Goal: Transaction & Acquisition: Purchase product/service

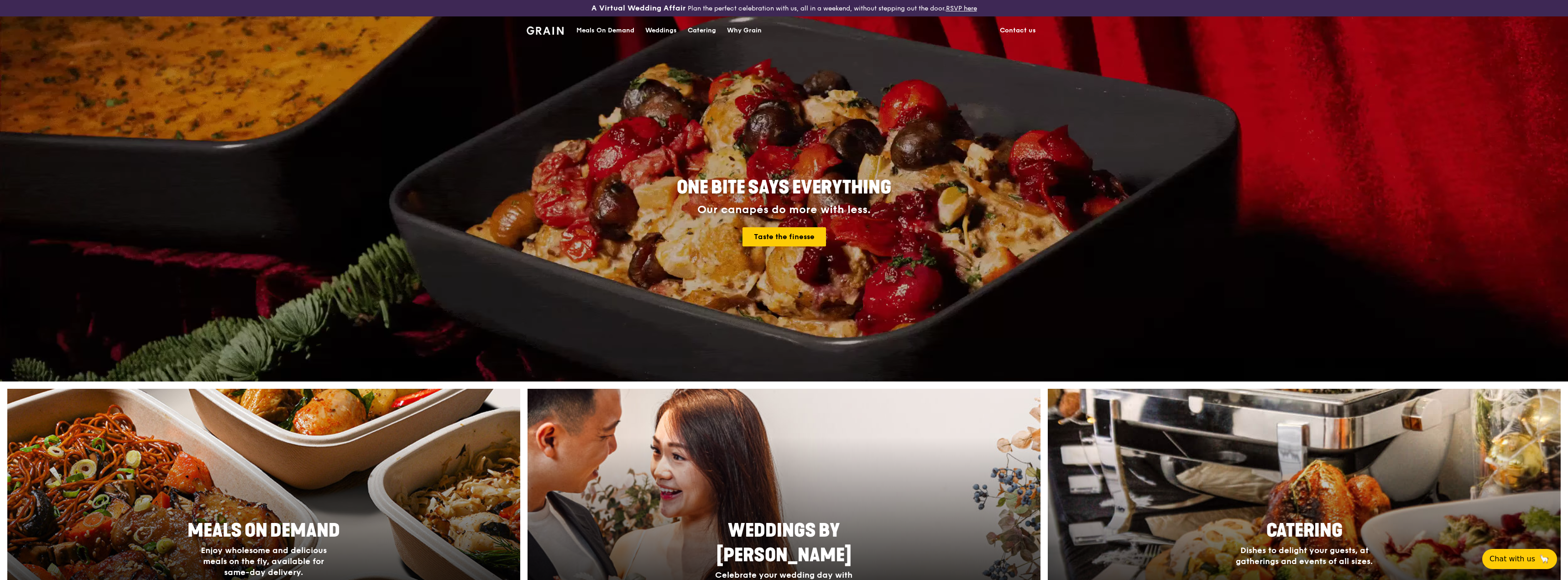
click at [620, 33] on div "Meals On Demand" at bounding box center [606, 31] width 58 height 27
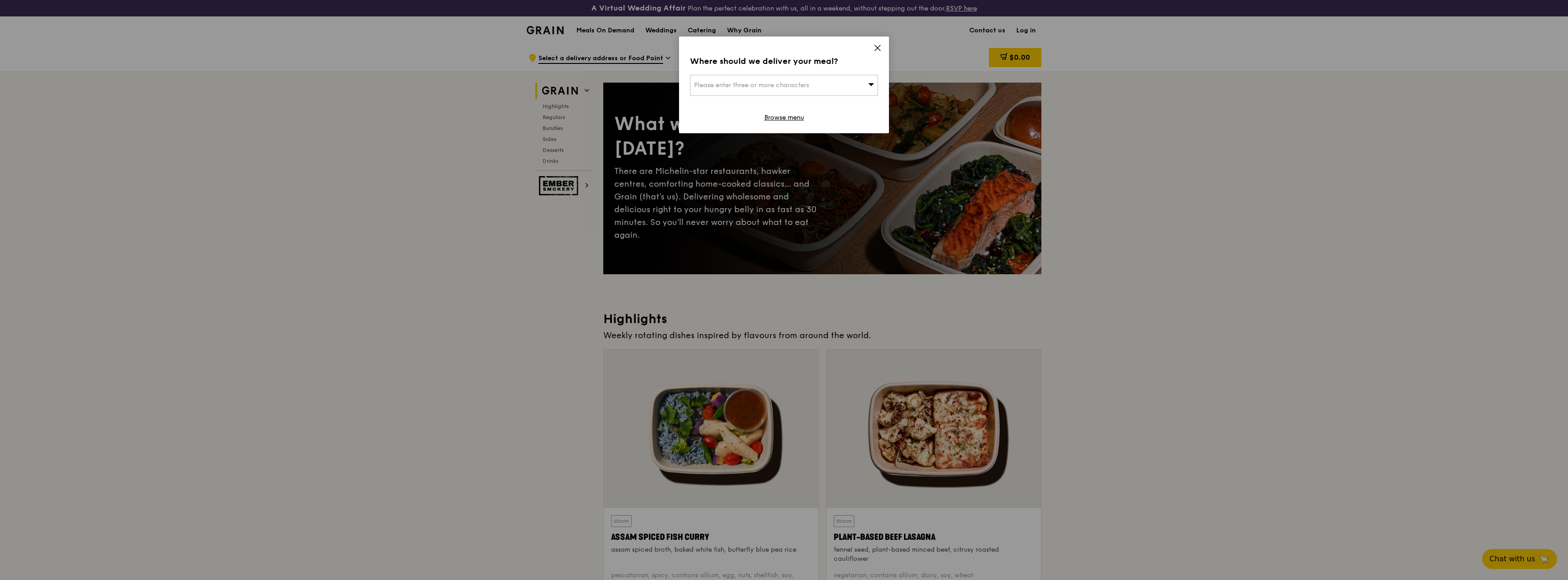
click at [872, 44] on div "Where should we deliver your meal? Please enter three or more characters Browse…" at bounding box center [784, 84] width 210 height 97
click at [873, 45] on div "Where should we deliver your meal? Please enter three or more characters Browse…" at bounding box center [784, 84] width 210 height 97
click at [880, 47] on icon at bounding box center [877, 47] width 8 height 8
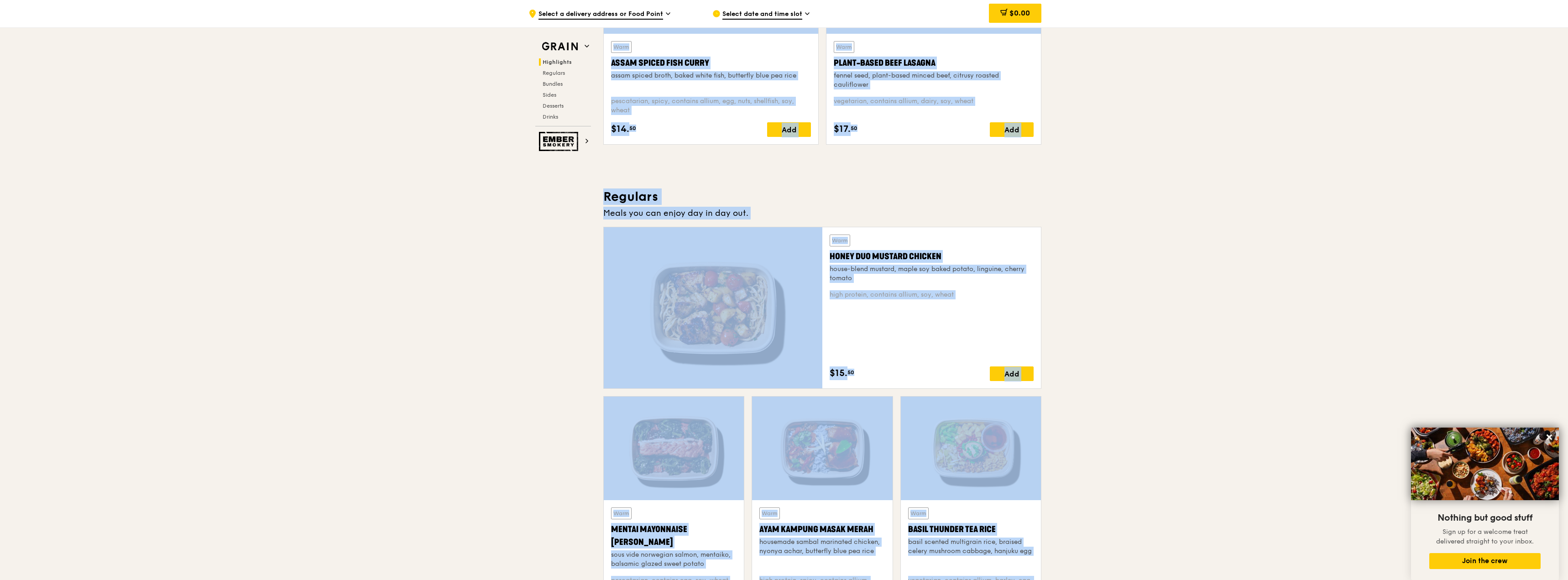
scroll to position [216, 0]
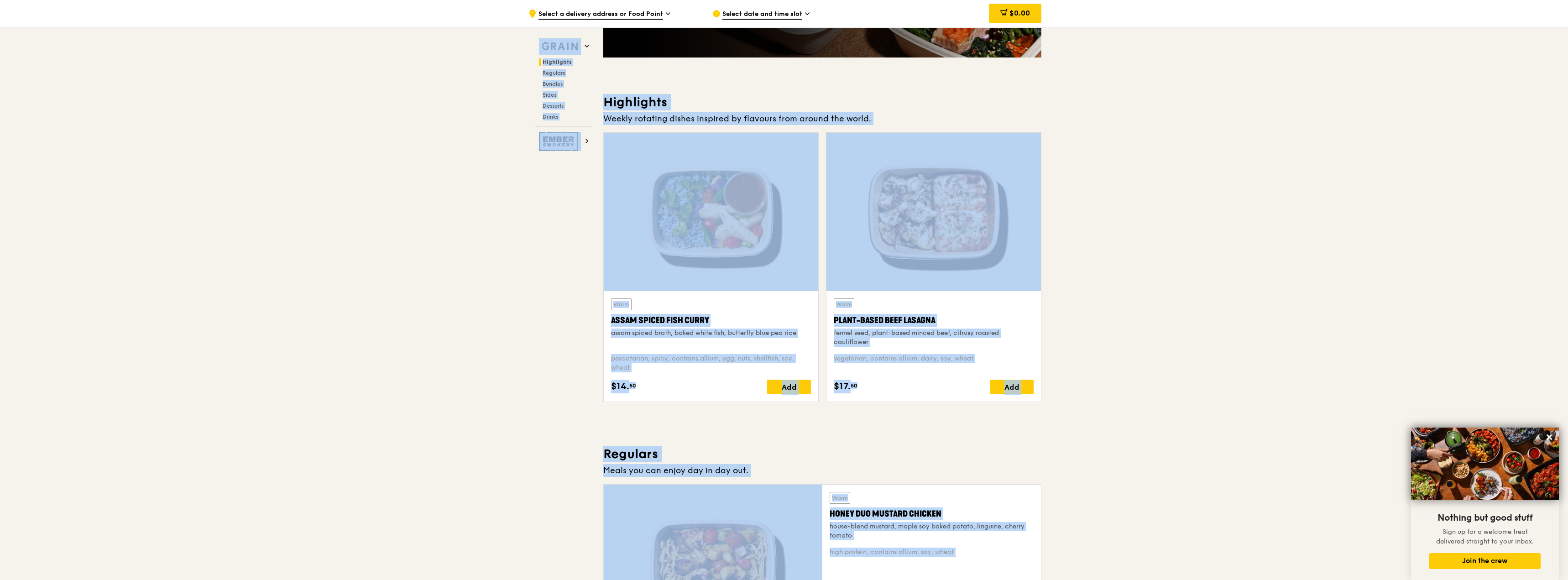
drag, startPoint x: 504, startPoint y: 430, endPoint x: 381, endPoint y: -55, distance: 500.4
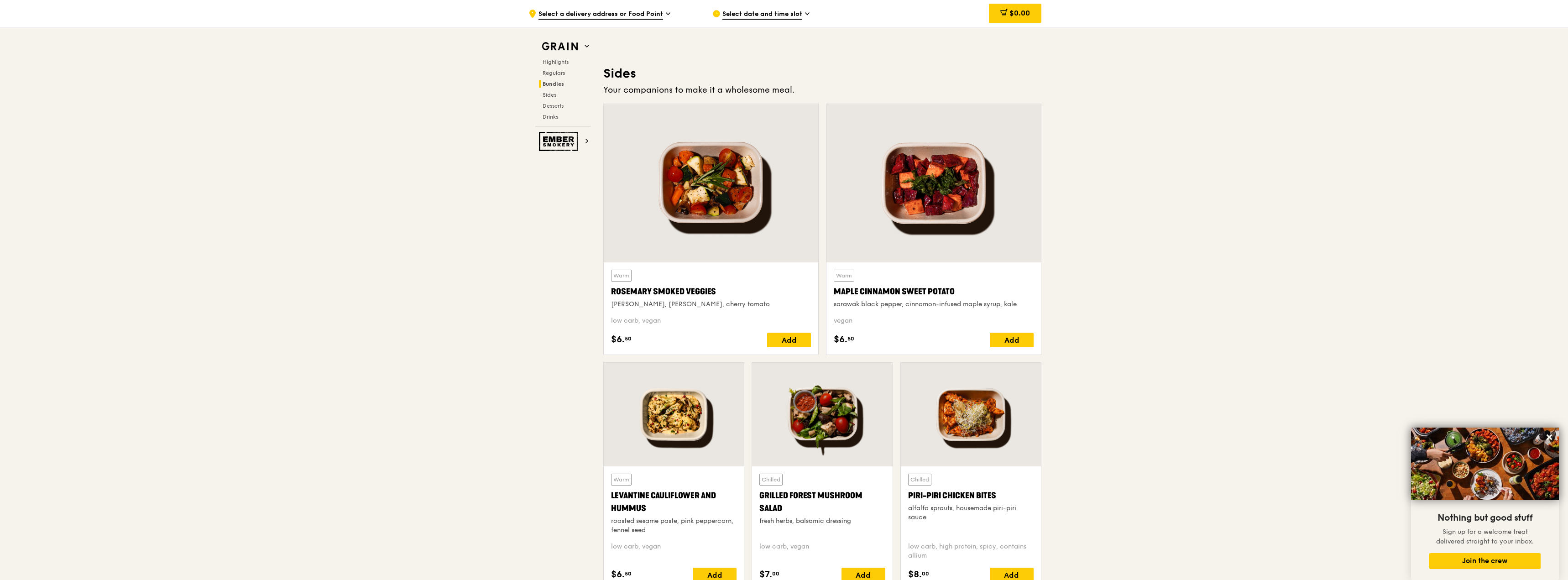
scroll to position [2134, 0]
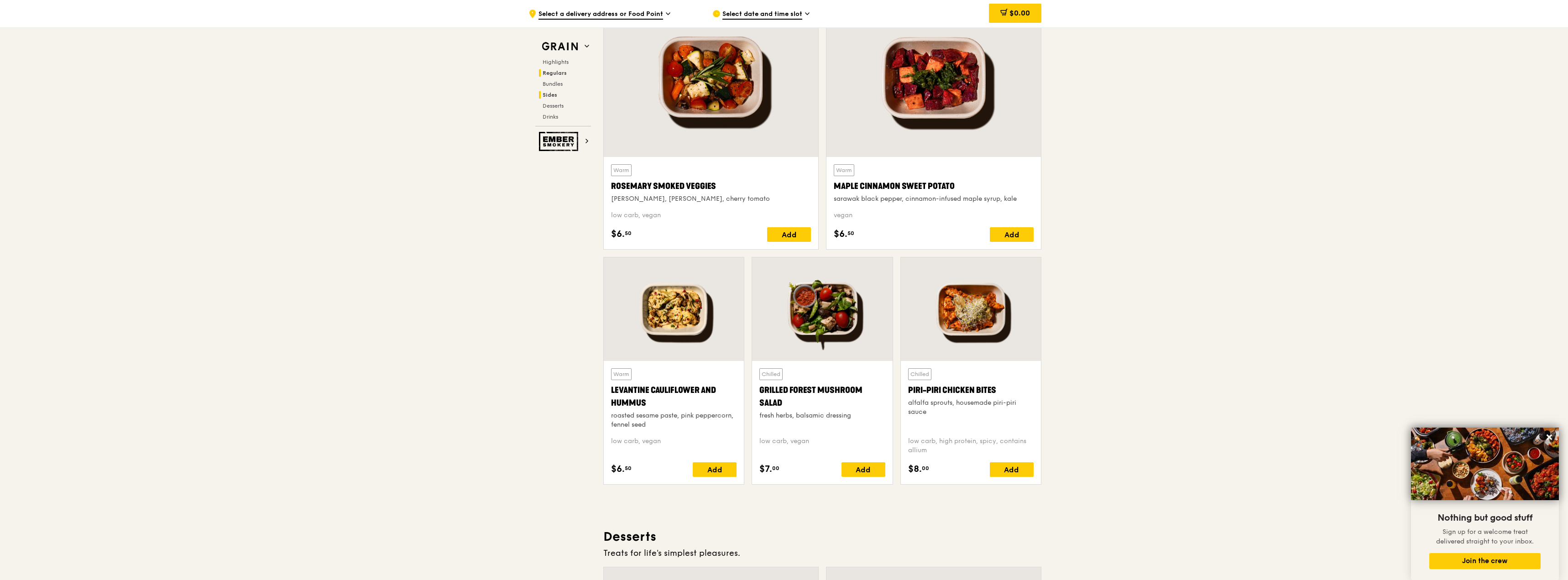
click at [551, 69] on h2 "Regulars" at bounding box center [564, 73] width 52 height 7
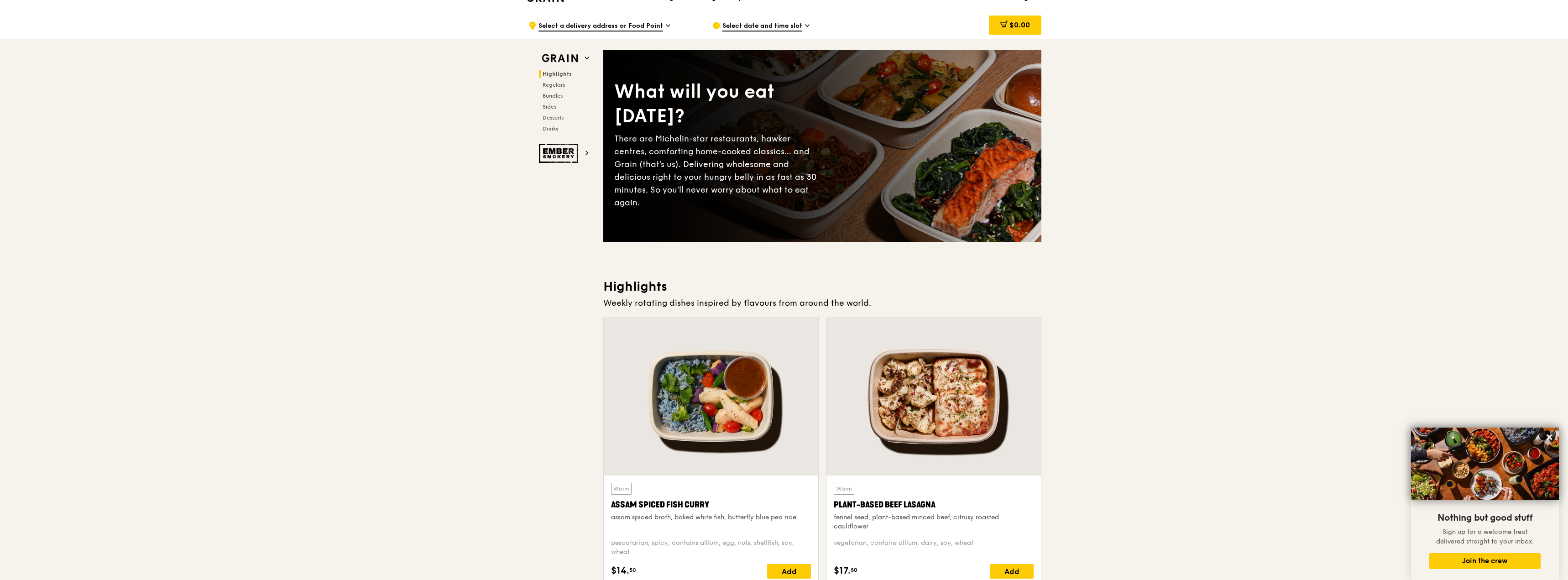
scroll to position [0, 0]
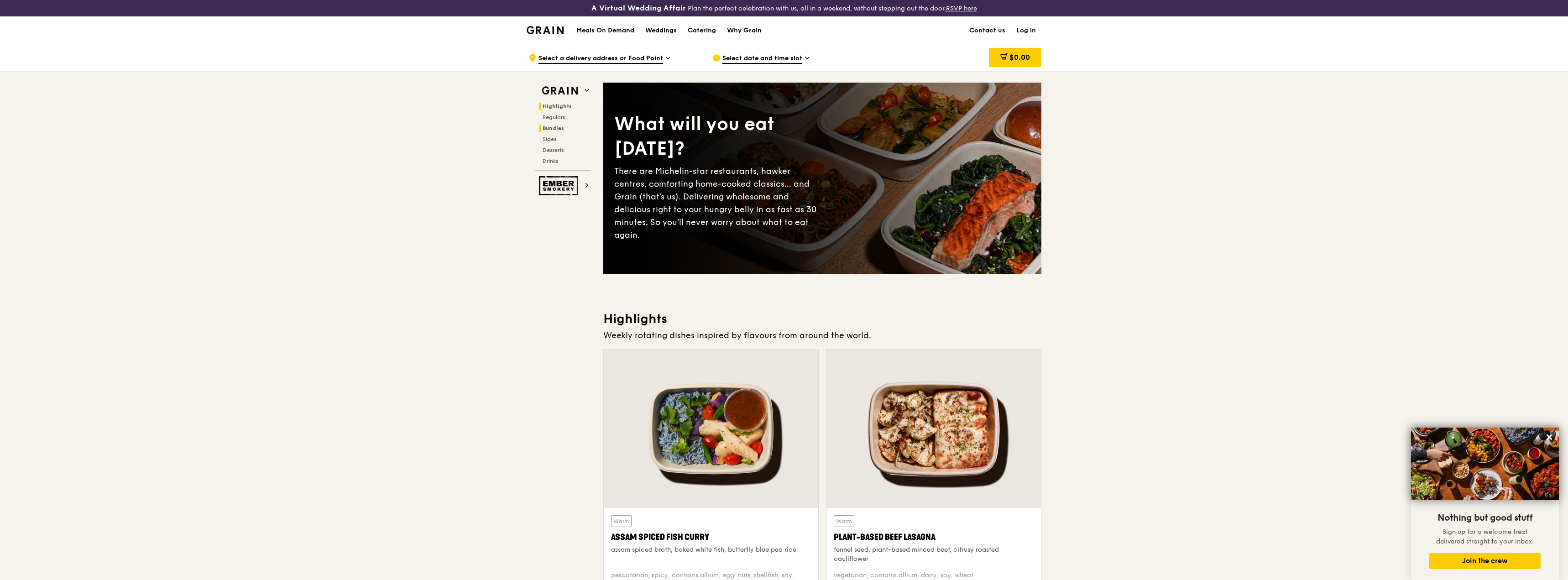
click at [549, 131] on span "Bundles" at bounding box center [553, 128] width 22 height 6
click at [578, 62] on span "Select a delivery address or Food Point" at bounding box center [600, 58] width 124 height 10
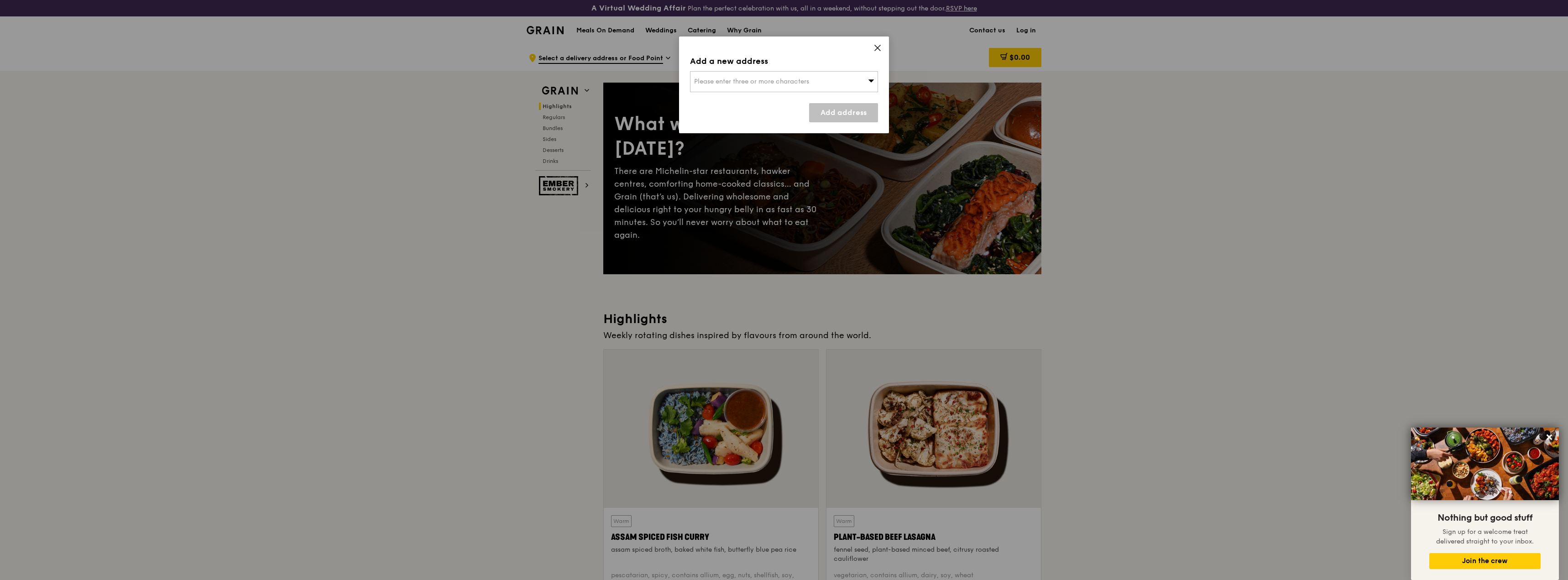
drag, startPoint x: 740, startPoint y: 74, endPoint x: 643, endPoint y: 247, distance: 198.3
click at [667, 204] on div "Add a new address Please enter three or more characters Add address" at bounding box center [784, 290] width 1568 height 580
click at [729, 81] on span "Please enter three or more characters" at bounding box center [751, 81] width 115 height 8
type input "[GEOGRAPHIC_DATA]"
click at [729, 94] on li "[GEOGRAPHIC_DATA]" at bounding box center [784, 100] width 187 height 16
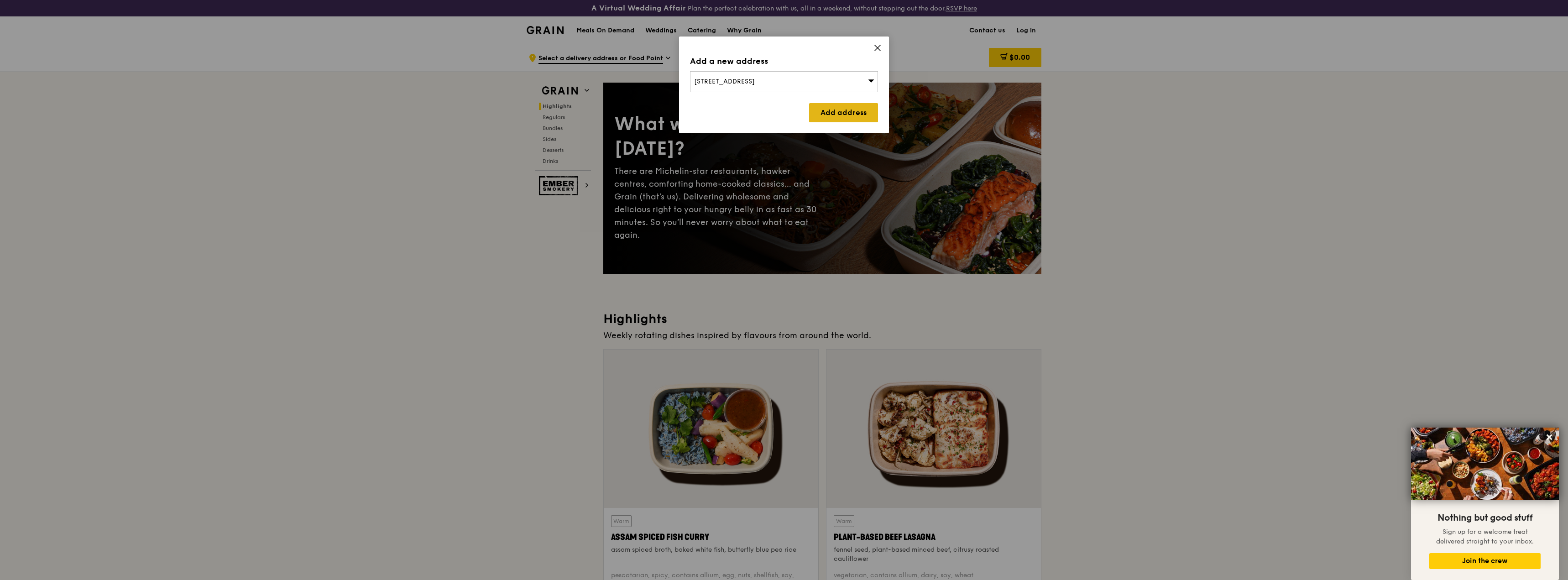
drag, startPoint x: 826, startPoint y: 123, endPoint x: 840, endPoint y: 111, distance: 18.4
click at [840, 111] on div "Add a new address [STREET_ADDRESS] Add address" at bounding box center [784, 84] width 210 height 97
click at [840, 111] on link "Add address" at bounding box center [843, 113] width 69 height 19
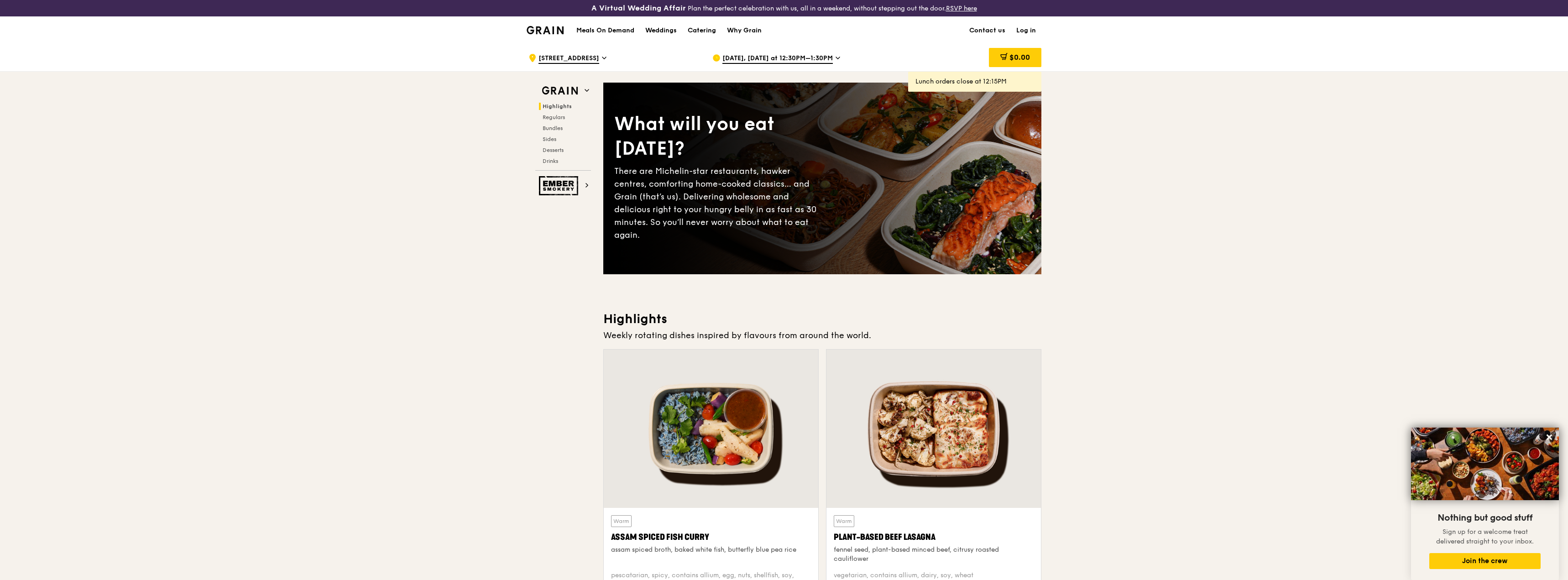
click at [794, 54] on div "[DATE], [DATE] at 12:30PM–1:30PM" at bounding box center [796, 58] width 169 height 27
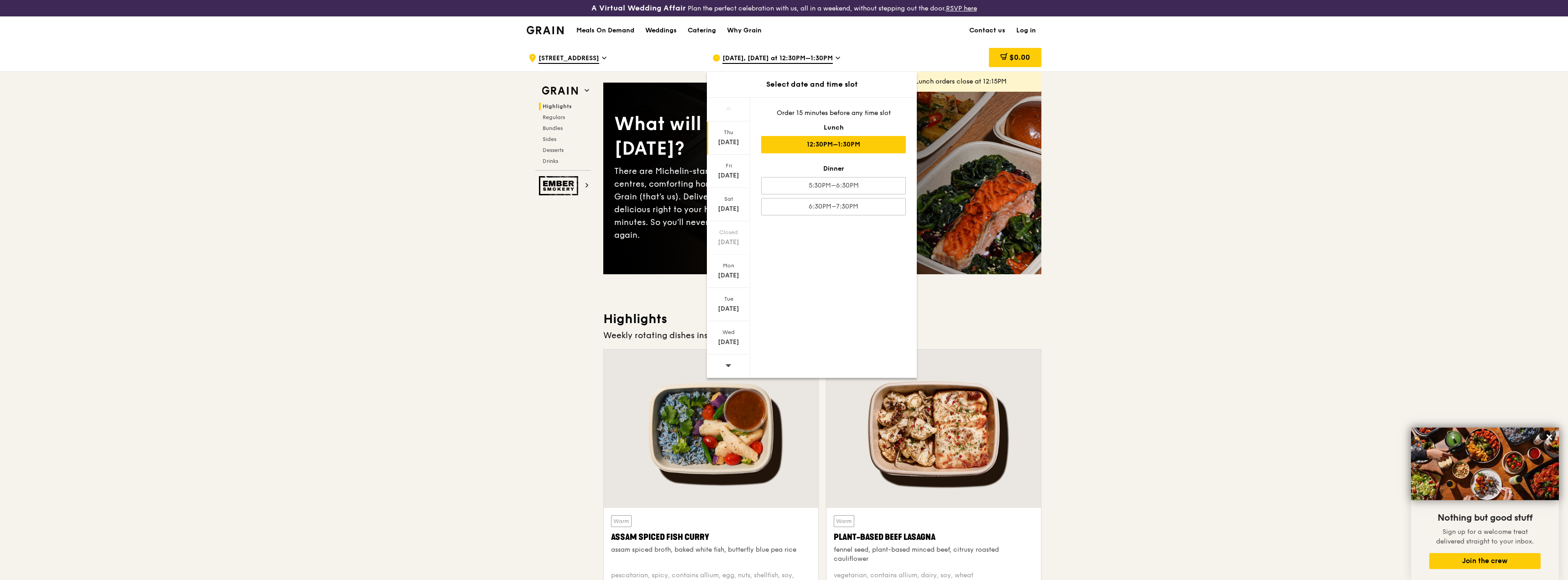
click at [729, 143] on div "[DATE]" at bounding box center [728, 143] width 41 height 9
click at [809, 183] on div "5:30PM–6:30PM" at bounding box center [833, 185] width 144 height 17
click at [823, 178] on div "5:30PM–6:30PM" at bounding box center [833, 185] width 144 height 17
click at [825, 183] on div "5:30PM–6:30PM" at bounding box center [833, 185] width 144 height 17
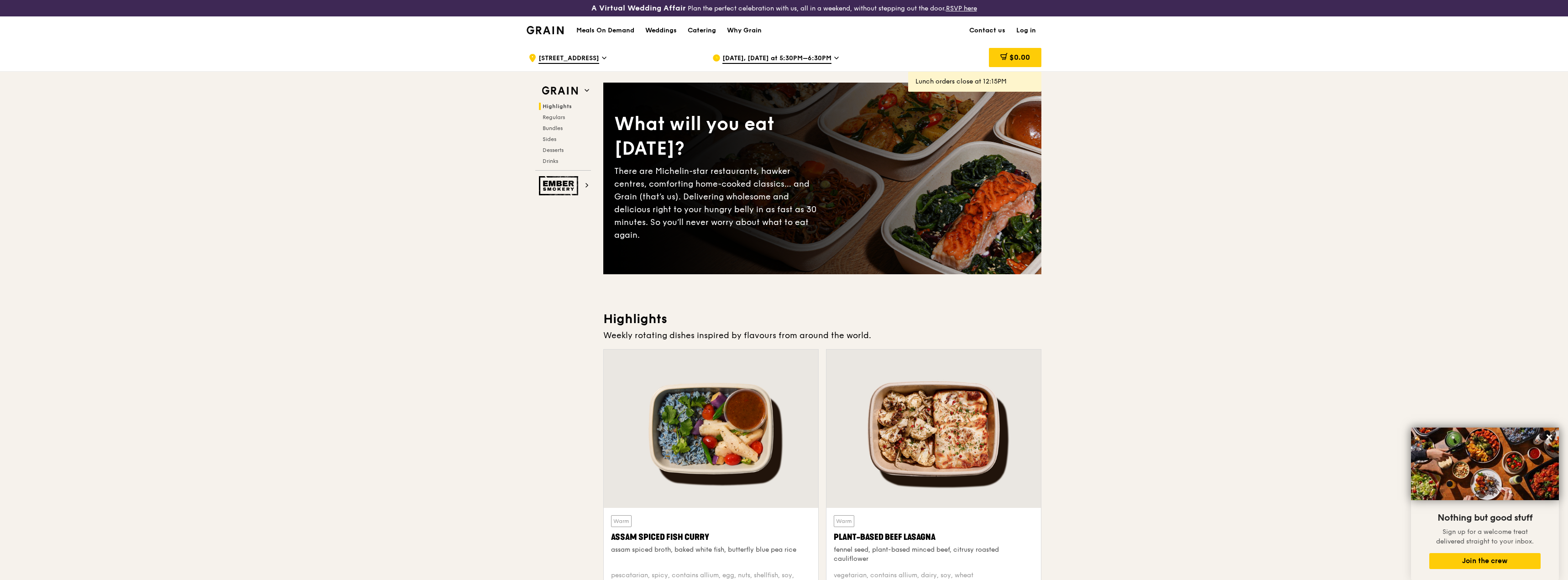
click at [949, 82] on div "Lunch orders close at 12:15PM" at bounding box center [974, 82] width 119 height 9
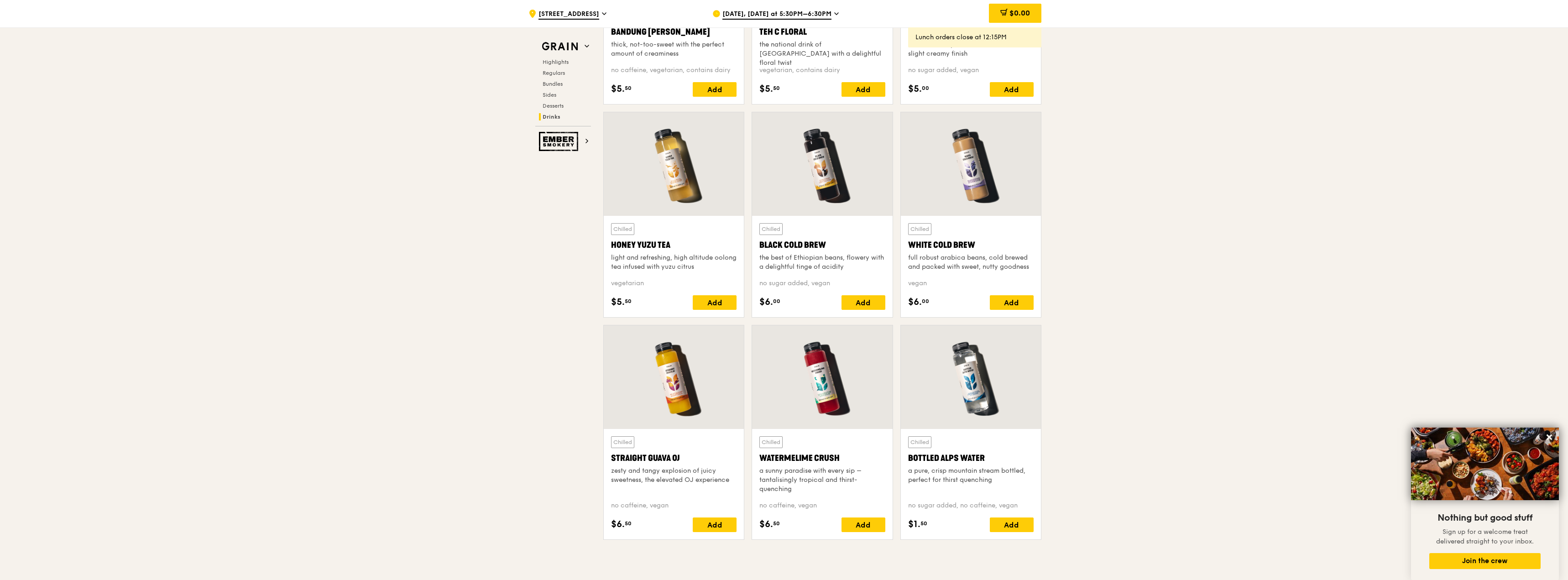
scroll to position [3631, 0]
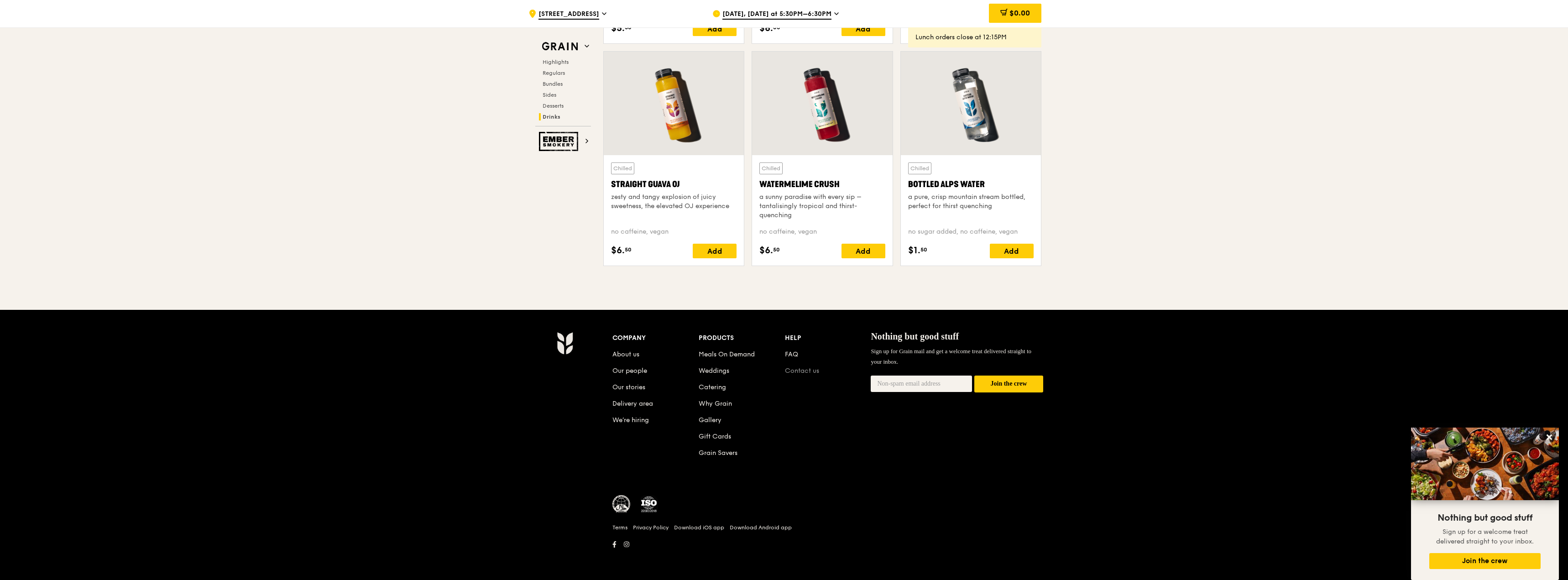
click at [792, 369] on link "Contact us" at bounding box center [802, 370] width 35 height 8
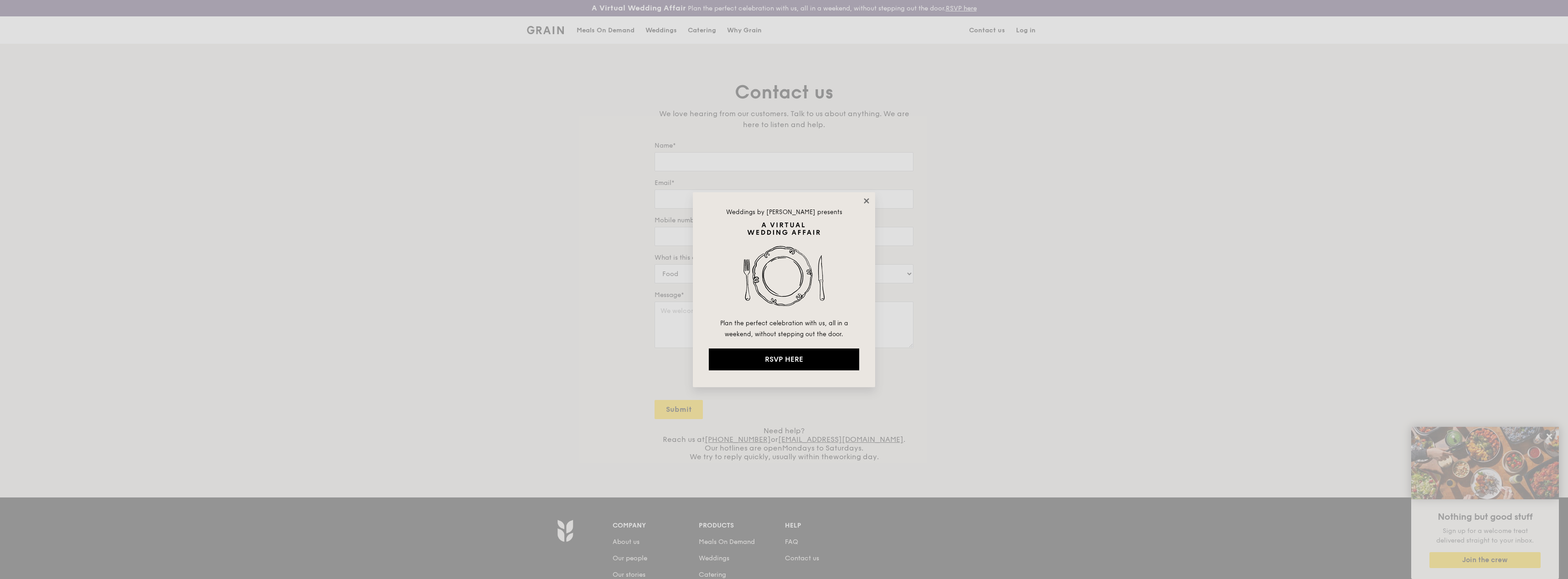
click at [867, 198] on icon at bounding box center [866, 200] width 8 height 8
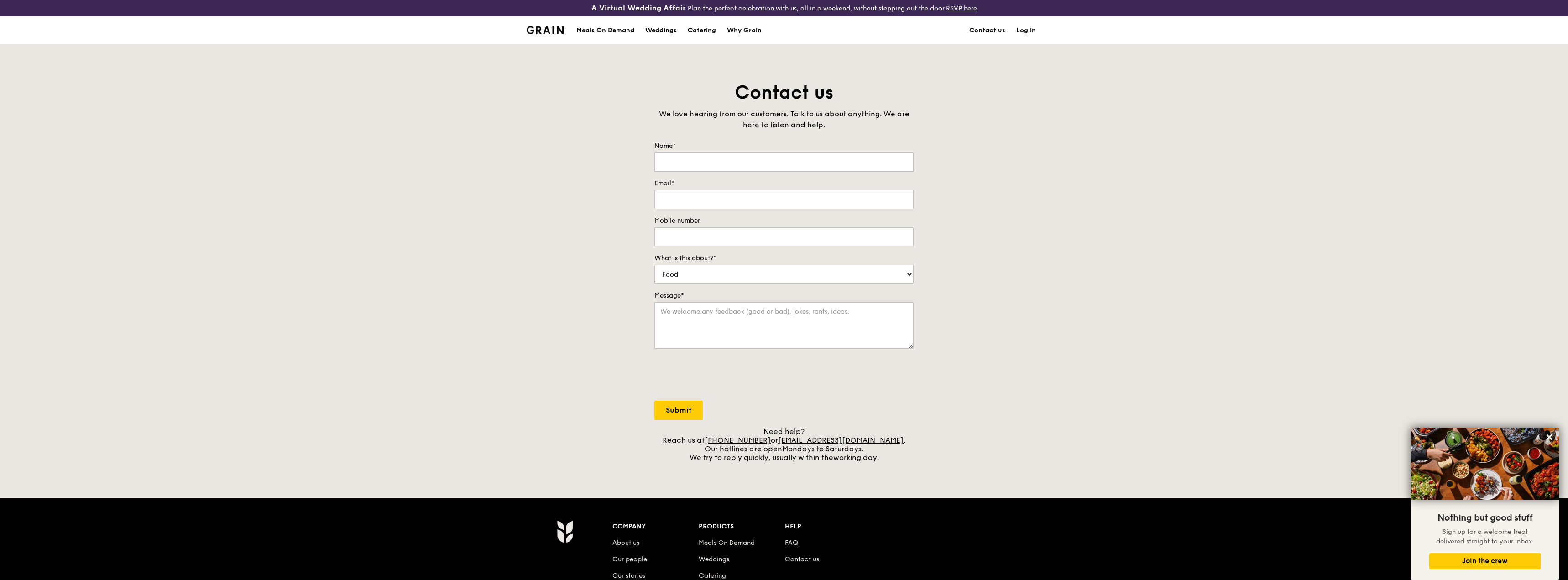
click at [609, 31] on div "Meals On Demand" at bounding box center [606, 31] width 58 height 27
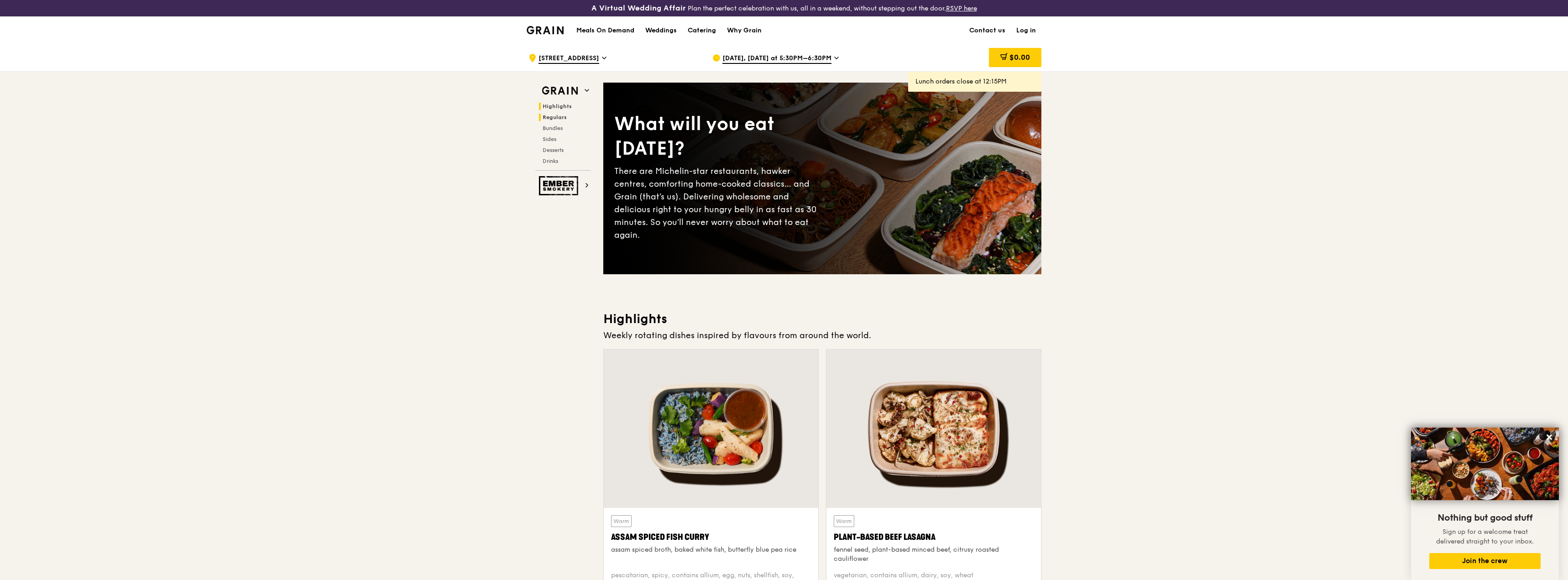
click at [557, 115] on span "Regulars" at bounding box center [554, 117] width 25 height 6
click at [804, 57] on span "[DATE], [DATE] at 5:30PM–6:30PM" at bounding box center [776, 58] width 109 height 10
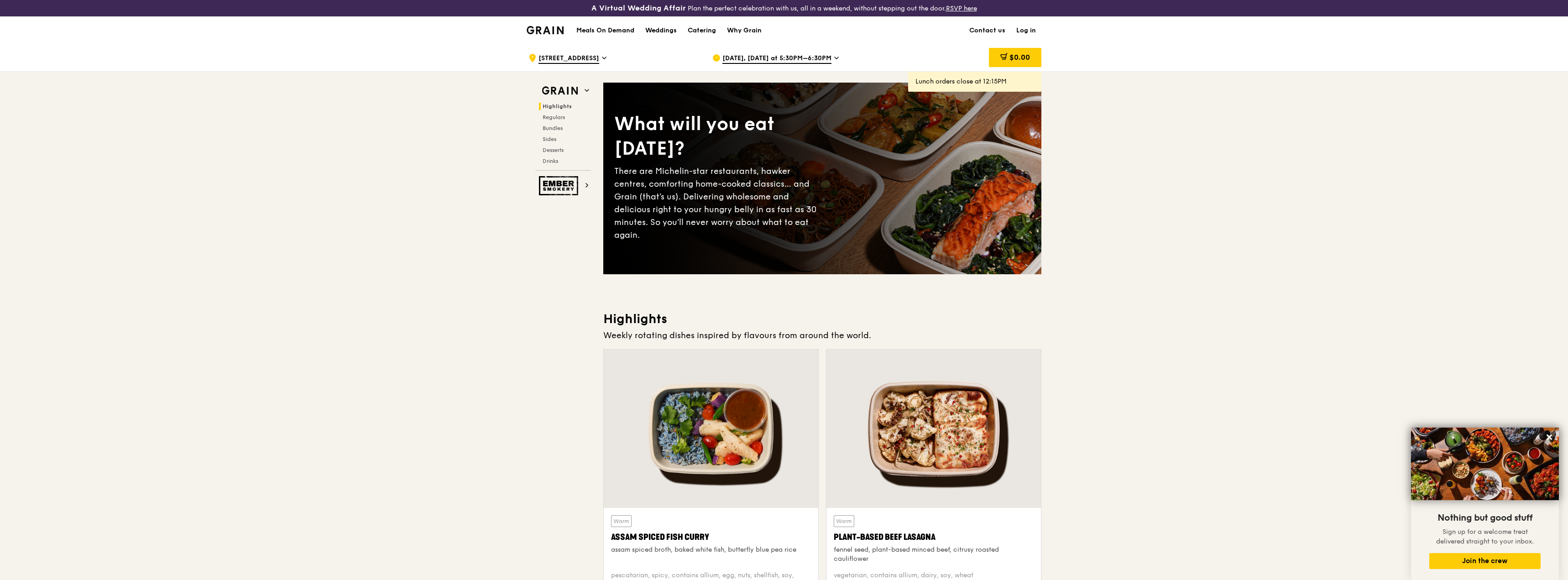
click at [602, 57] on icon at bounding box center [604, 57] width 5 height 8
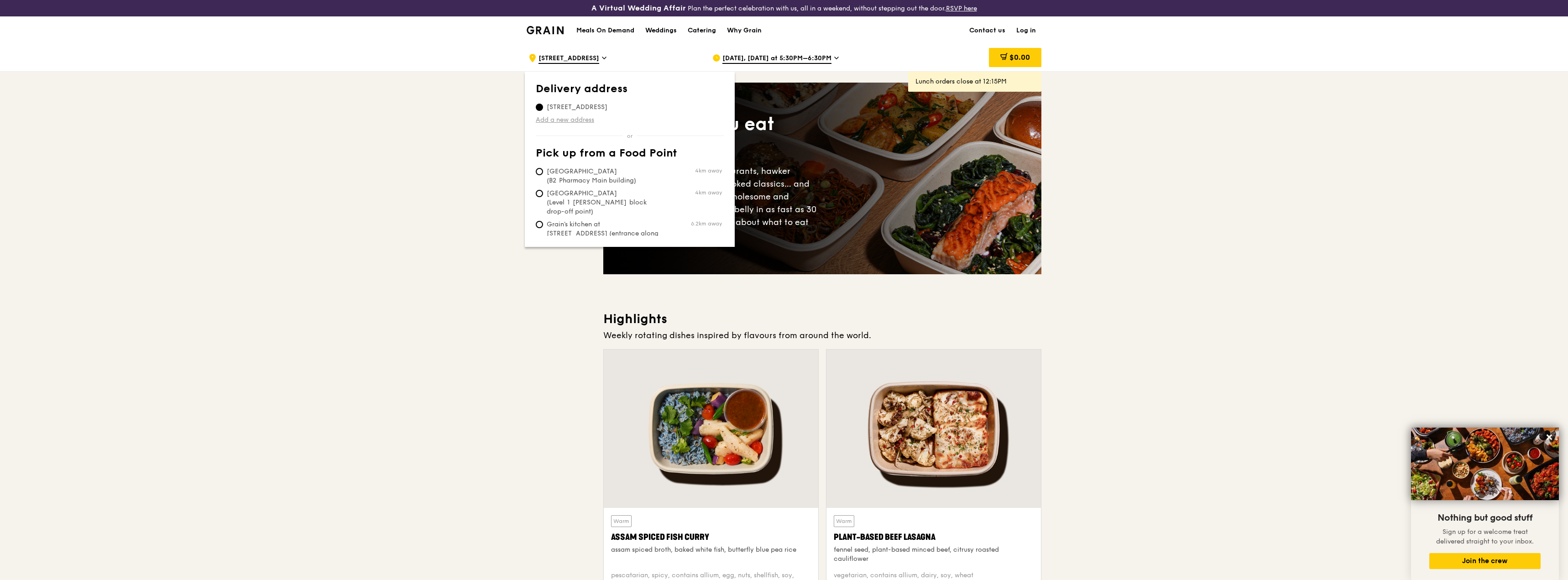
click at [576, 119] on link "Add a new address" at bounding box center [629, 120] width 188 height 9
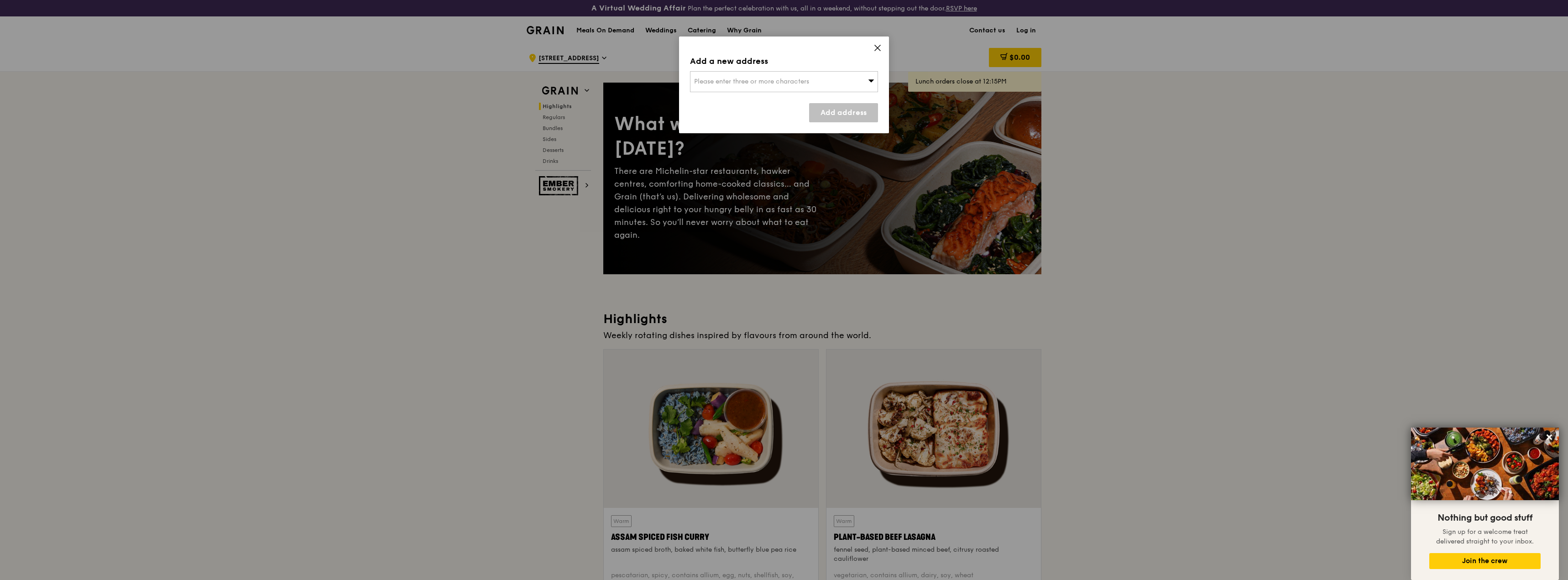
click at [768, 77] on div "Please enter three or more characters" at bounding box center [784, 81] width 188 height 21
type input "one marina boulevard Level 30"
click at [877, 46] on icon at bounding box center [877, 47] width 8 height 8
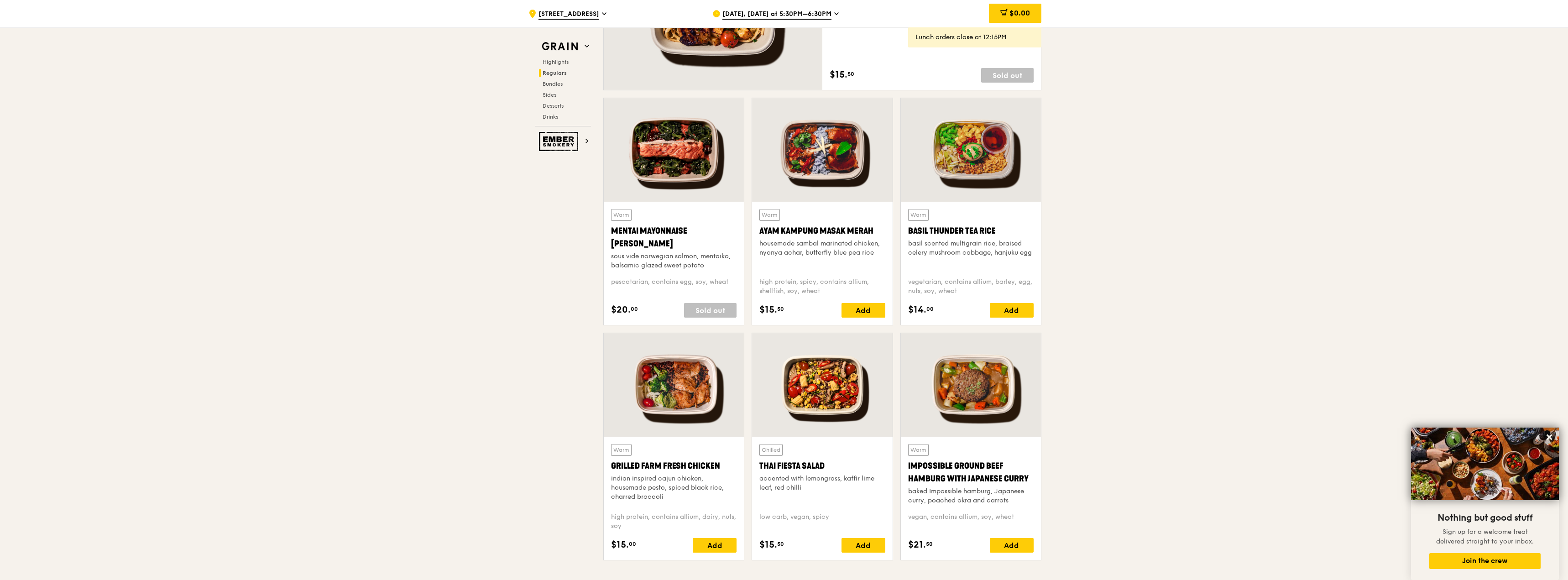
scroll to position [775, 0]
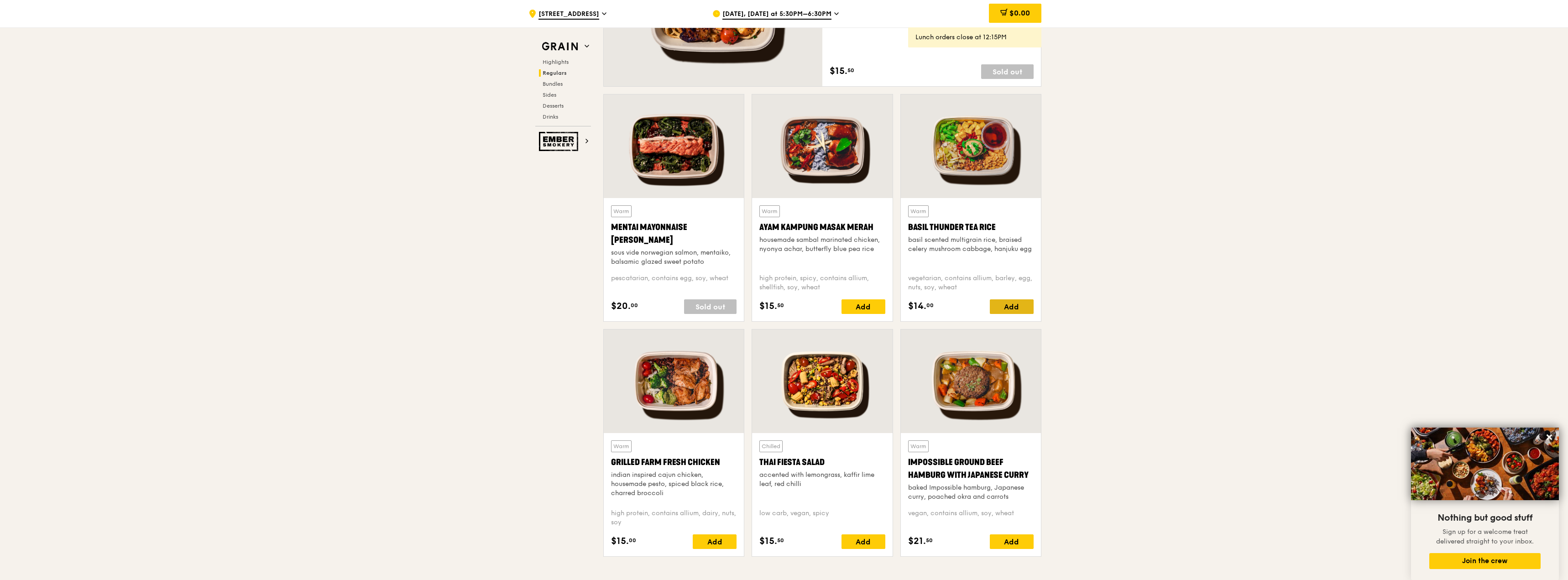
click at [1006, 306] on div "Add" at bounding box center [1011, 307] width 44 height 15
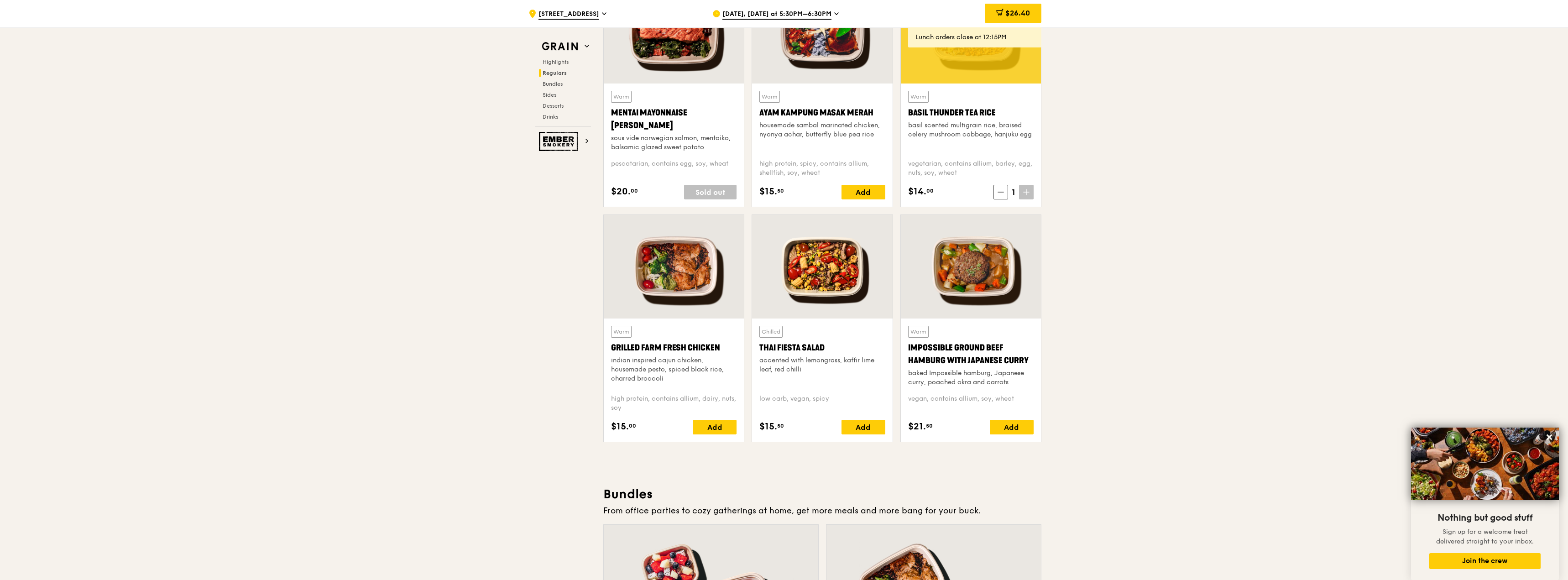
scroll to position [912, 0]
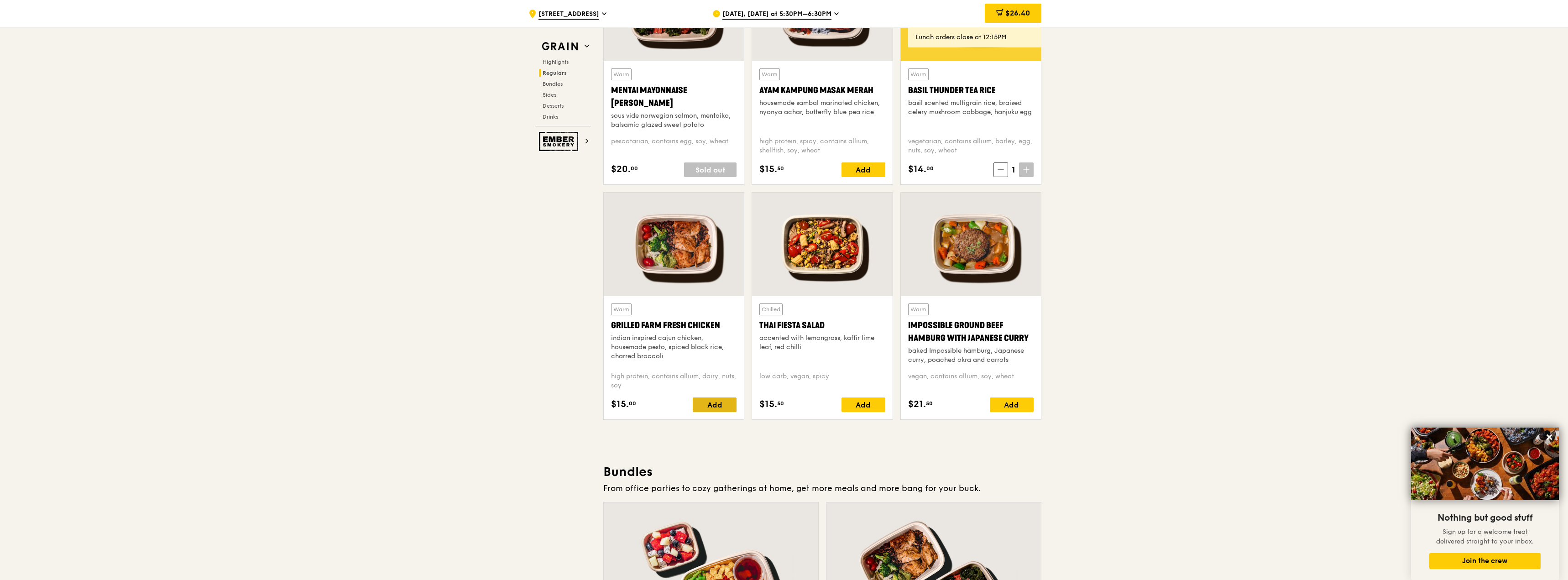
click at [712, 405] on div "Add" at bounding box center [715, 405] width 44 height 15
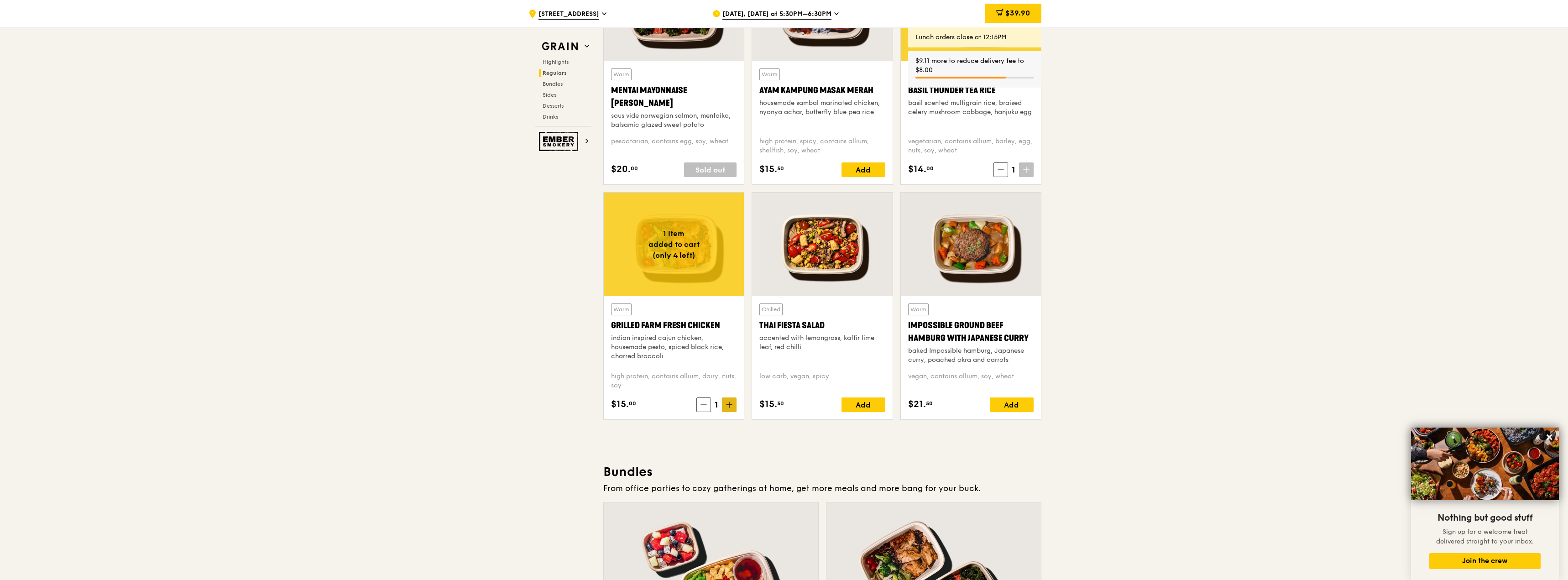
click at [733, 401] on span at bounding box center [729, 405] width 15 height 15
click at [730, 402] on icon at bounding box center [728, 404] width 6 height 6
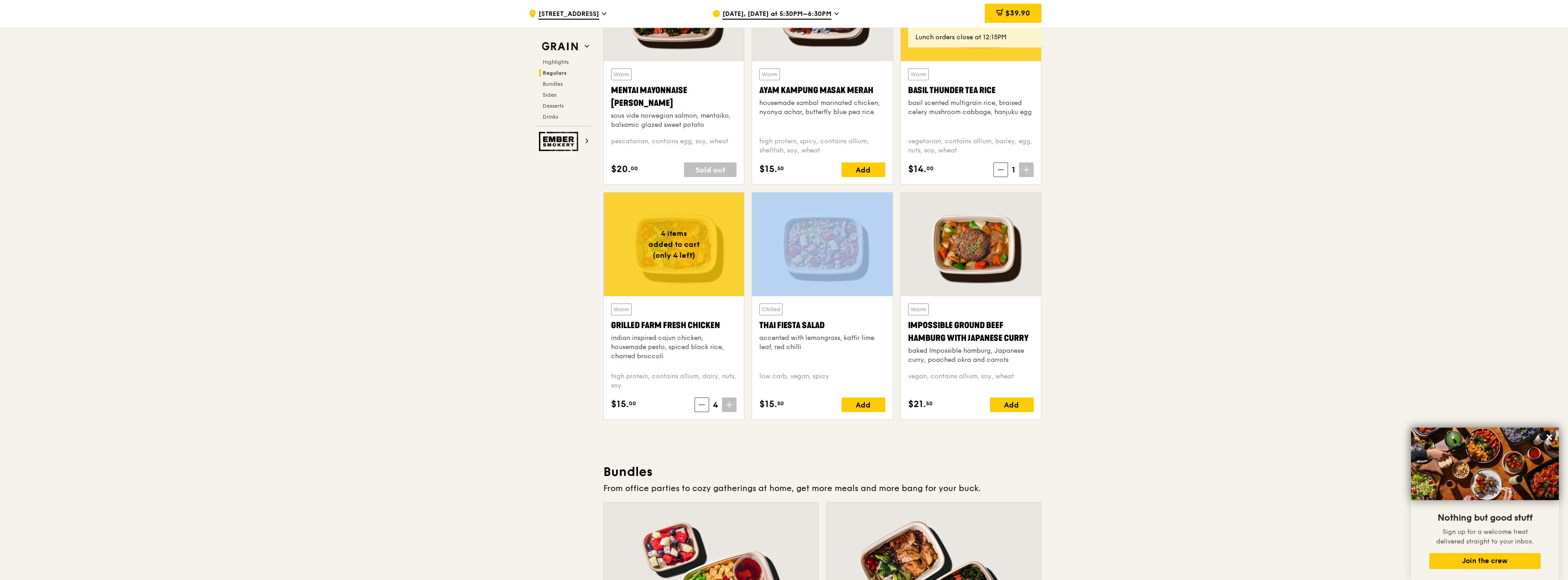
click at [730, 402] on icon at bounding box center [728, 404] width 6 height 6
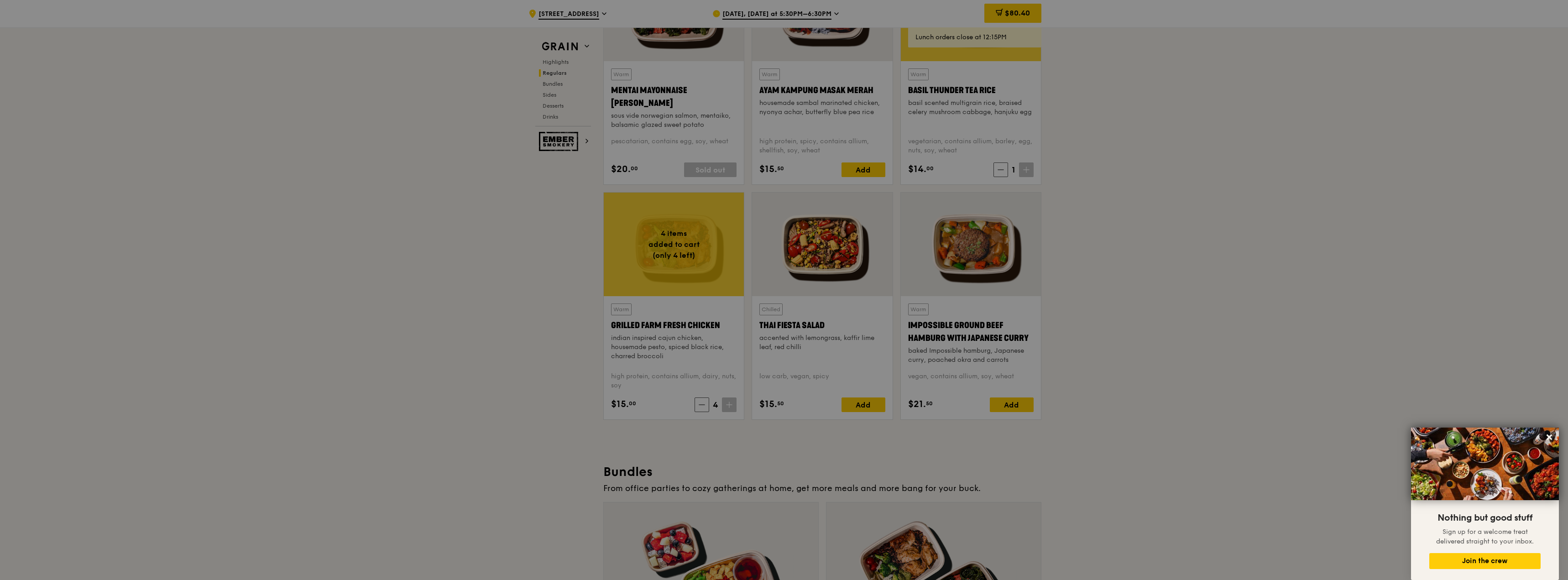
click at [726, 406] on icon at bounding box center [728, 404] width 6 height 6
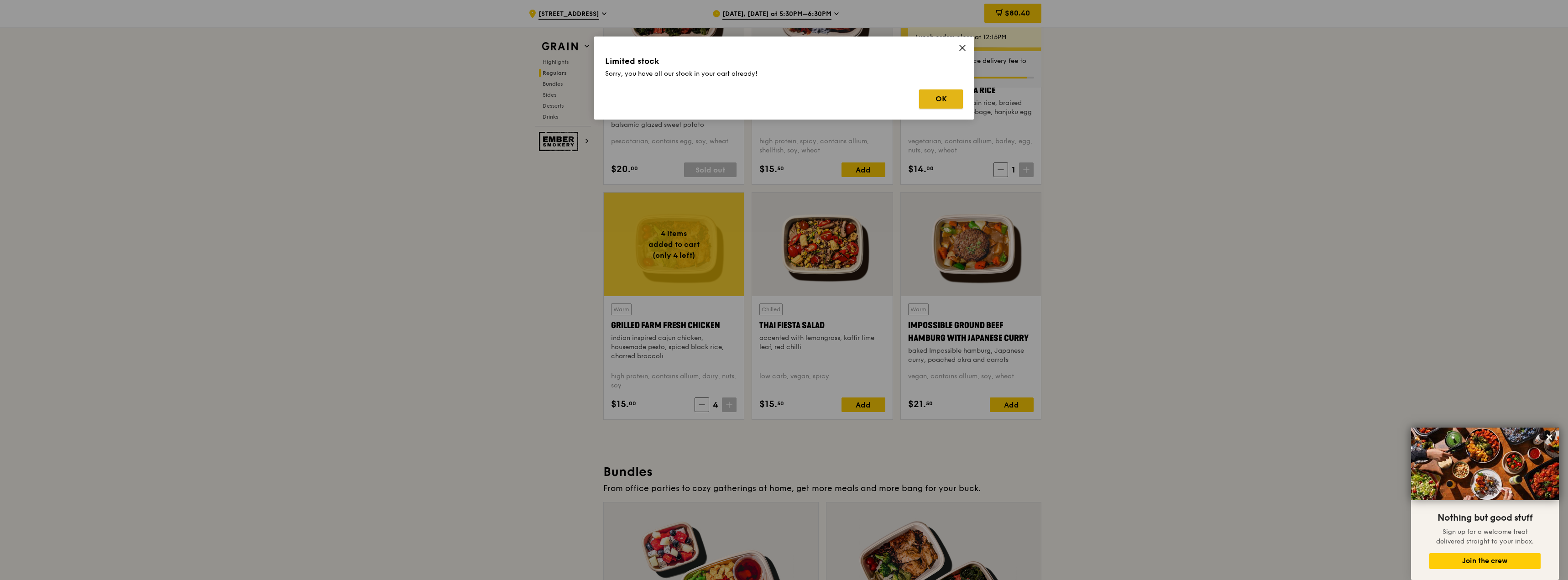
click at [945, 105] on button "OK" at bounding box center [941, 98] width 44 height 19
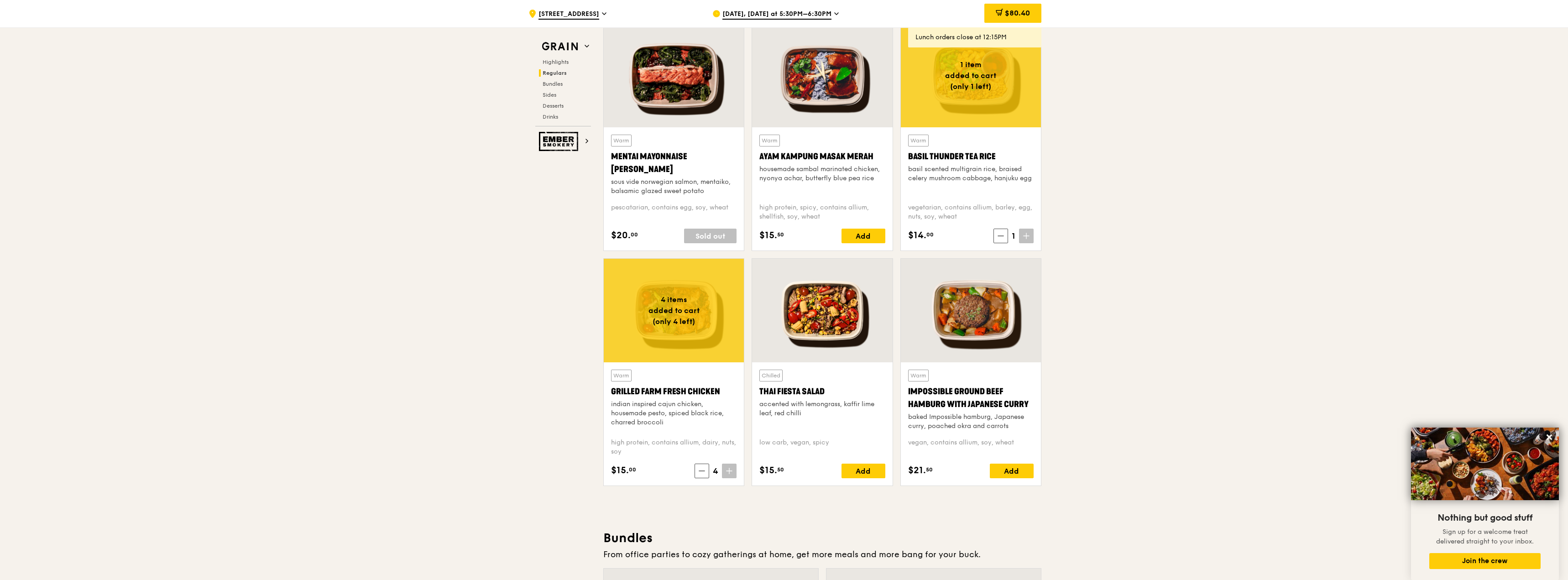
scroll to position [867, 0]
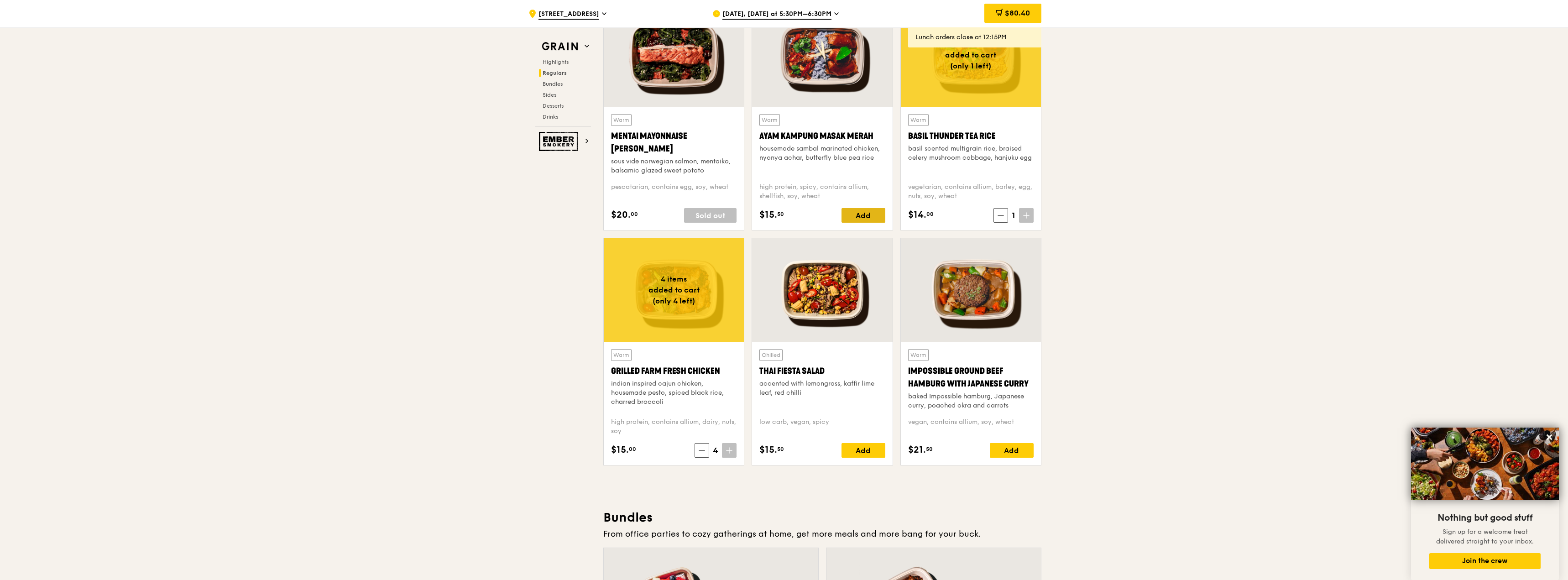
click at [870, 212] on div "Add" at bounding box center [863, 215] width 44 height 15
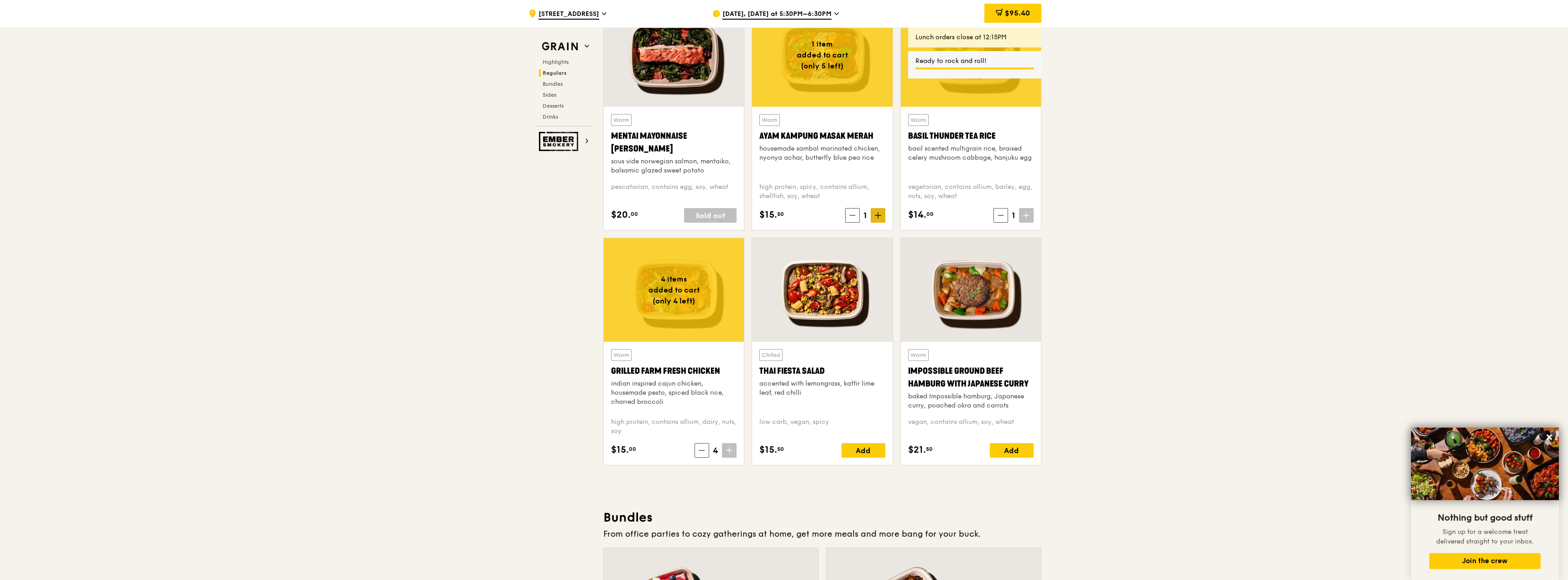
click at [874, 216] on icon at bounding box center [877, 215] width 6 height 6
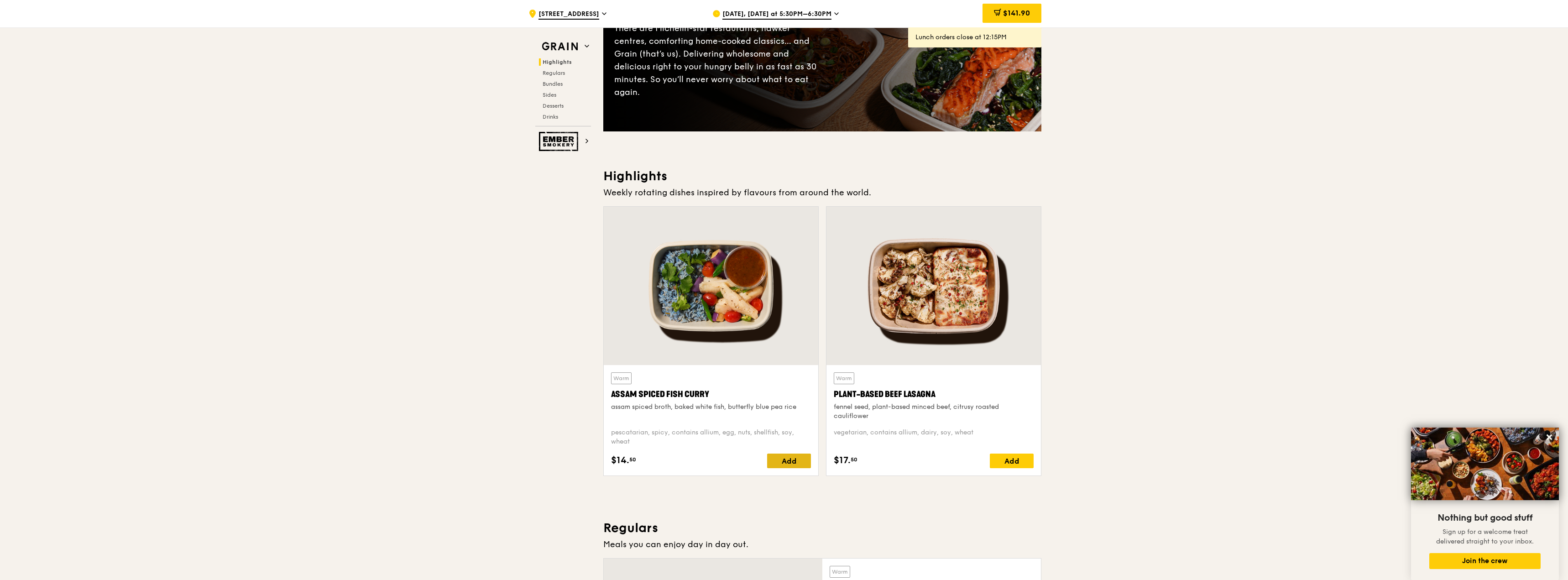
scroll to position [142, 0]
click at [783, 466] on div "Add" at bounding box center [789, 461] width 44 height 15
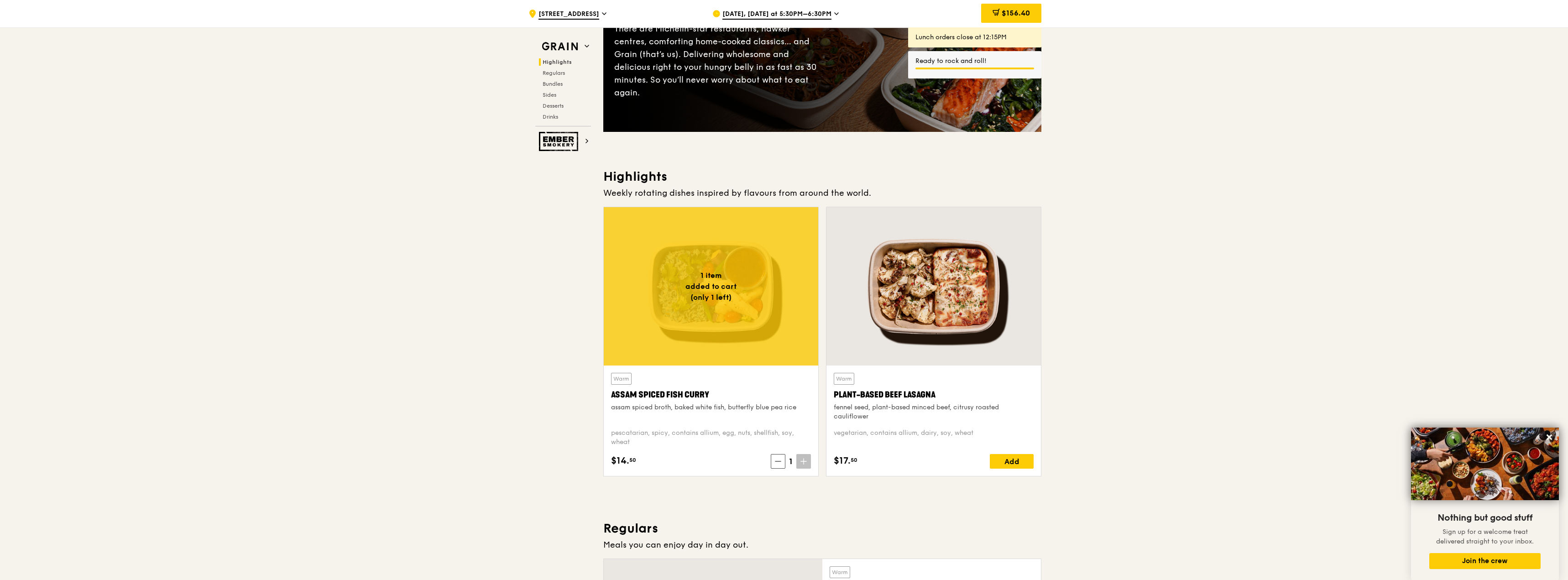
click at [804, 463] on icon at bounding box center [804, 461] width 0 height 5
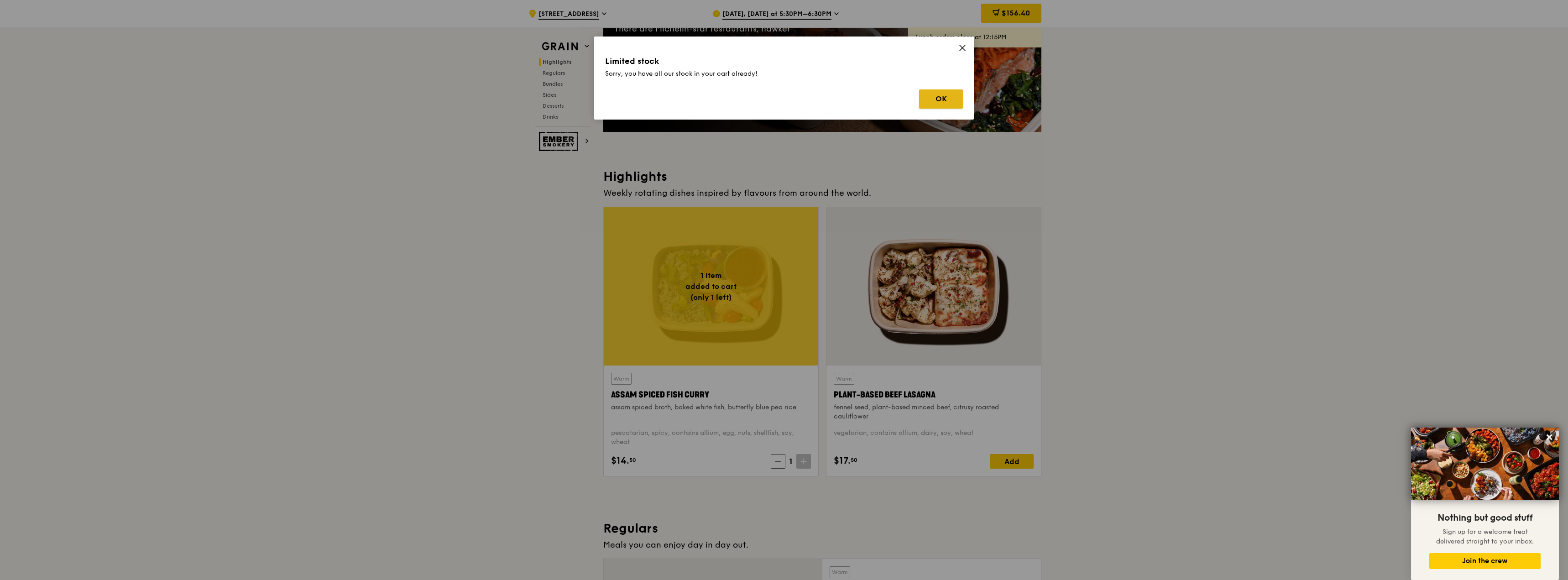
click at [940, 95] on button "OK" at bounding box center [941, 98] width 44 height 19
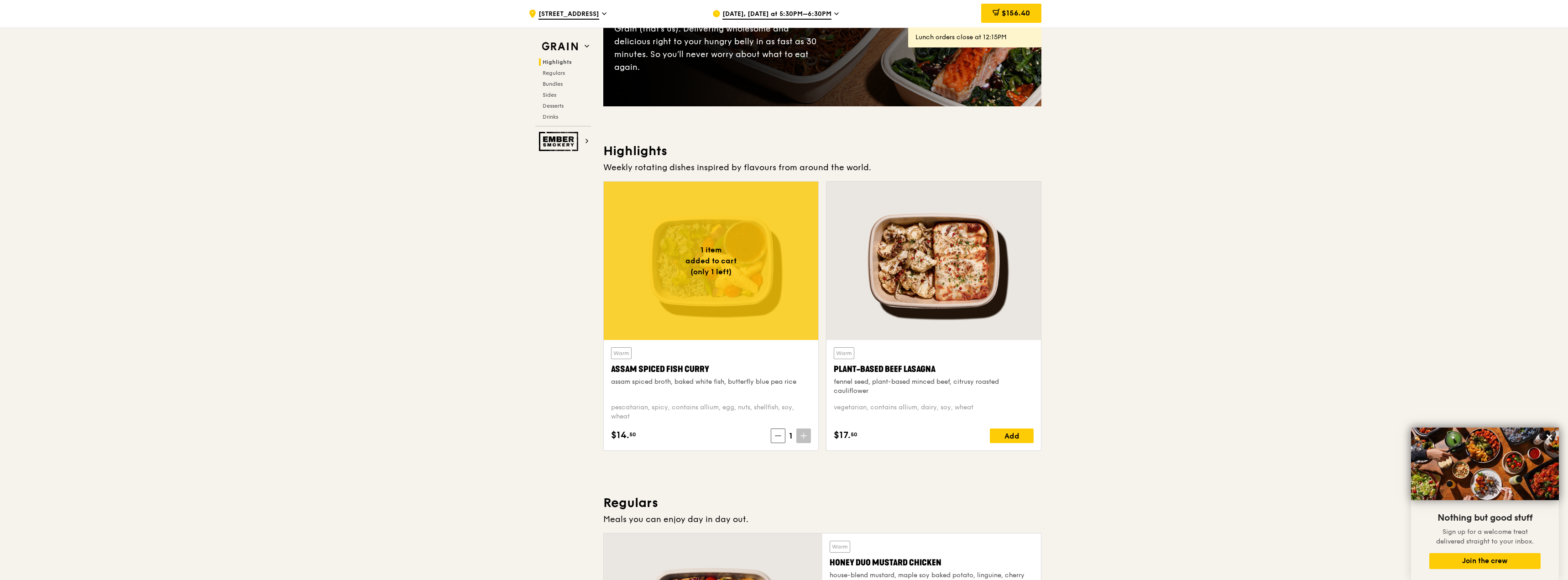
scroll to position [205, 0]
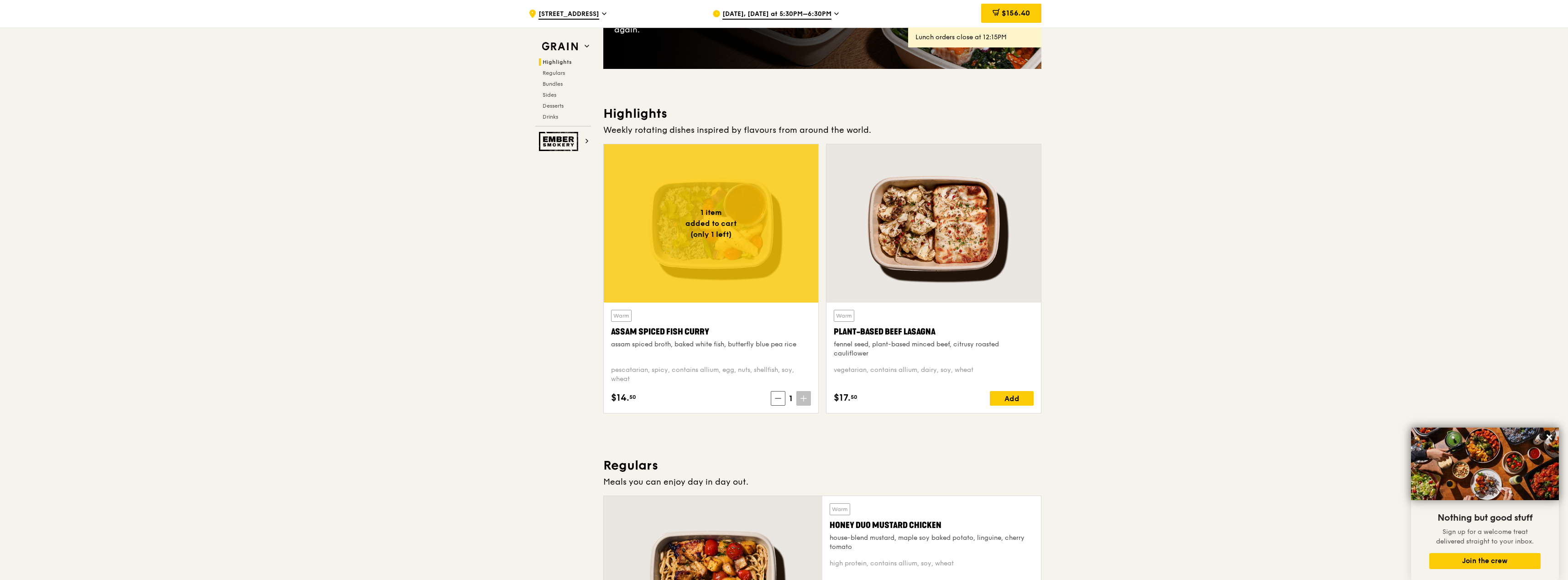
click at [806, 391] on span at bounding box center [804, 398] width 15 height 15
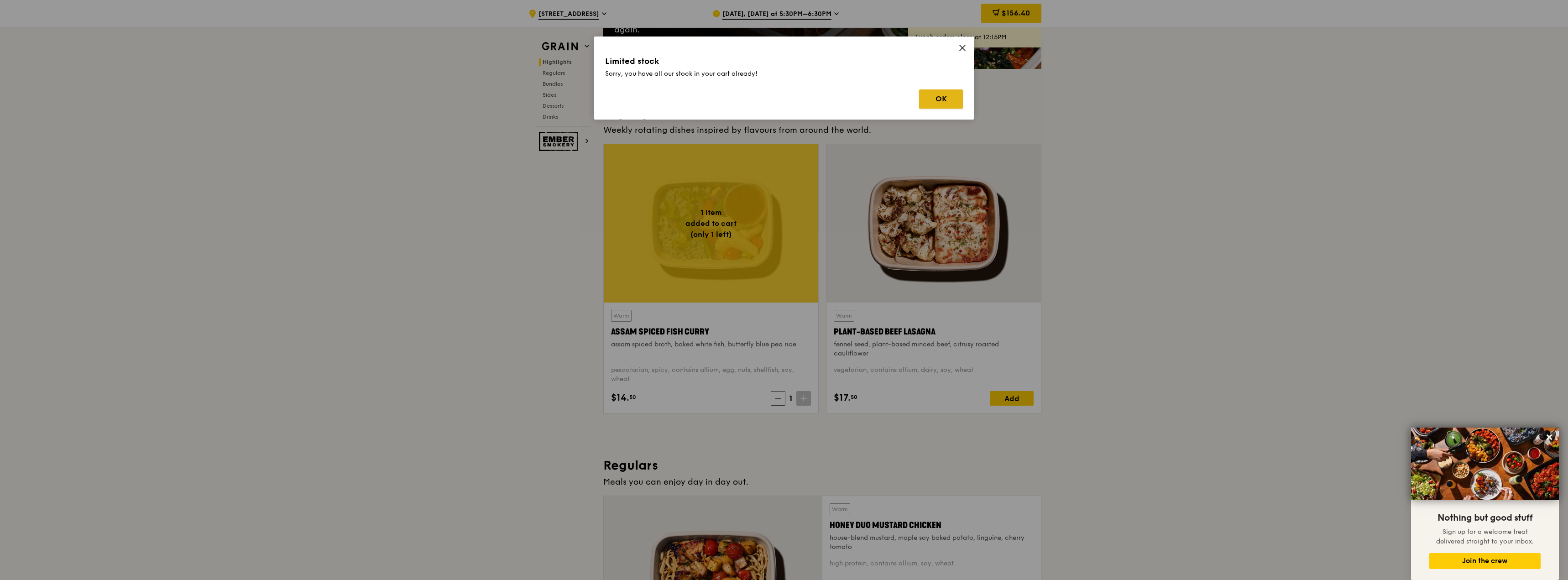
click at [933, 102] on button "OK" at bounding box center [941, 98] width 44 height 19
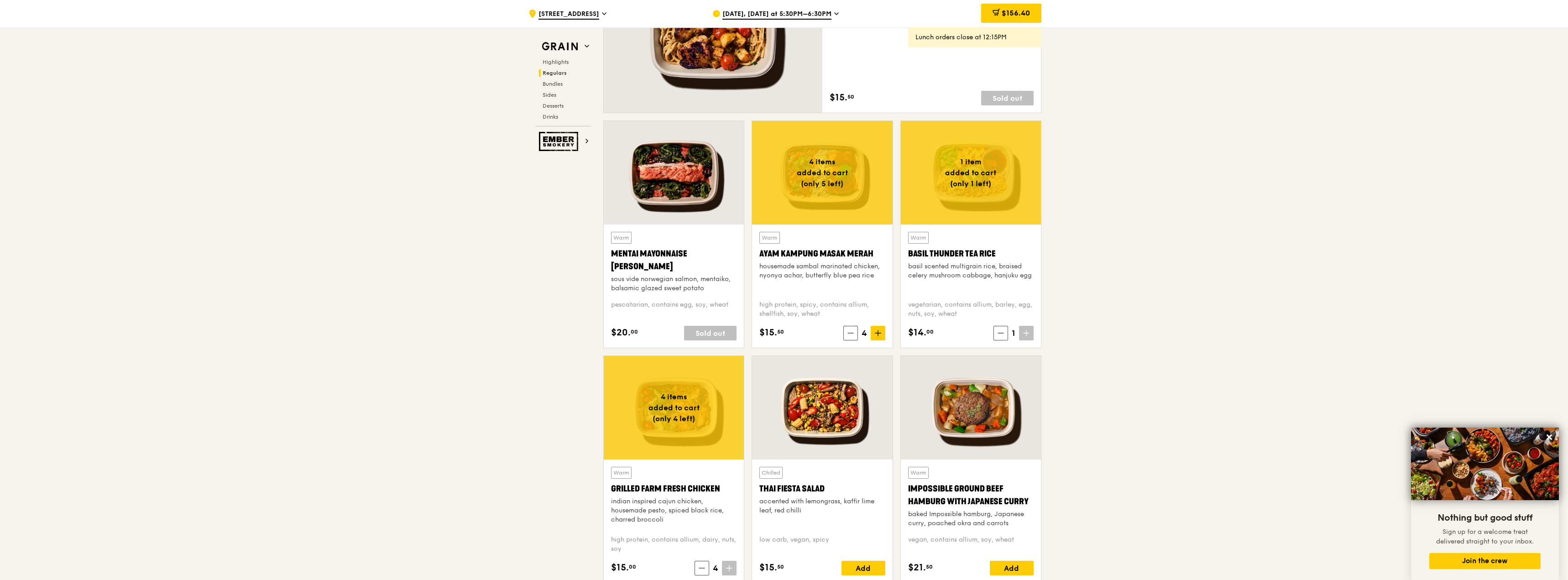
scroll to position [750, 0]
click at [877, 338] on span at bounding box center [878, 332] width 15 height 15
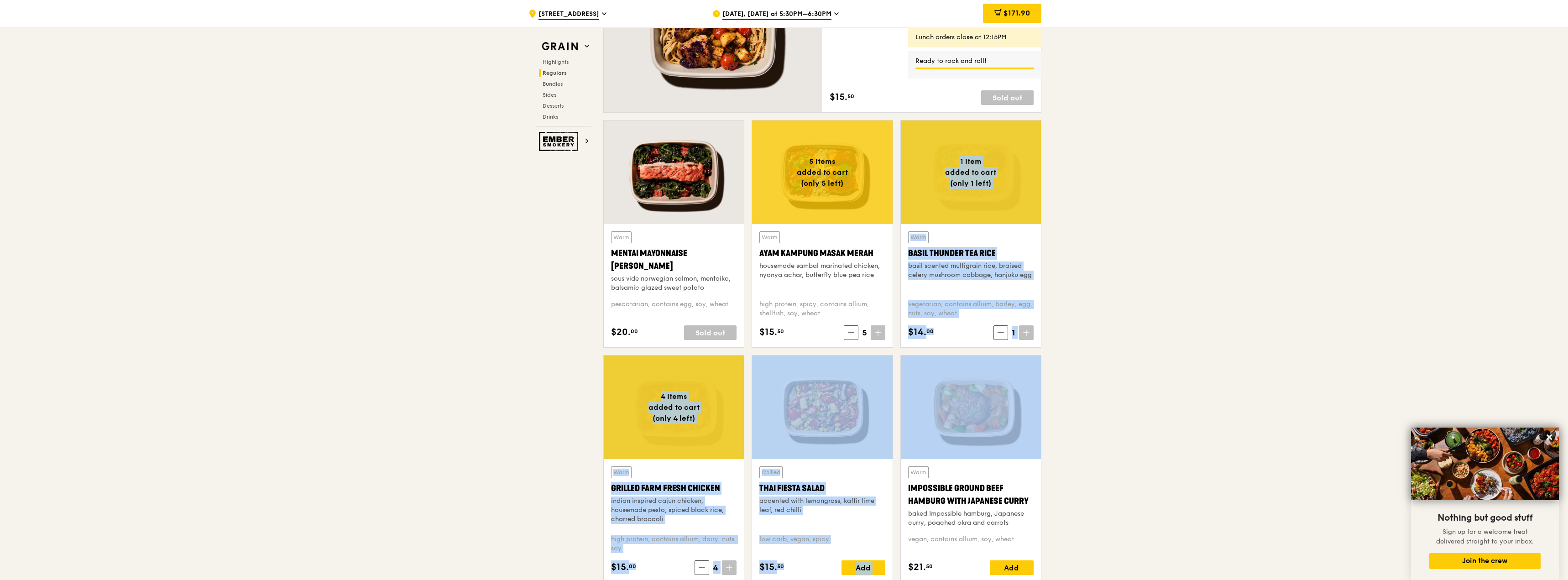
drag, startPoint x: 877, startPoint y: 338, endPoint x: 1154, endPoint y: 368, distance: 278.6
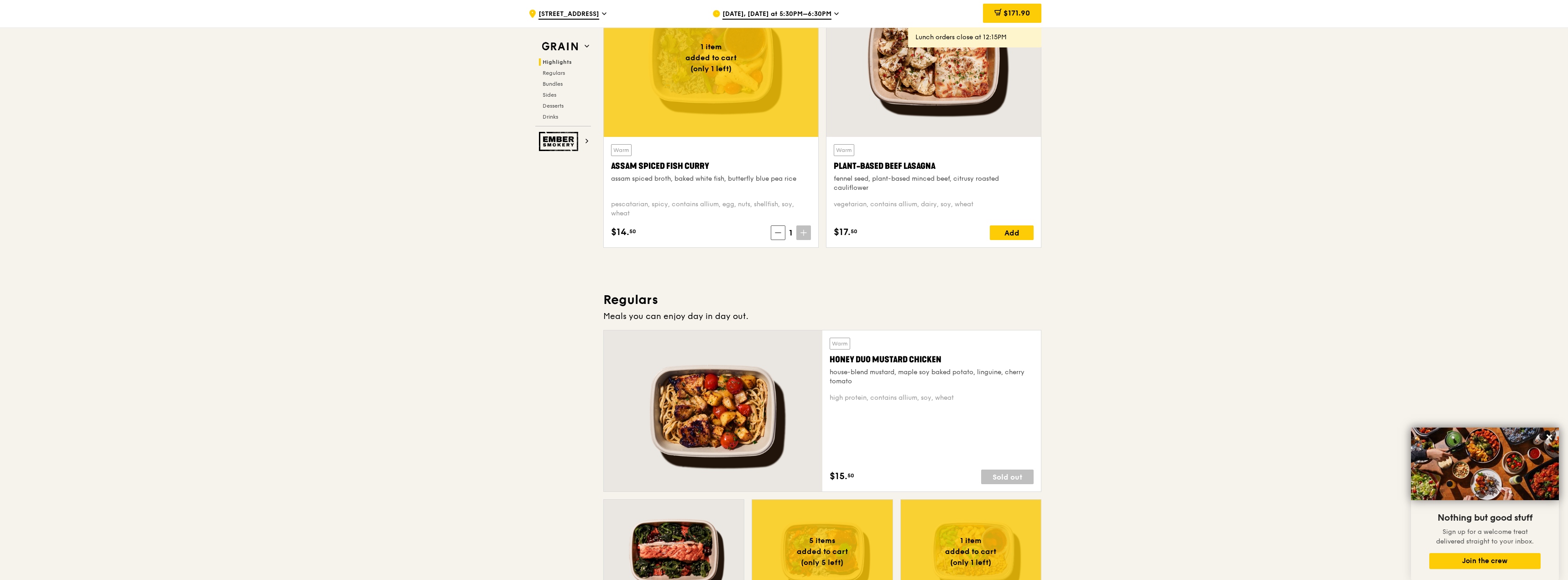
scroll to position [370, 0]
click at [800, 231] on icon at bounding box center [803, 232] width 6 height 6
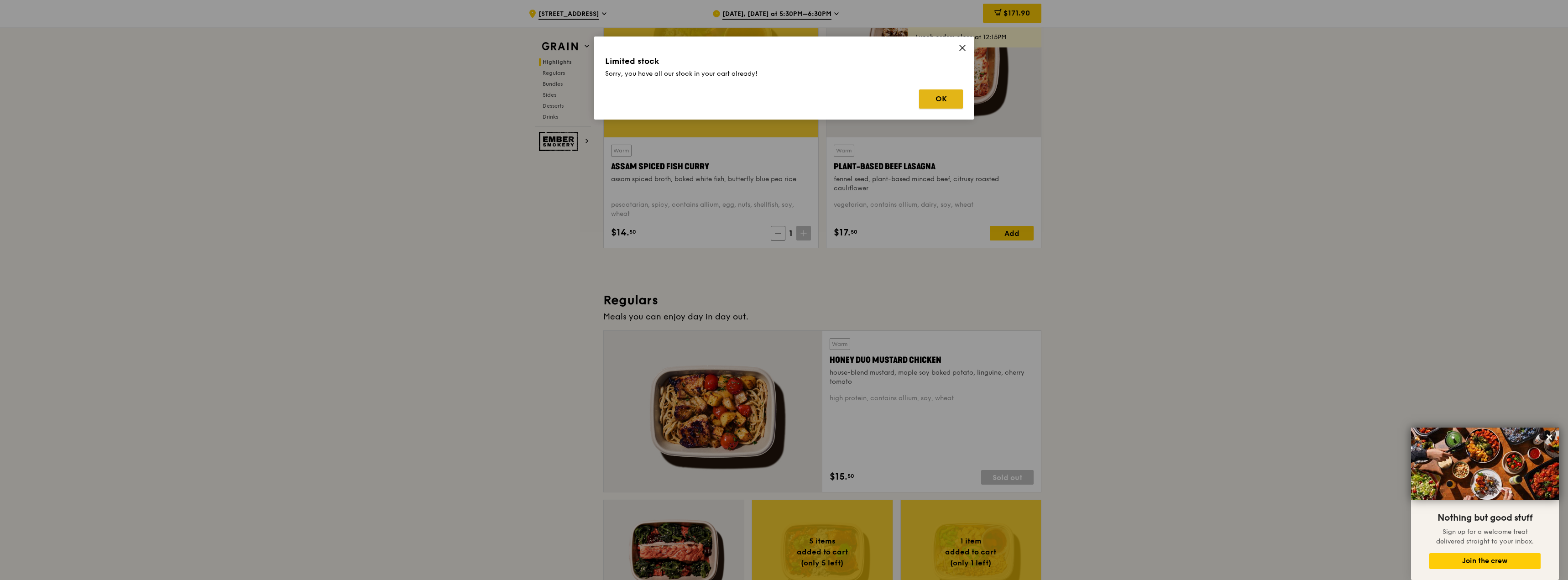
click at [939, 106] on button "OK" at bounding box center [941, 98] width 44 height 19
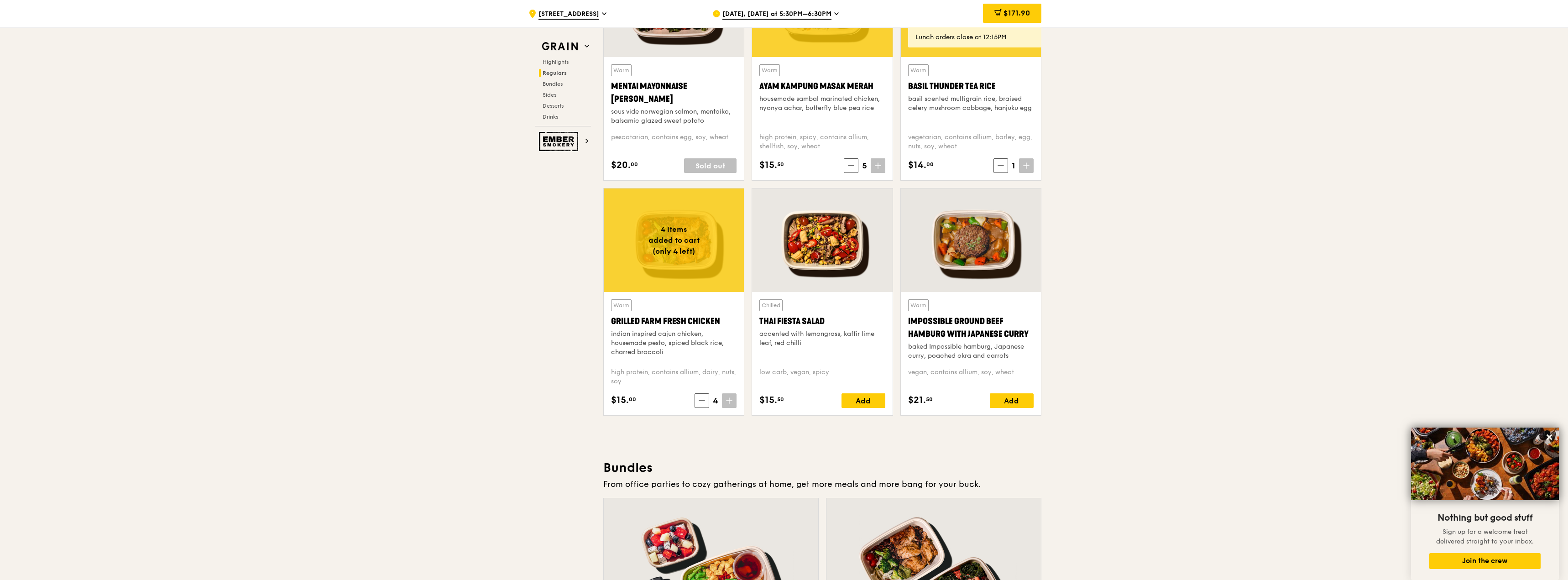
scroll to position [912, 0]
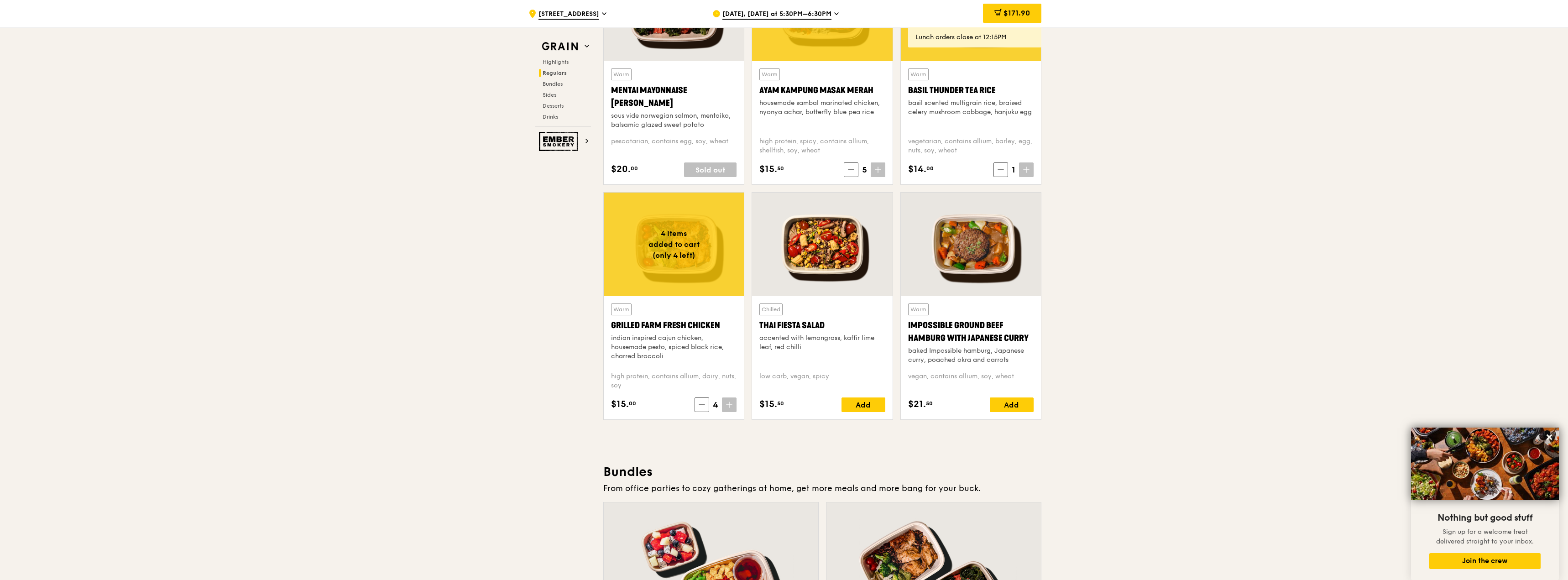
click at [728, 407] on icon at bounding box center [728, 404] width 6 height 6
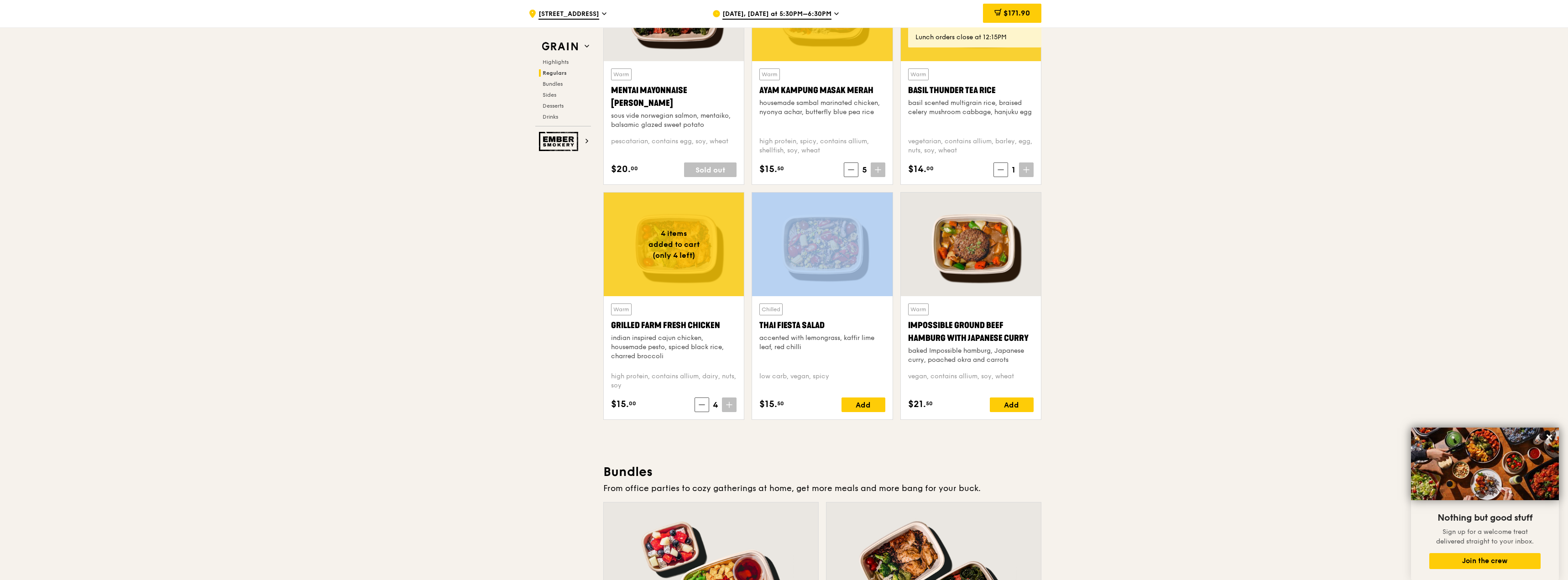
click at [728, 407] on icon at bounding box center [728, 404] width 6 height 6
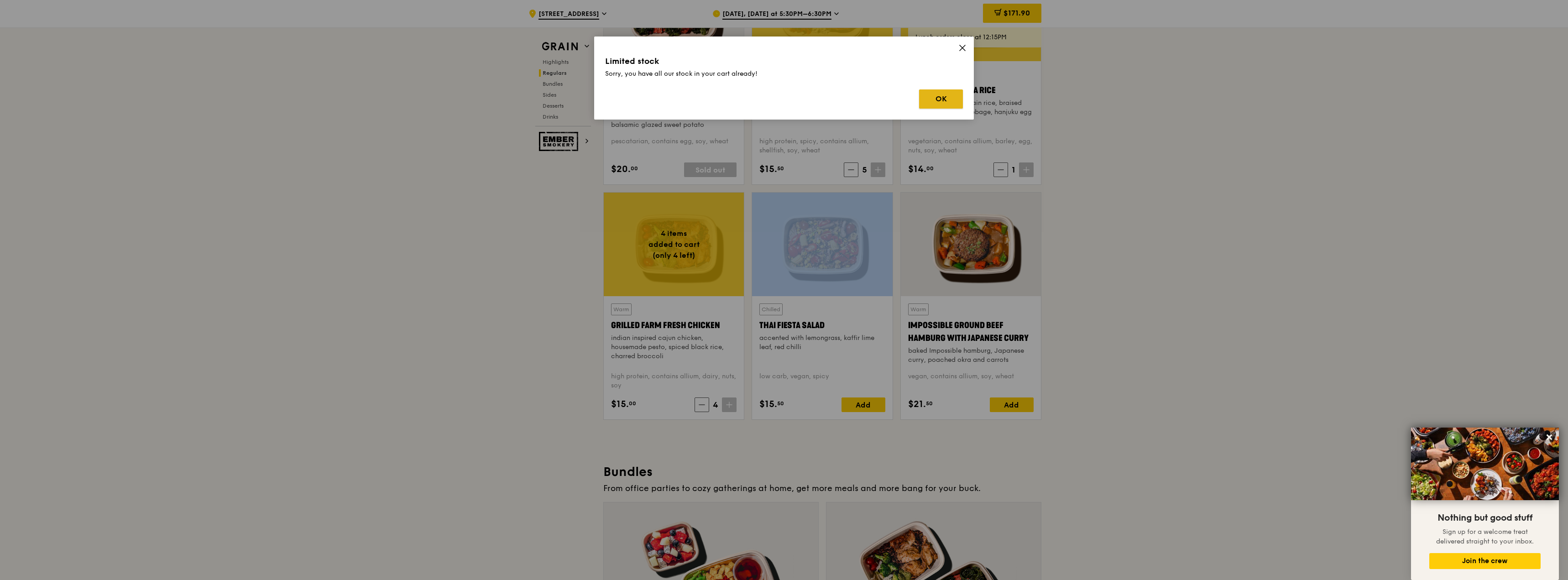
click at [953, 95] on button "OK" at bounding box center [941, 98] width 44 height 19
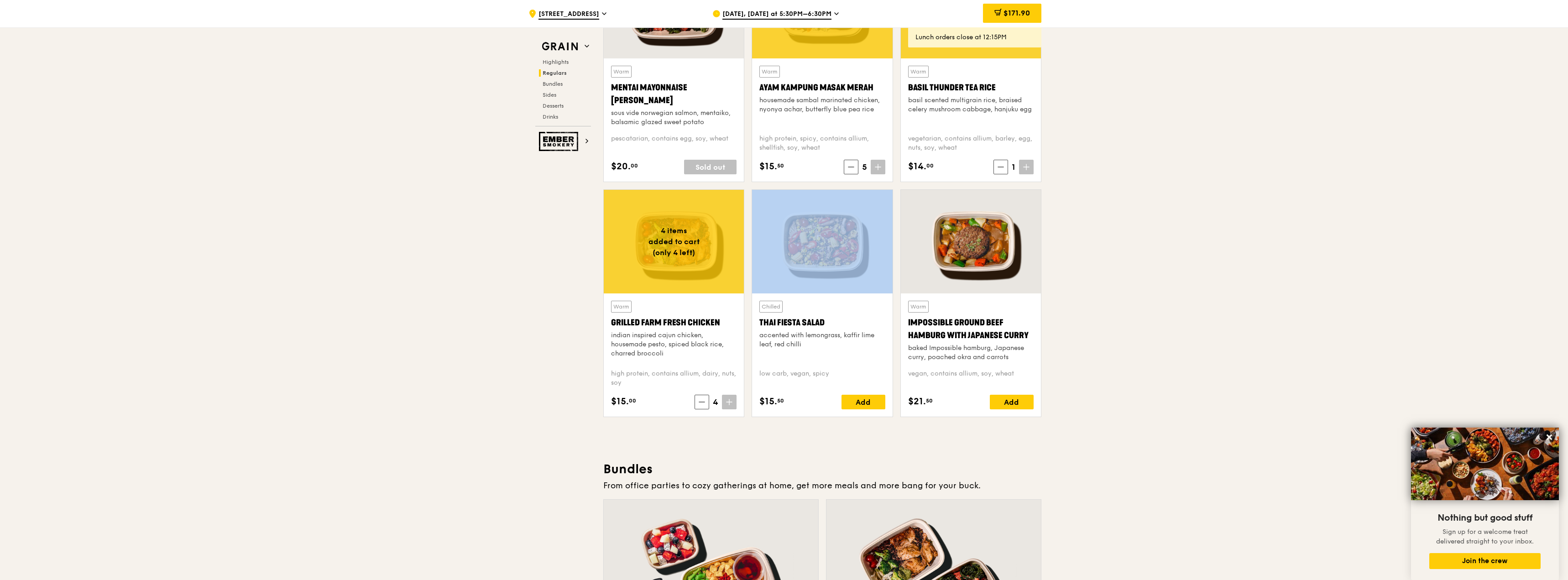
scroll to position [924, 0]
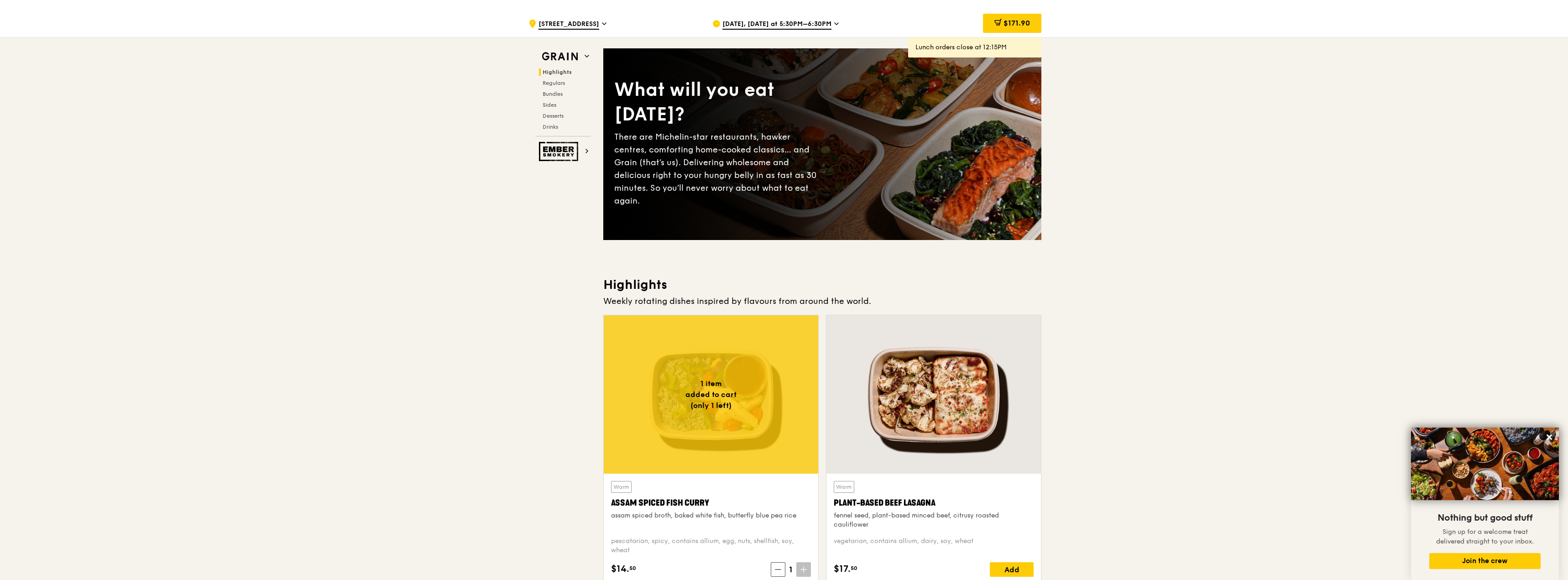
scroll to position [35, 0]
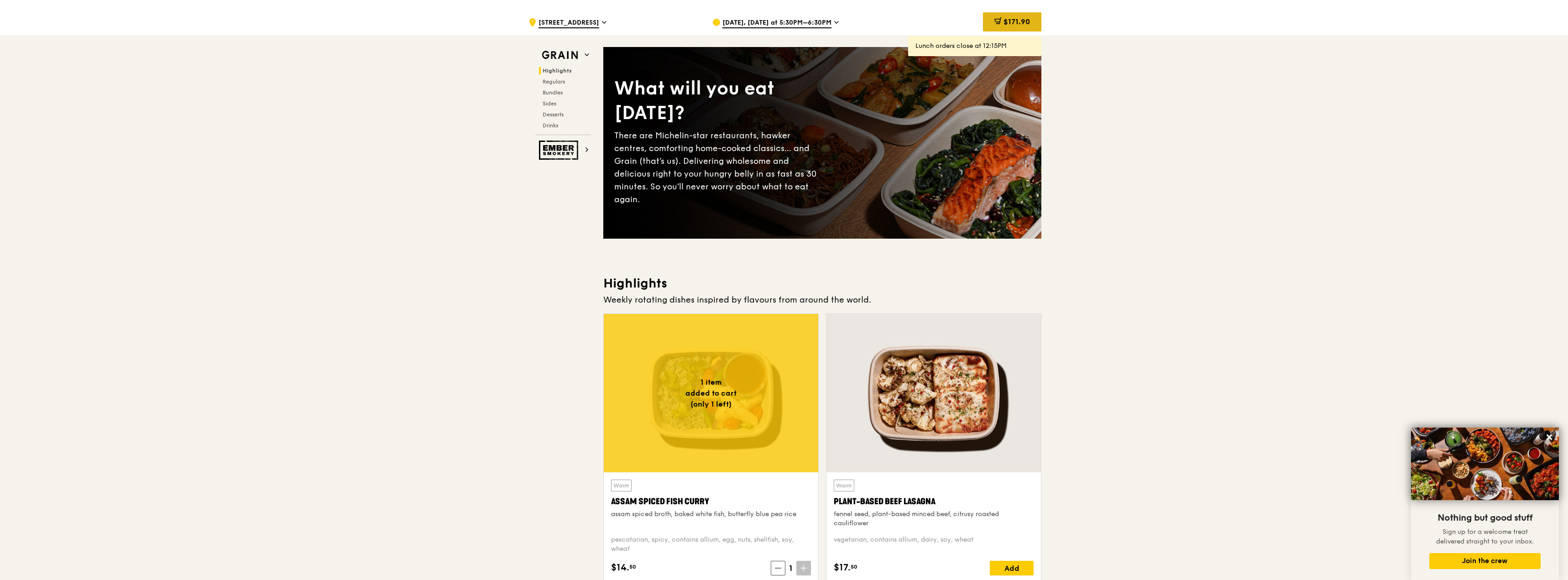
click at [1000, 25] on div "$171.90" at bounding box center [1011, 22] width 58 height 19
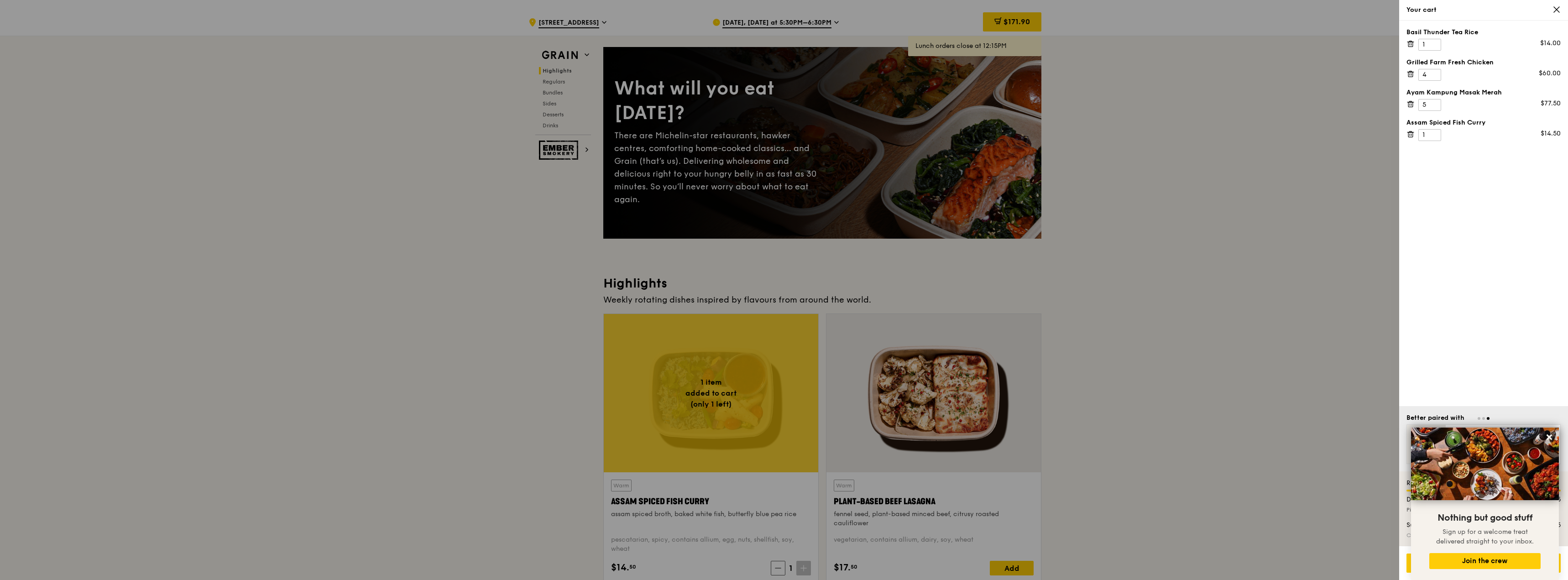
click at [1208, 319] on div at bounding box center [784, 290] width 1568 height 580
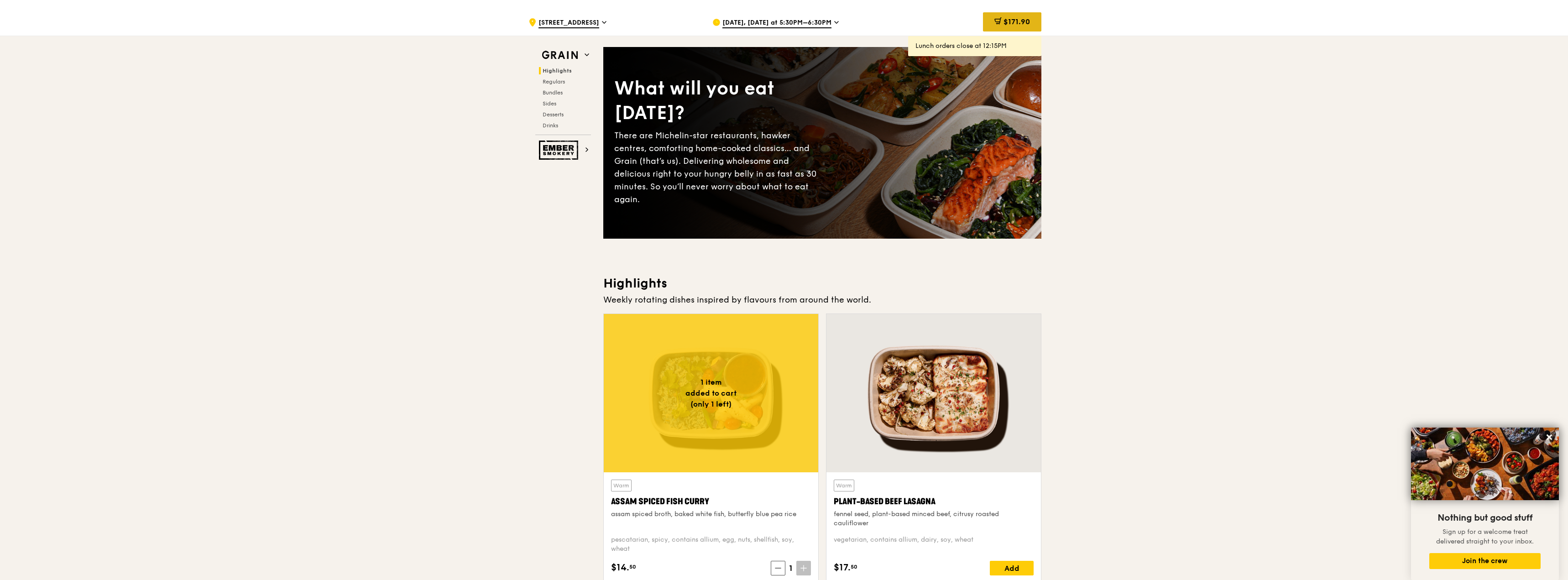
click at [1011, 28] on div "$171.90" at bounding box center [1011, 22] width 58 height 19
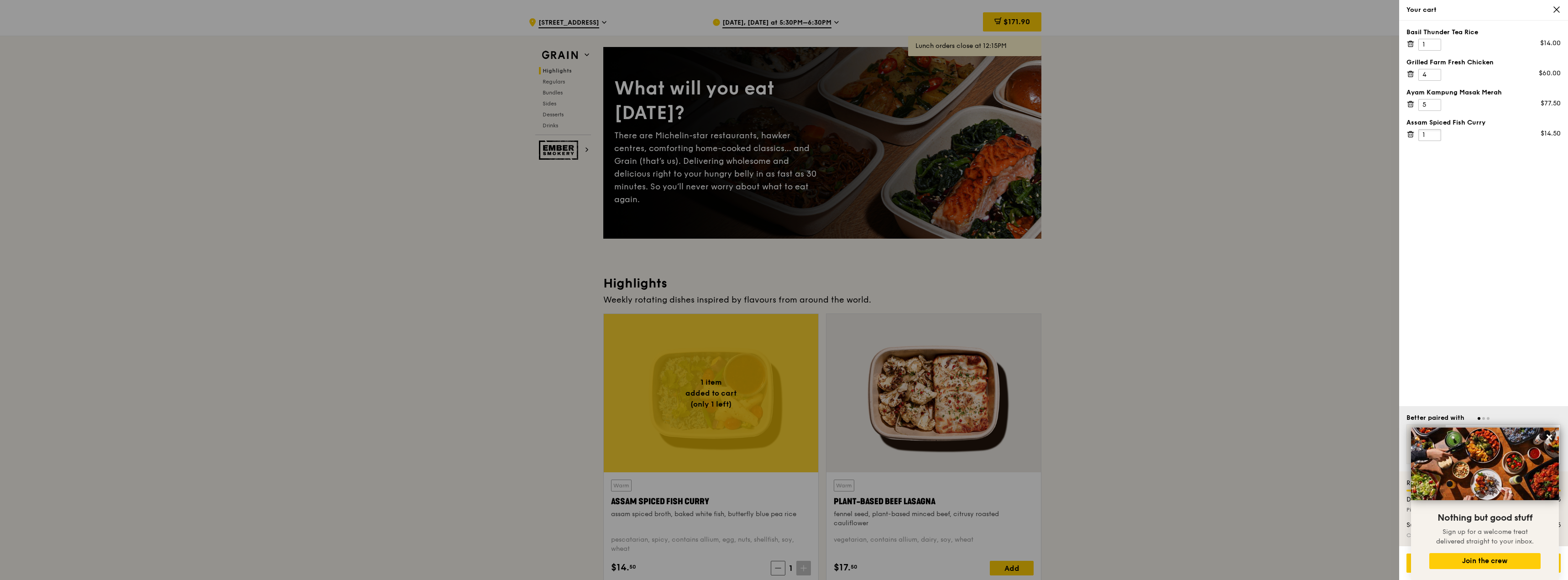
click at [1428, 130] on input "1" at bounding box center [1429, 134] width 23 height 12
click at [1436, 131] on input "2" at bounding box center [1429, 134] width 23 height 12
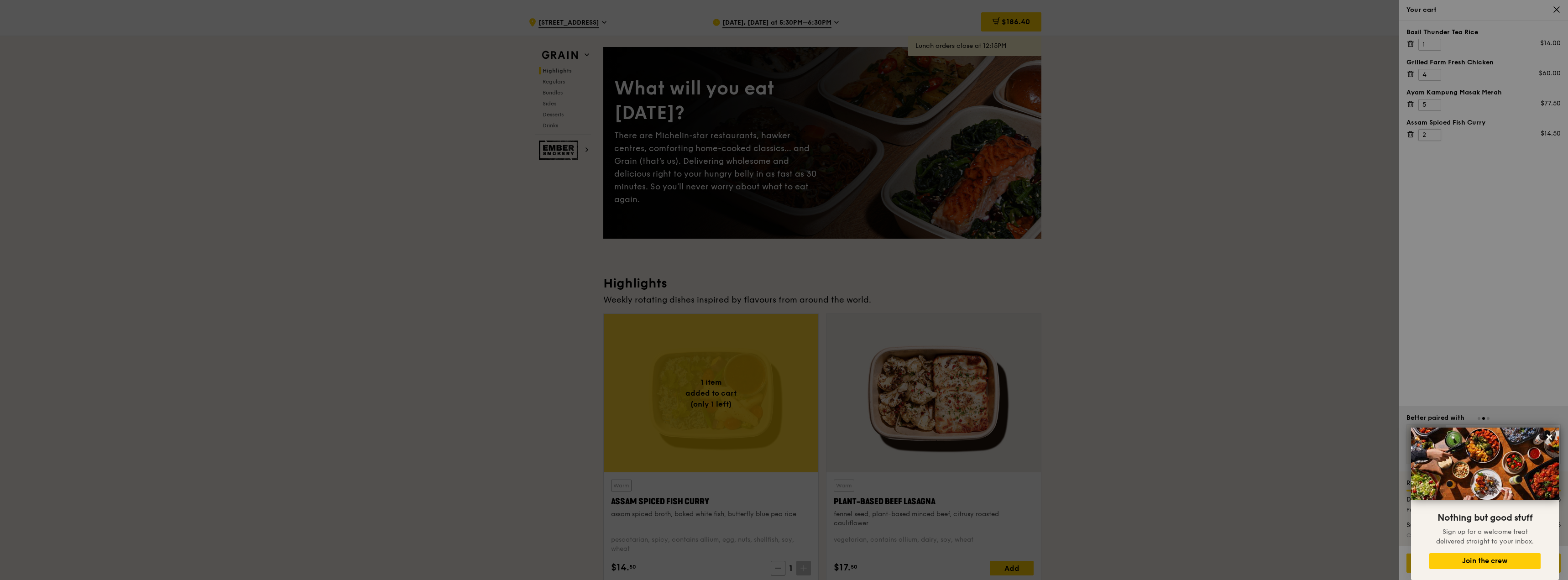
click at [1436, 131] on div at bounding box center [784, 290] width 1568 height 580
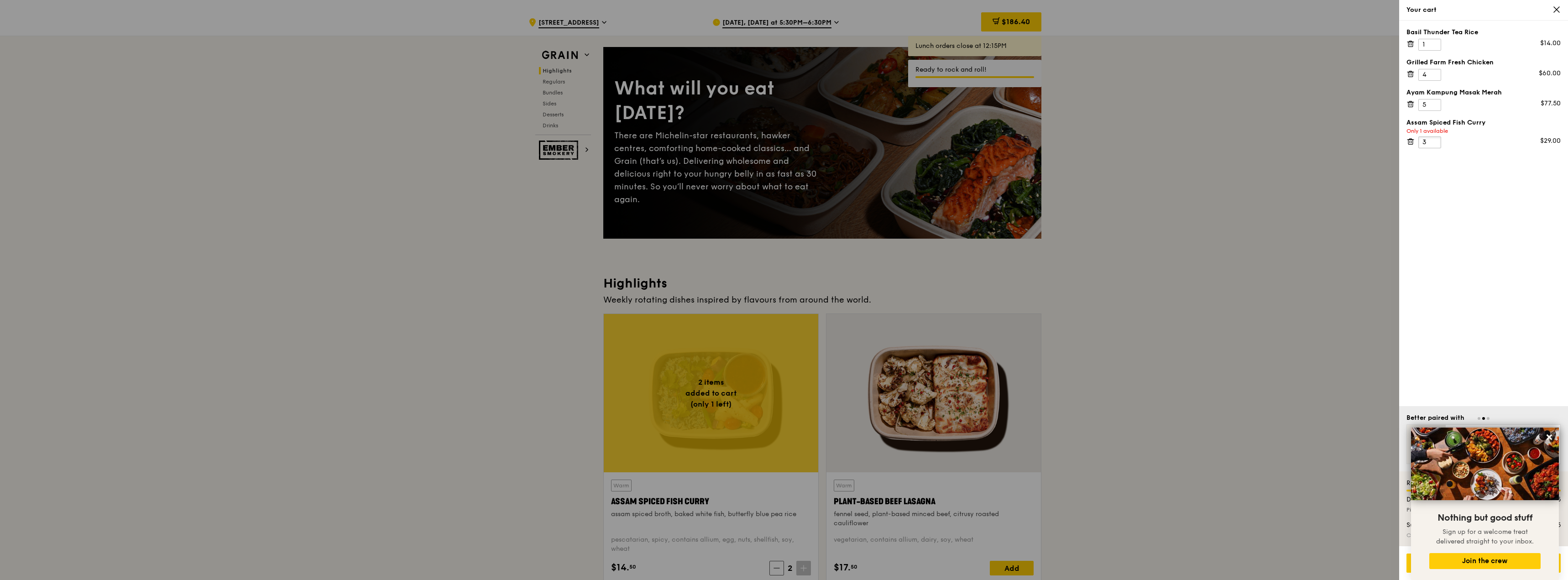
click at [1432, 141] on input "3" at bounding box center [1429, 142] width 23 height 12
click at [1432, 146] on input "2" at bounding box center [1429, 142] width 23 height 12
type input "1"
click at [1432, 146] on input "1" at bounding box center [1429, 142] width 23 height 12
click at [1435, 101] on input "6" at bounding box center [1429, 104] width 23 height 12
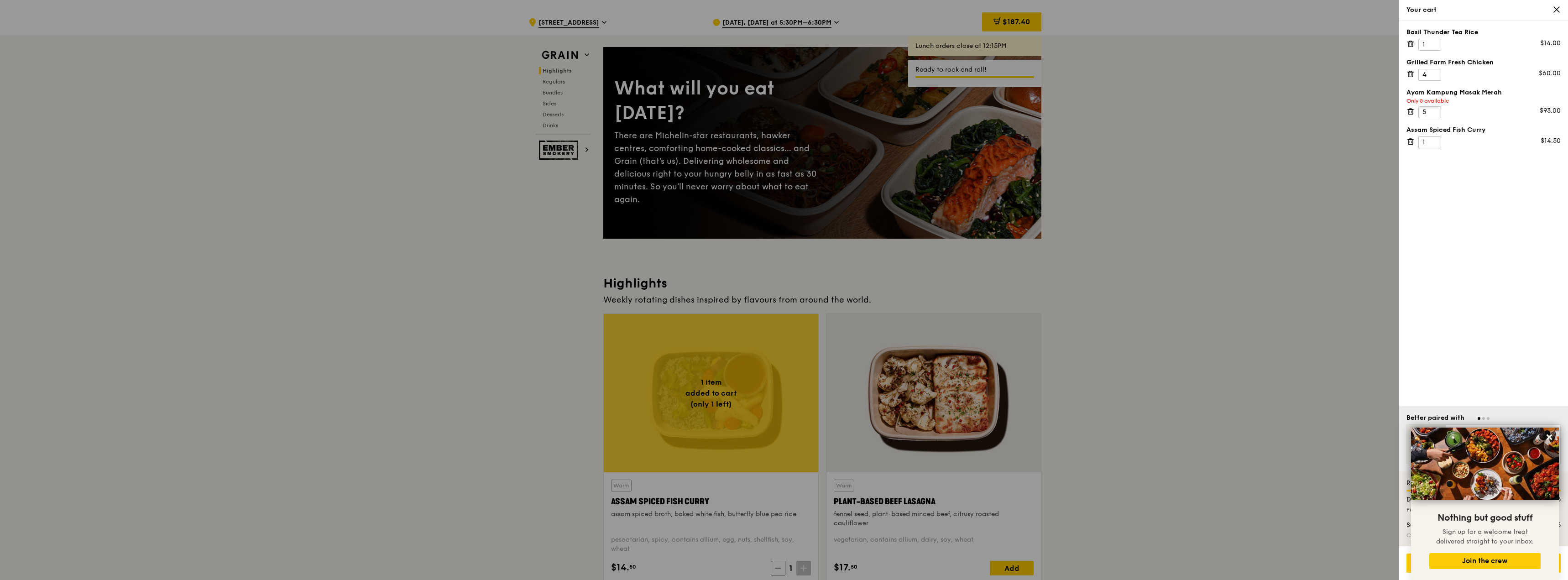
type input "5"
click at [1432, 113] on input "5" at bounding box center [1429, 112] width 23 height 12
click at [1433, 72] on input "5" at bounding box center [1429, 74] width 23 height 12
click at [1434, 86] on input "4" at bounding box center [1429, 82] width 23 height 12
click at [1282, 297] on div at bounding box center [784, 290] width 1568 height 580
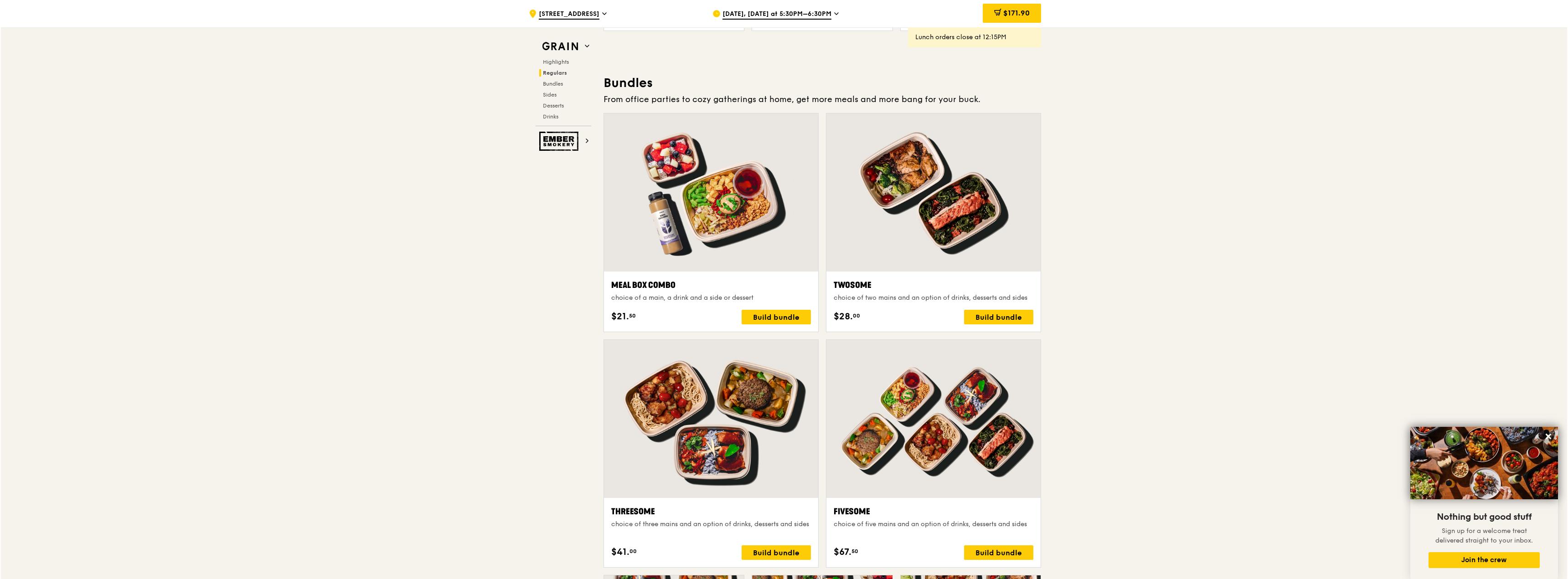
scroll to position [1290, 0]
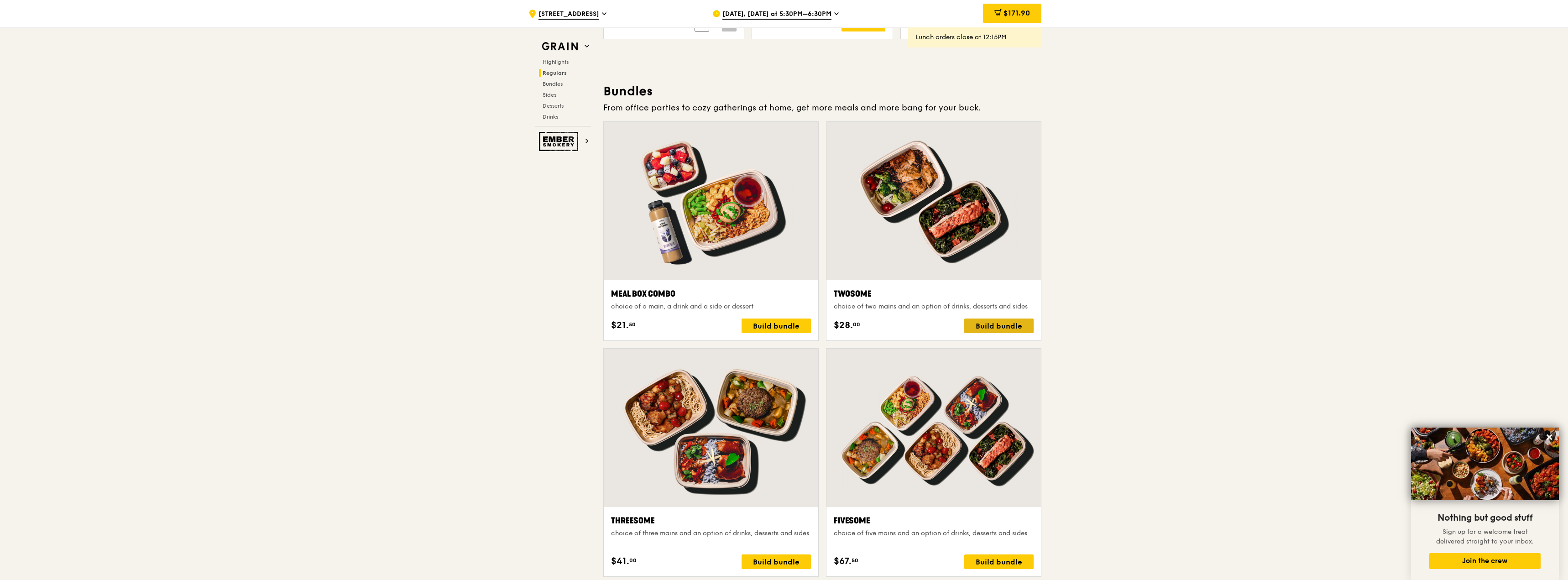
click at [1008, 329] on div "Build bundle" at bounding box center [999, 326] width 69 height 15
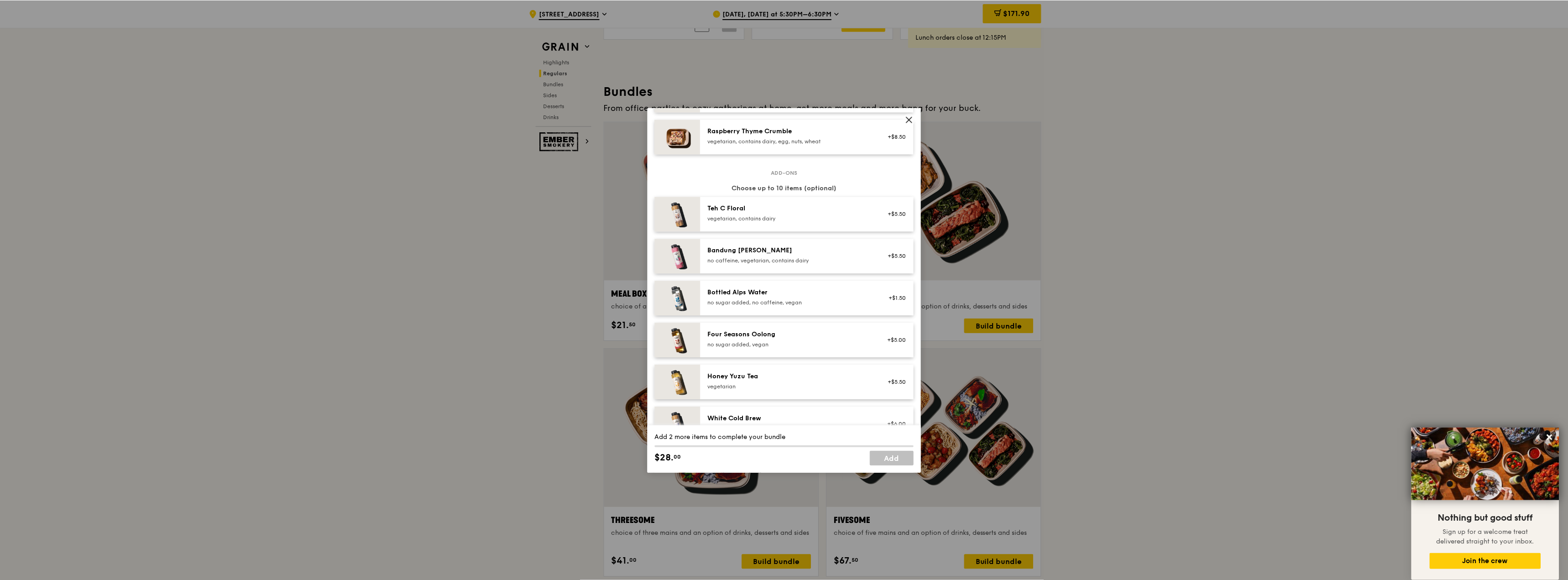
scroll to position [1034, 0]
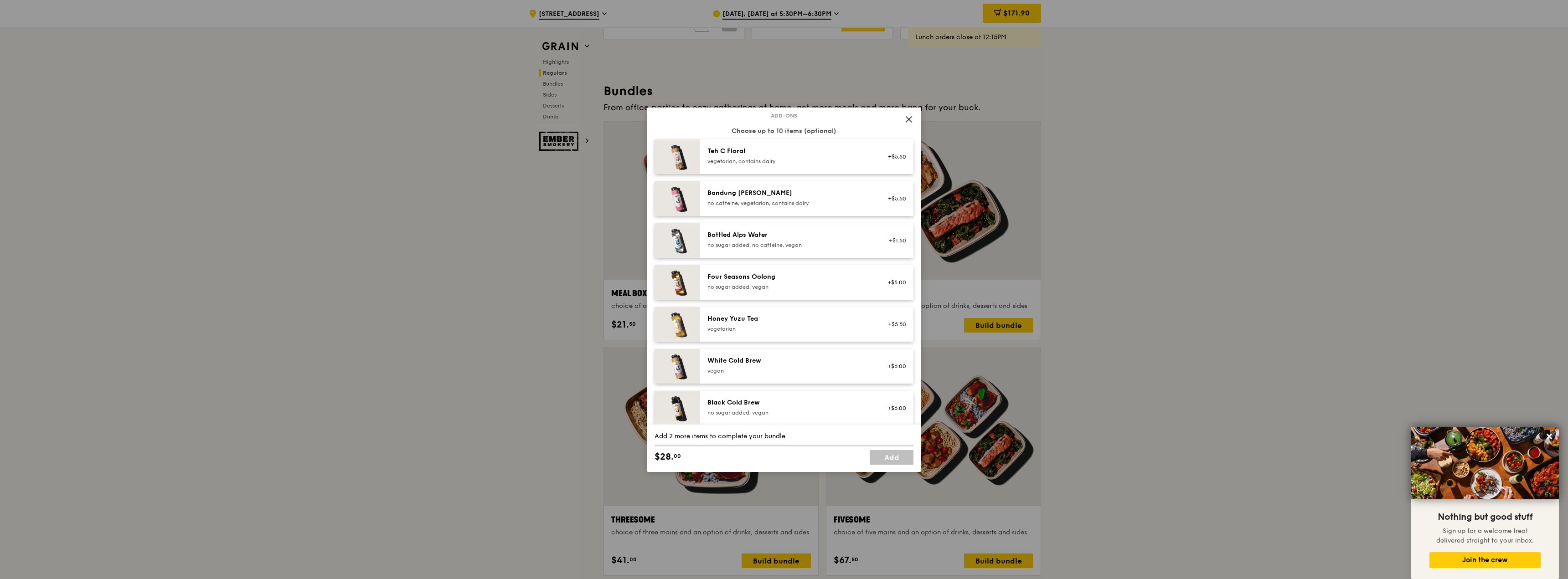
click at [907, 121] on icon at bounding box center [908, 119] width 8 height 8
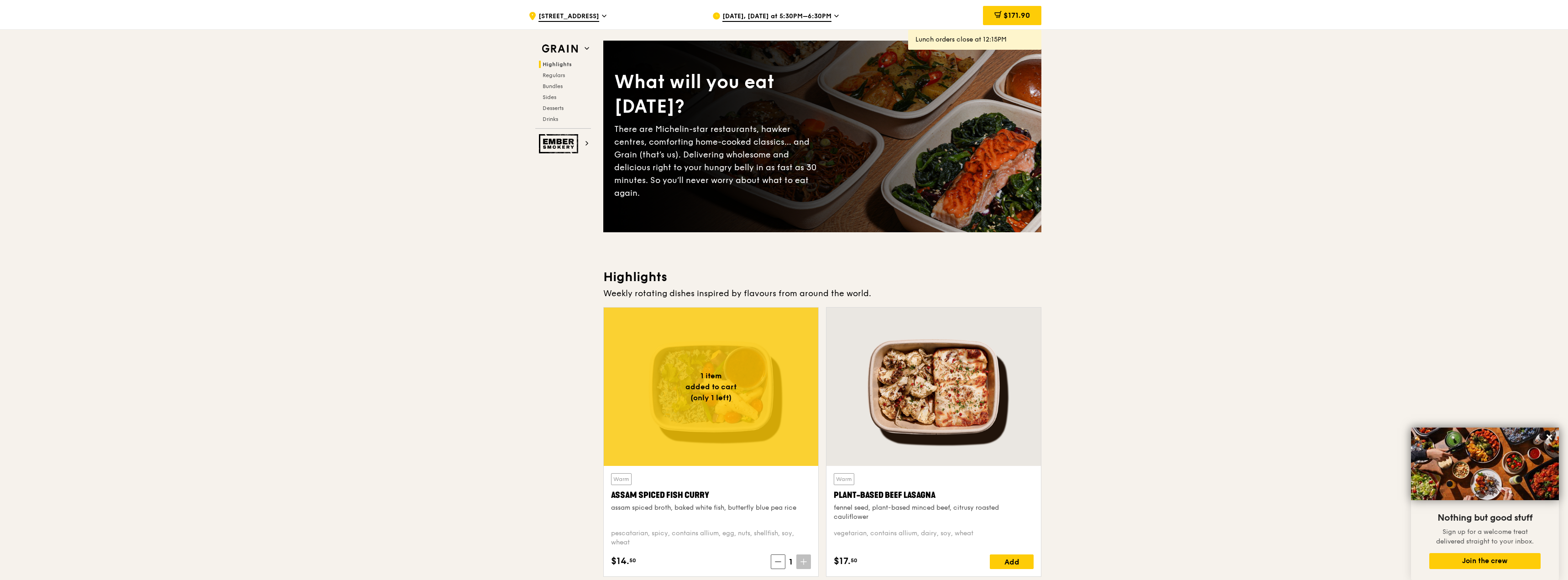
scroll to position [0, 0]
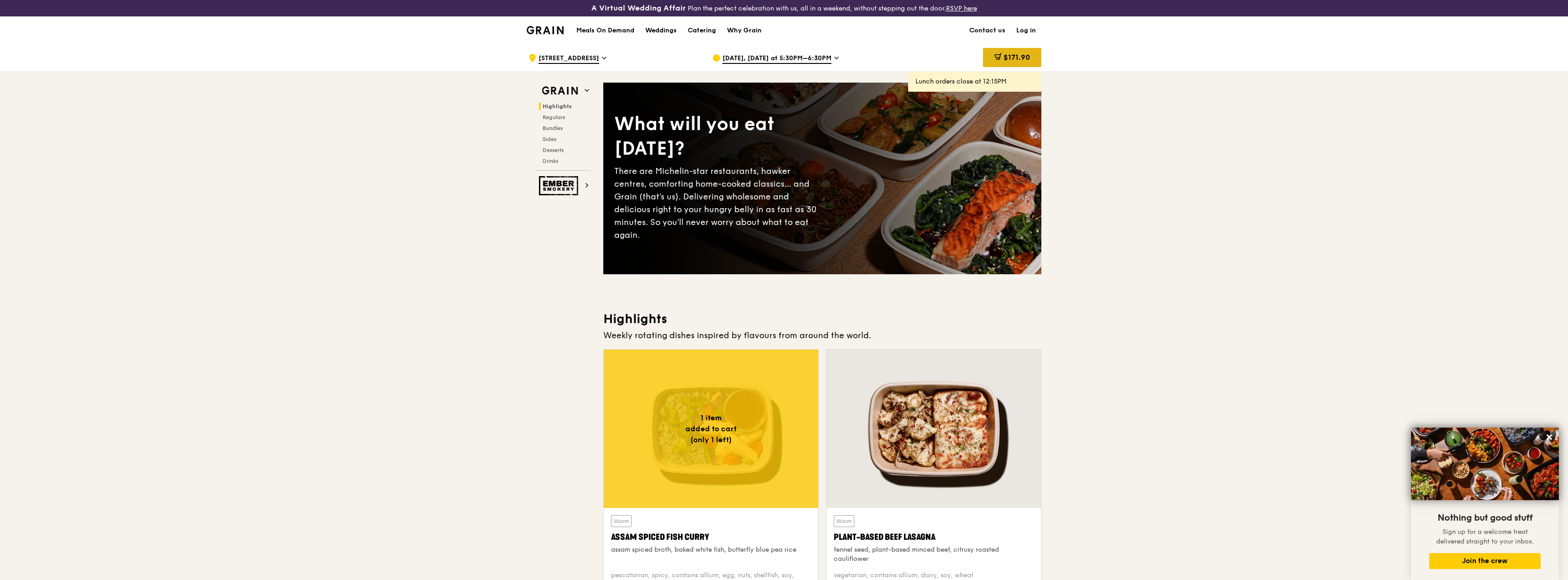
click at [1018, 51] on div "$171.90" at bounding box center [1011, 57] width 58 height 19
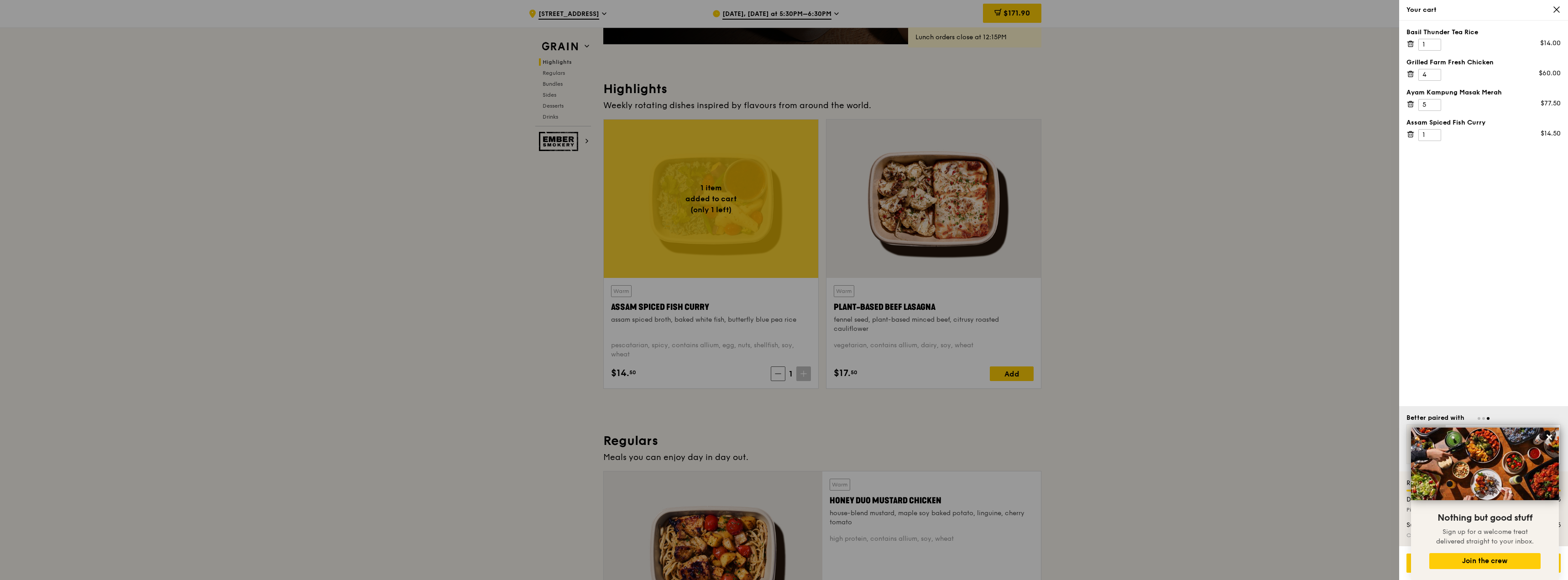
scroll to position [232, 0]
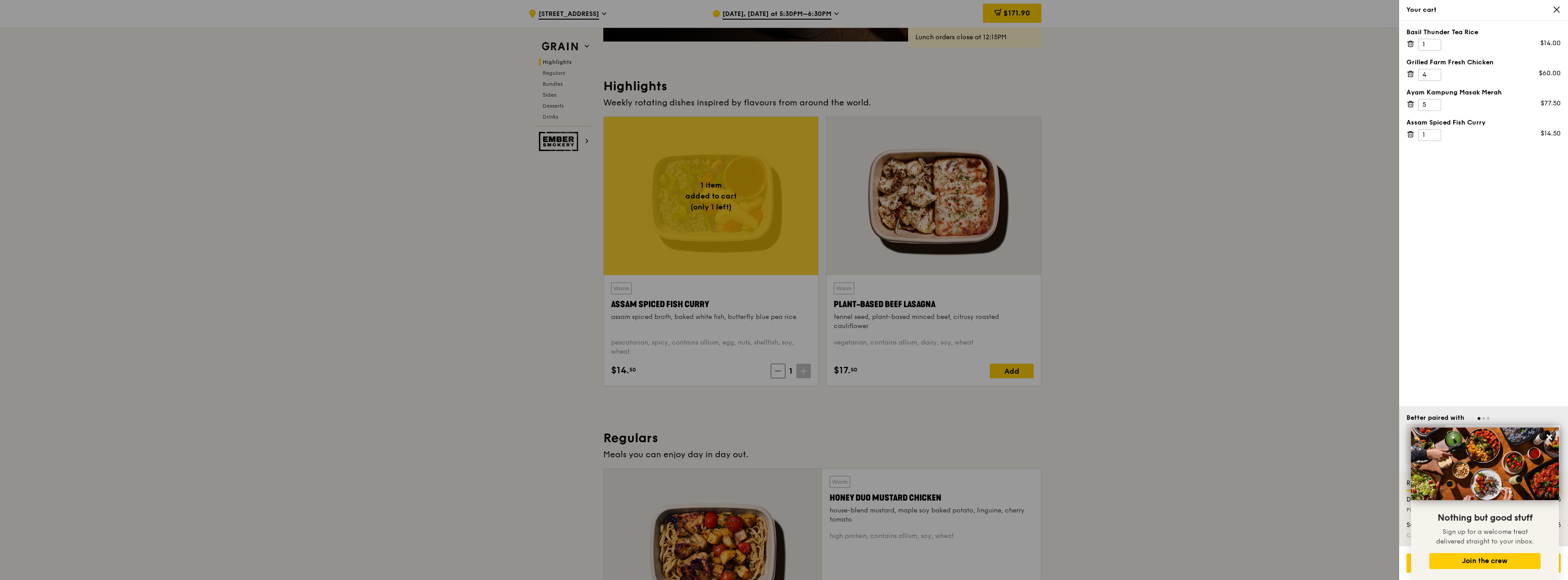
click at [1004, 372] on div at bounding box center [784, 290] width 1568 height 580
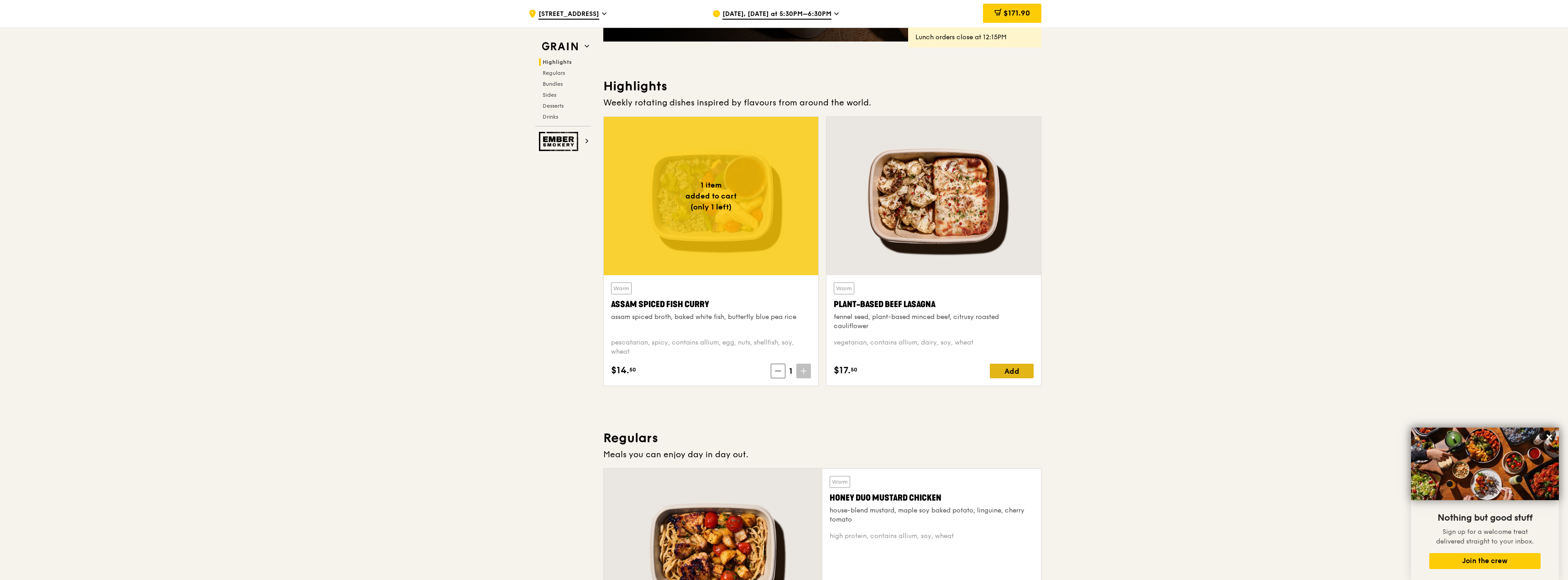
click at [1007, 375] on div "Add" at bounding box center [1011, 370] width 44 height 15
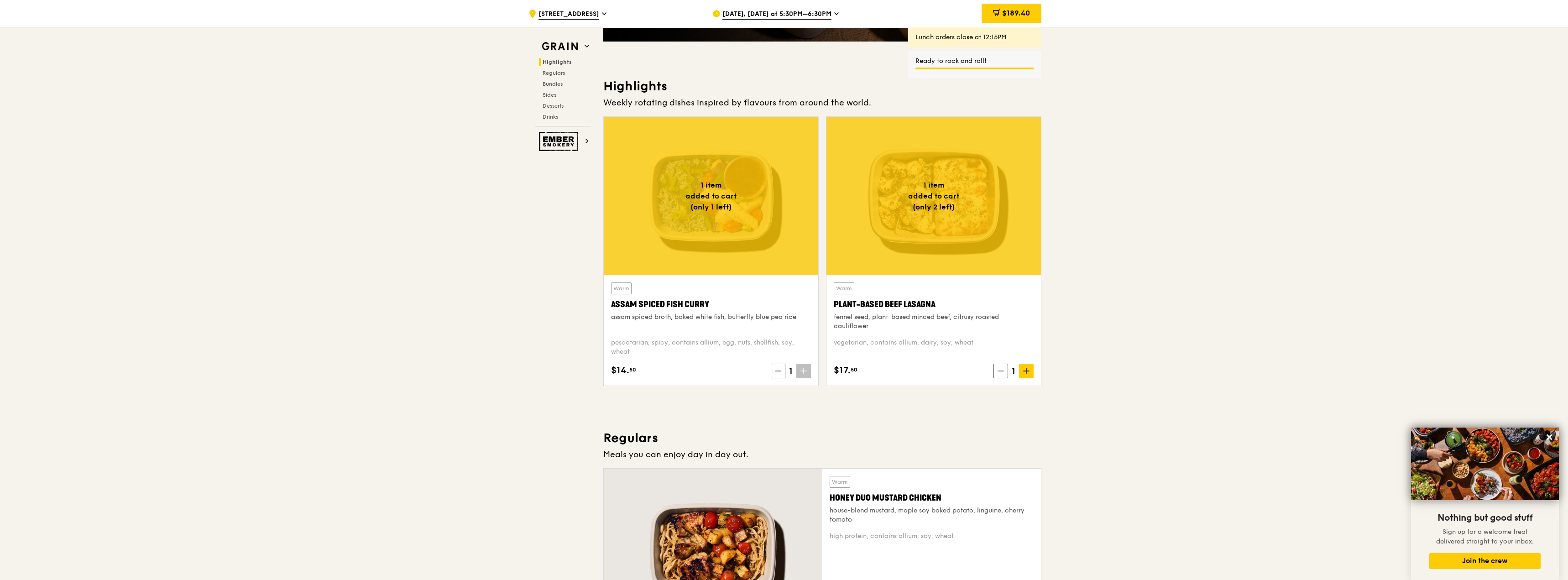
click at [1027, 373] on icon at bounding box center [1026, 370] width 6 height 6
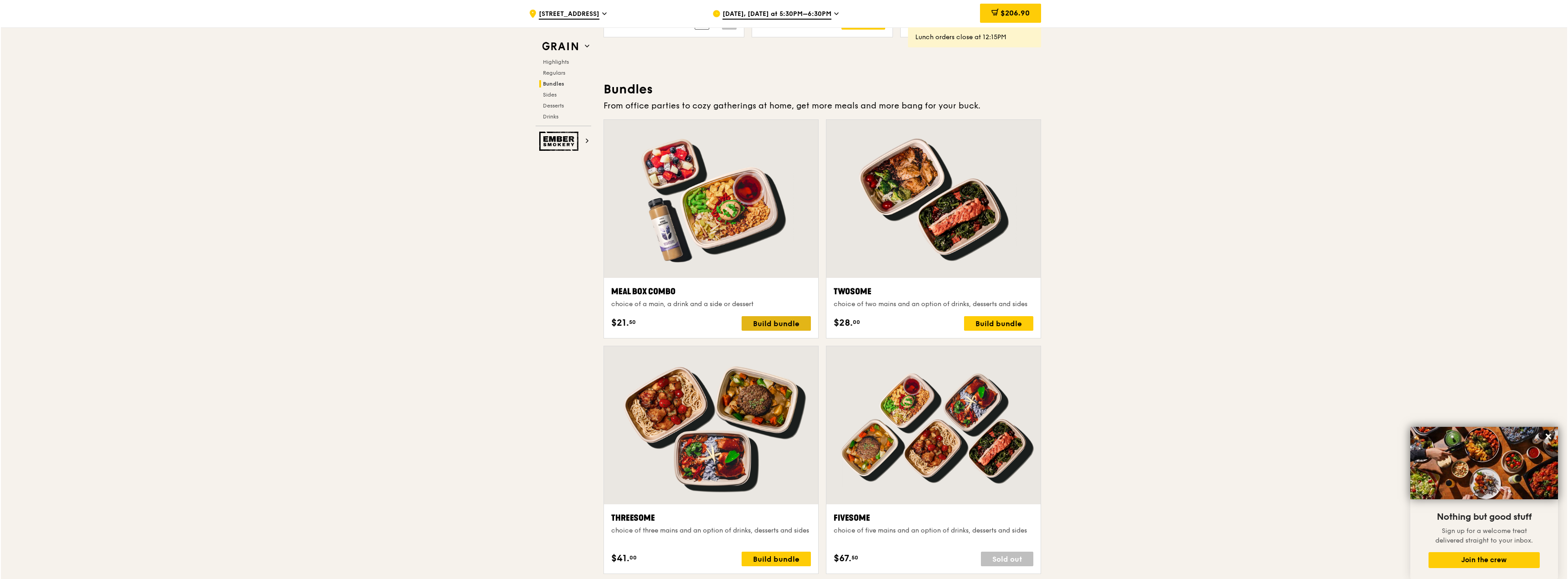
scroll to position [1466, 0]
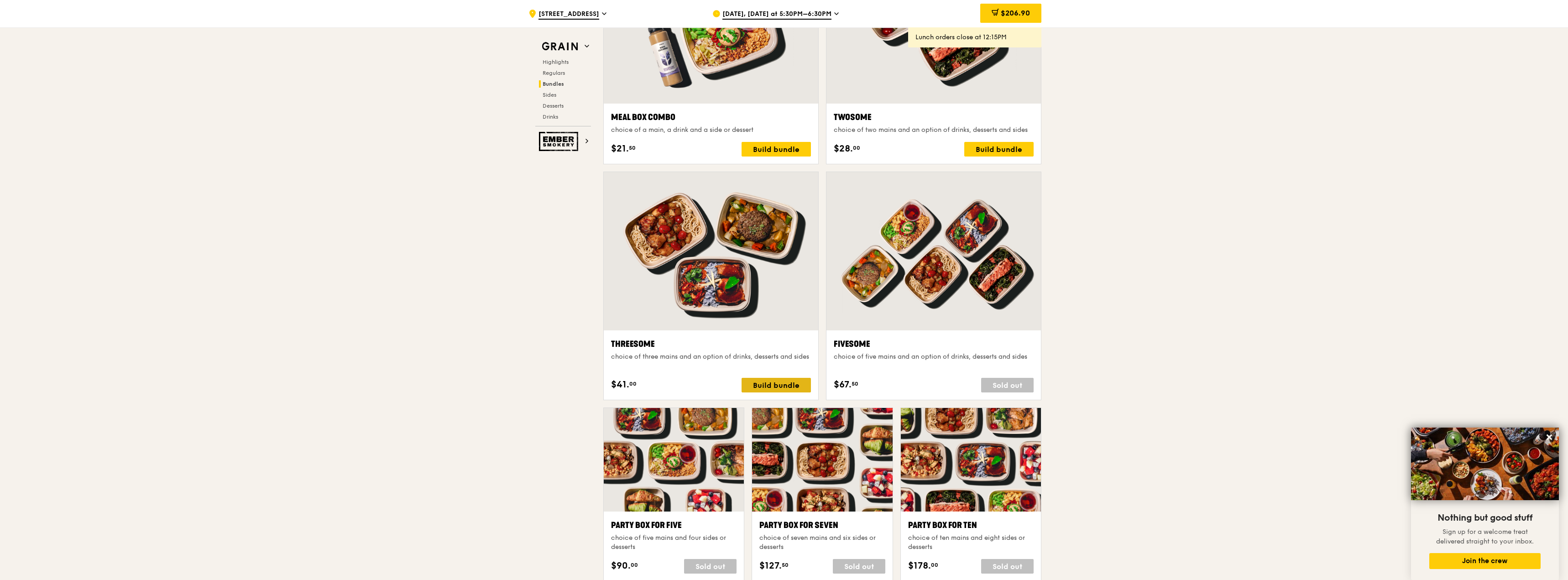
click at [779, 381] on div "Build bundle" at bounding box center [776, 385] width 69 height 15
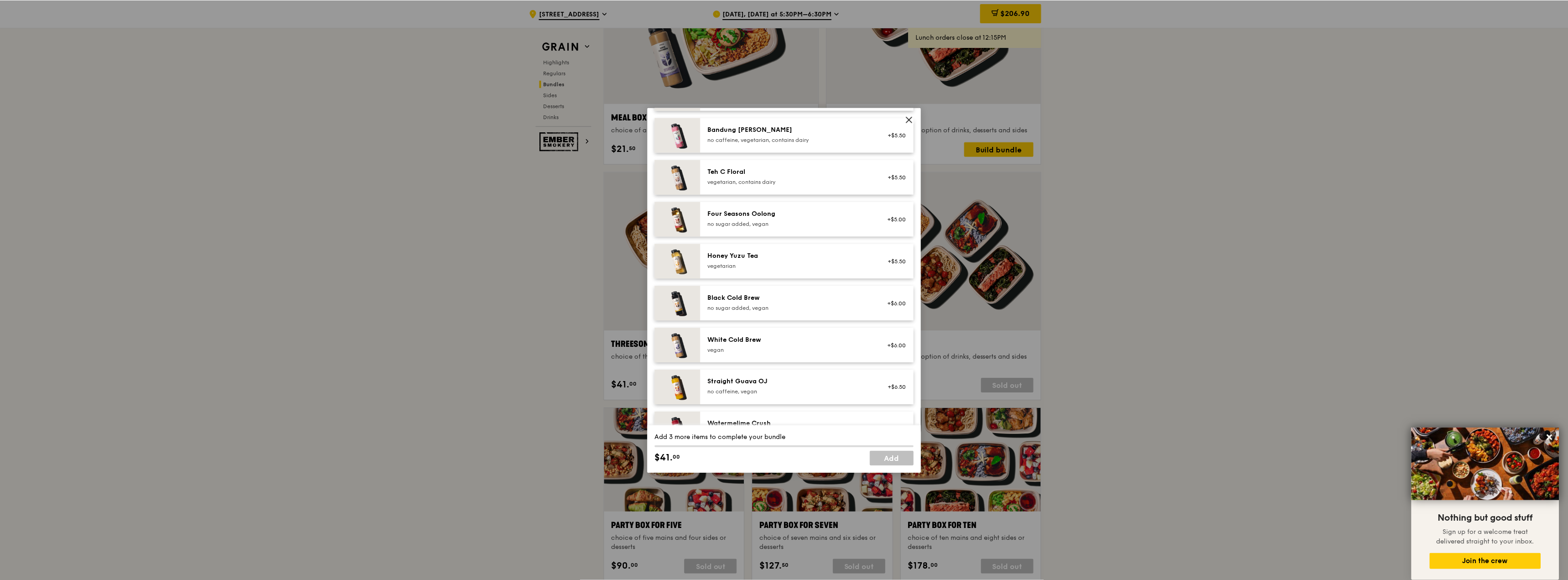
scroll to position [1126, 0]
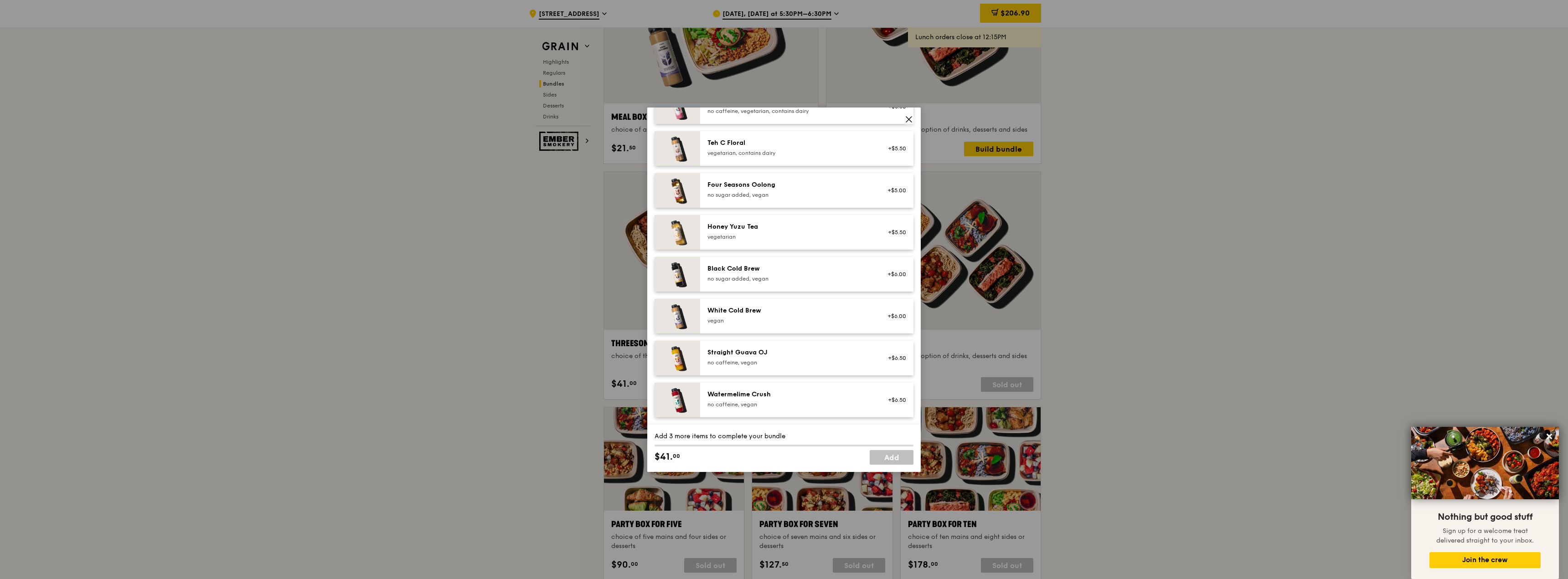
click at [911, 116] on icon at bounding box center [908, 119] width 8 height 8
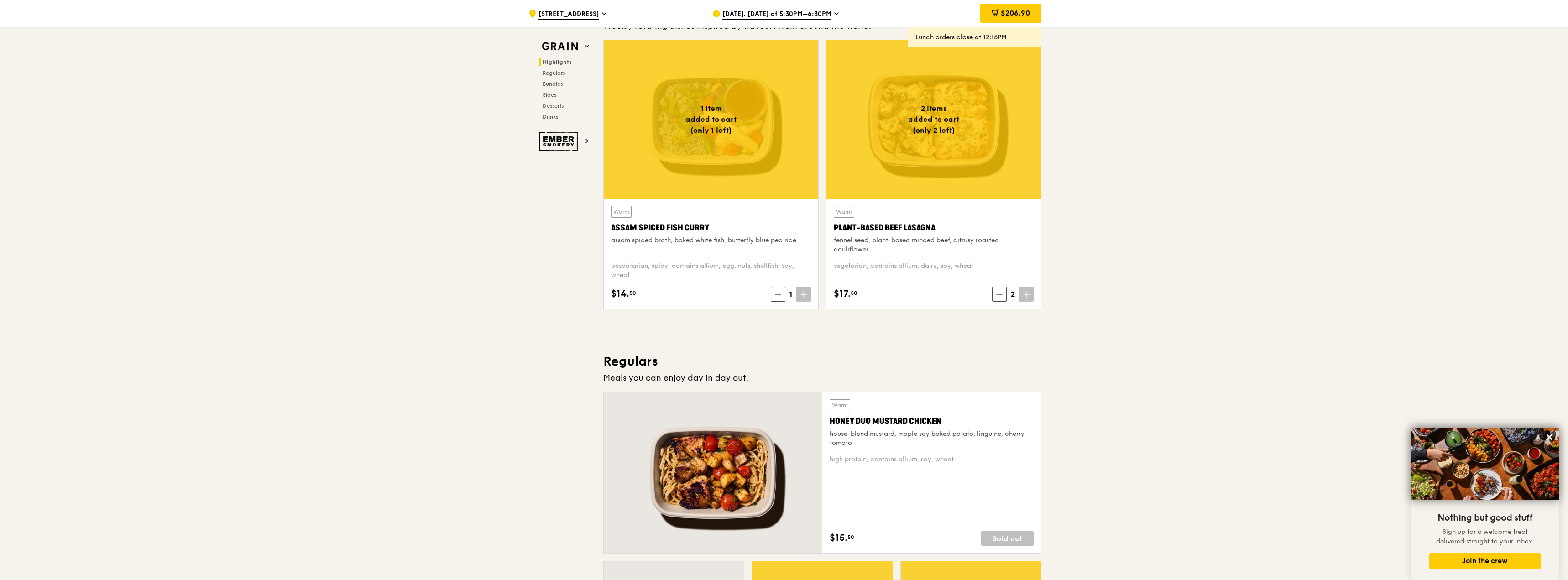
scroll to position [310, 0]
click at [1029, 299] on span at bounding box center [1026, 294] width 15 height 15
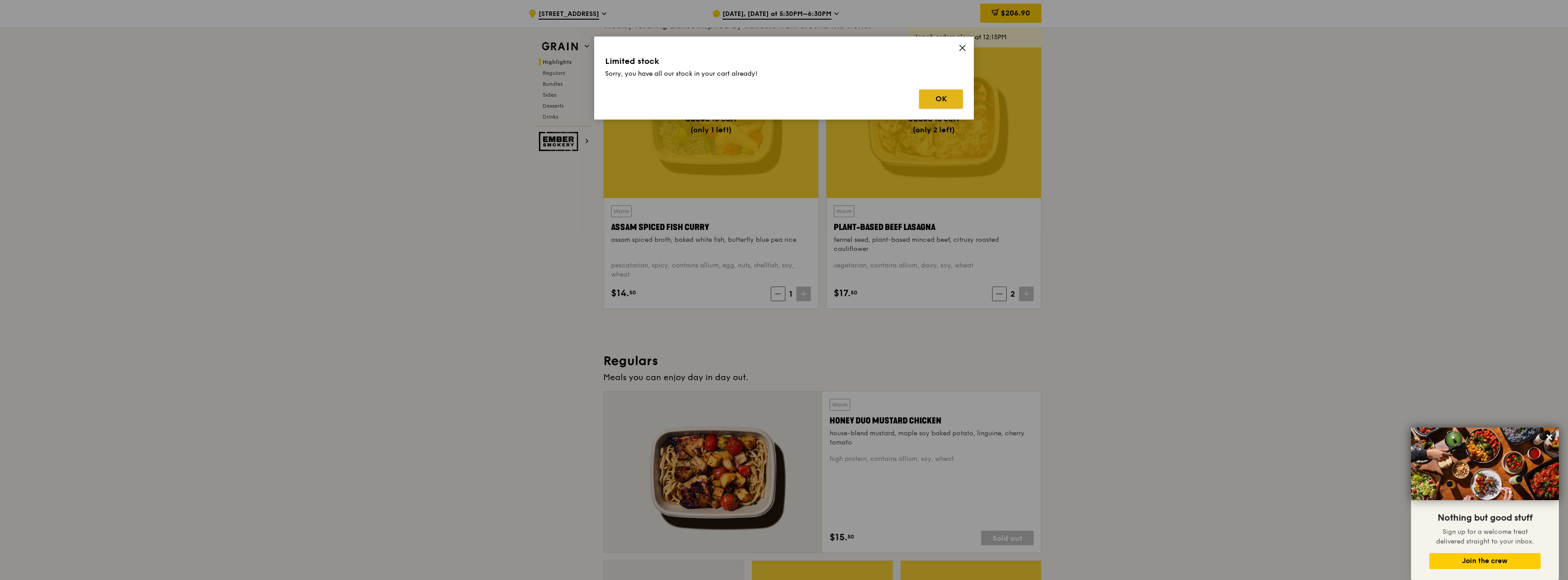
click at [943, 97] on button "OK" at bounding box center [941, 98] width 44 height 19
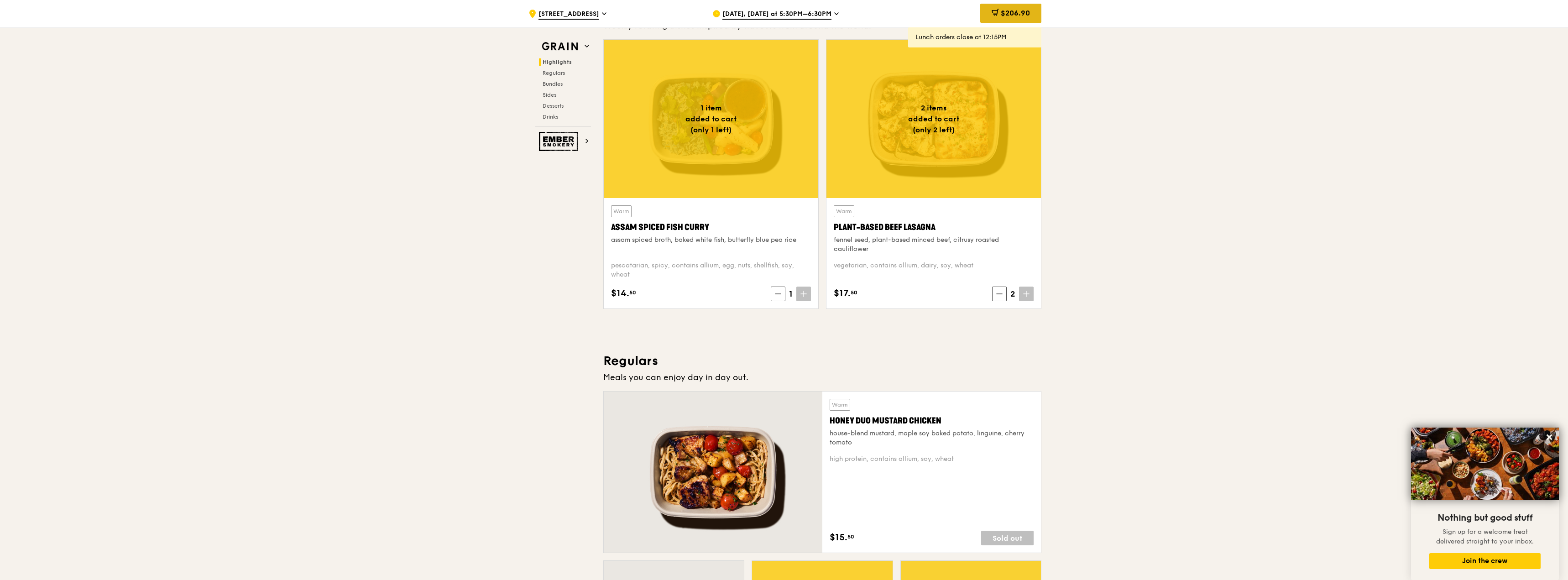
click at [1011, 5] on div "$206.90" at bounding box center [1010, 13] width 61 height 19
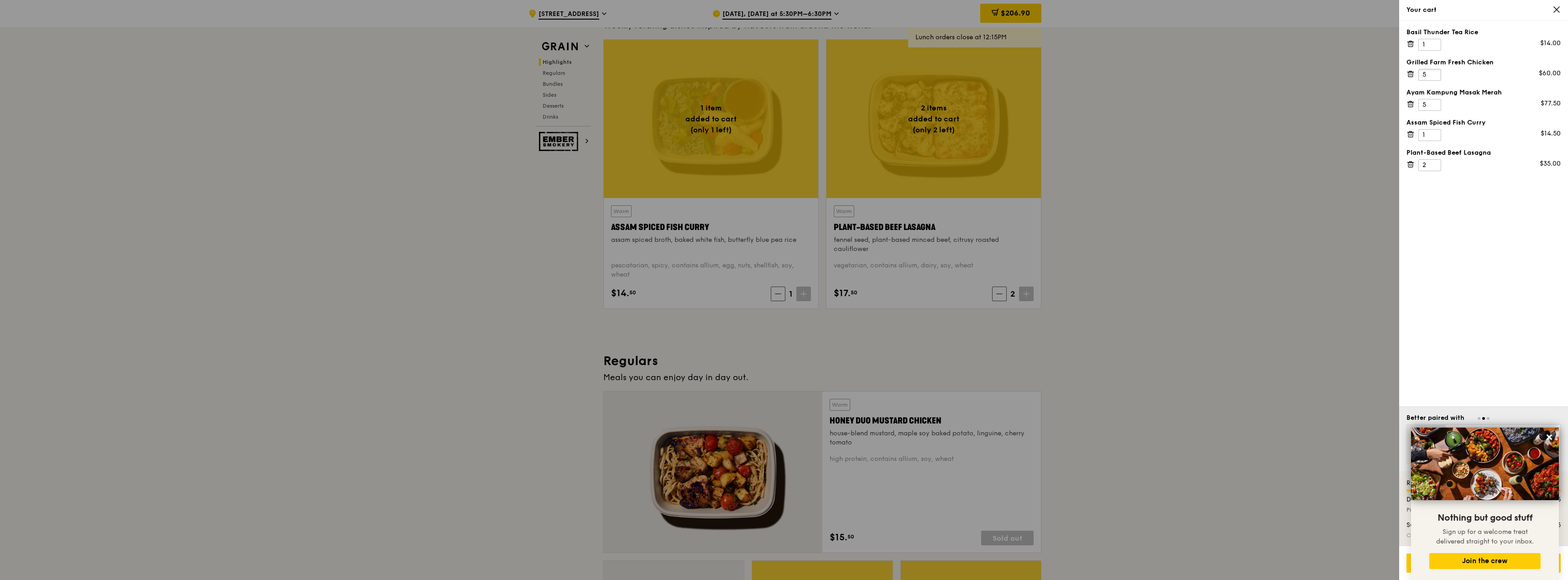
click at [1432, 74] on input "5" at bounding box center [1429, 74] width 23 height 12
type input "4"
click at [1434, 85] on input "4" at bounding box center [1429, 82] width 23 height 12
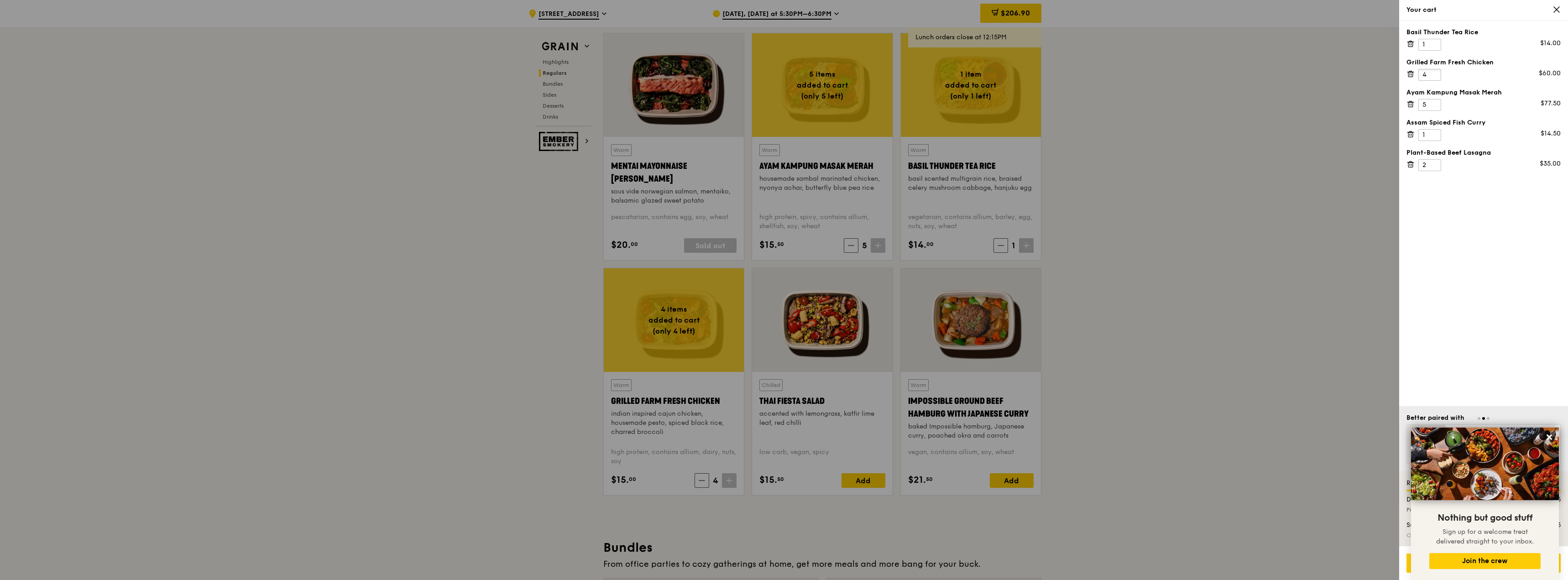
scroll to position [839, 0]
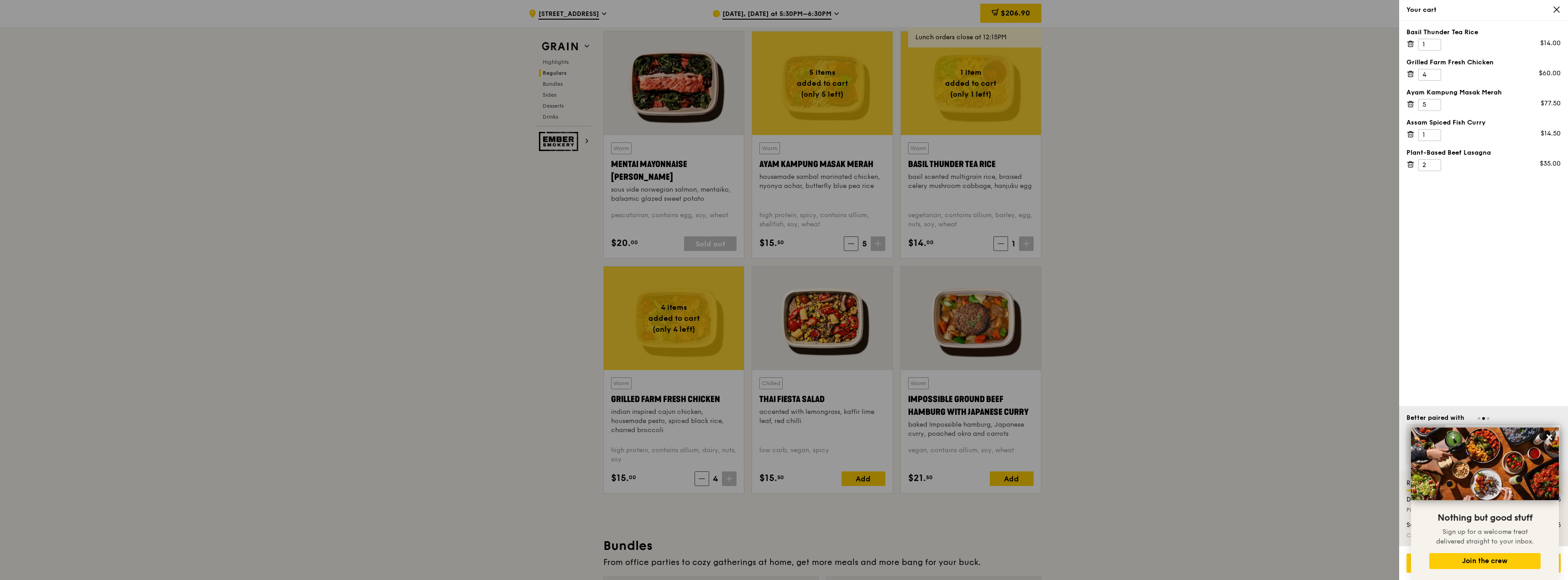
click at [1096, 450] on div at bounding box center [784, 290] width 1568 height 580
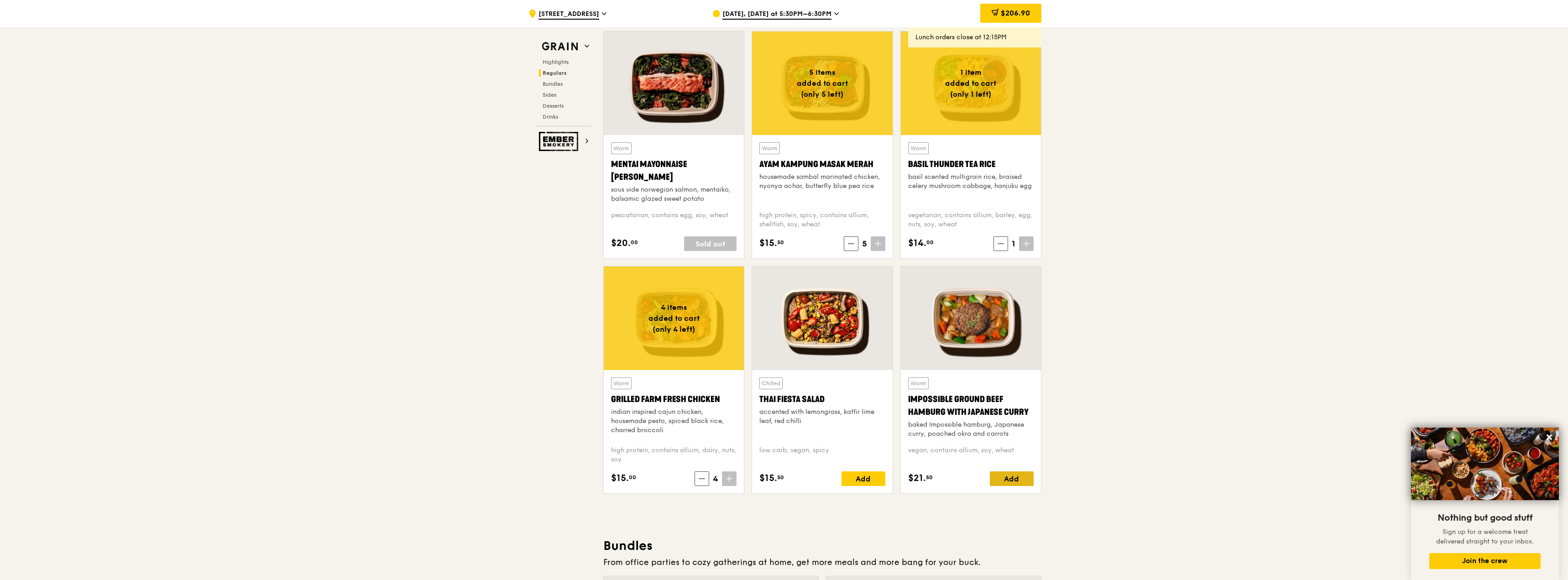
click at [1002, 477] on div "Add" at bounding box center [1011, 478] width 44 height 15
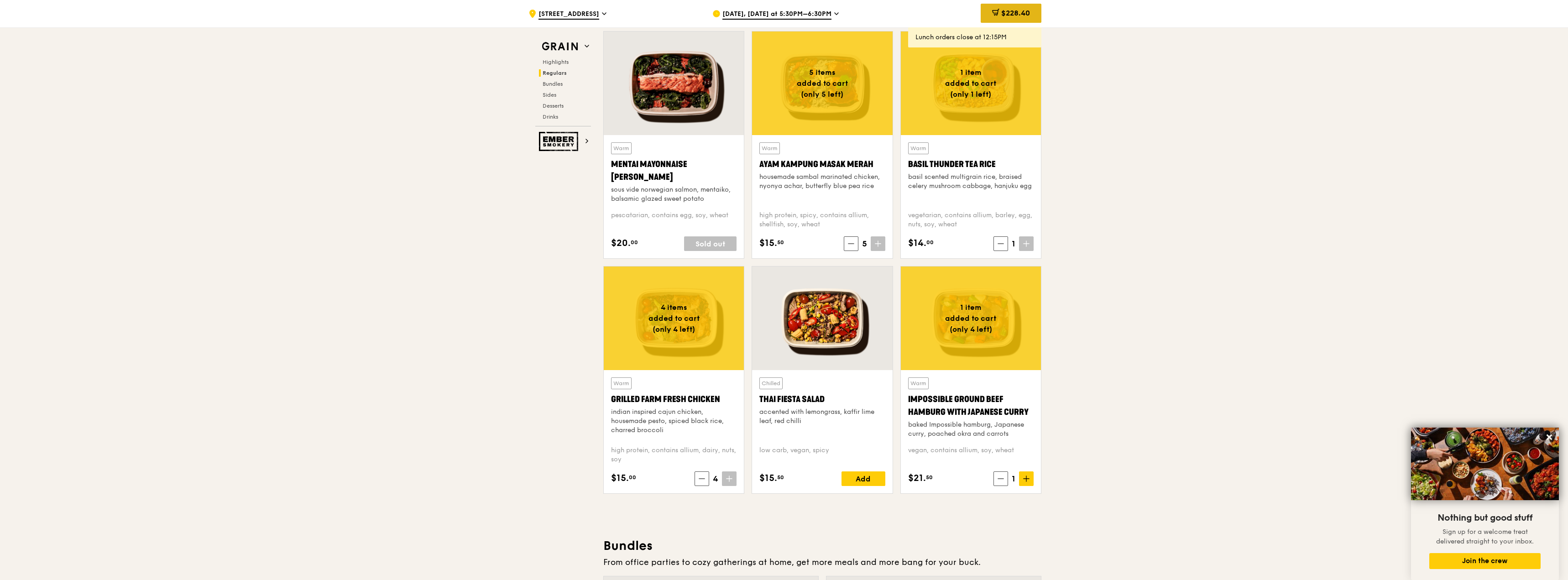
click at [1026, 8] on div "$228.40" at bounding box center [1011, 13] width 61 height 19
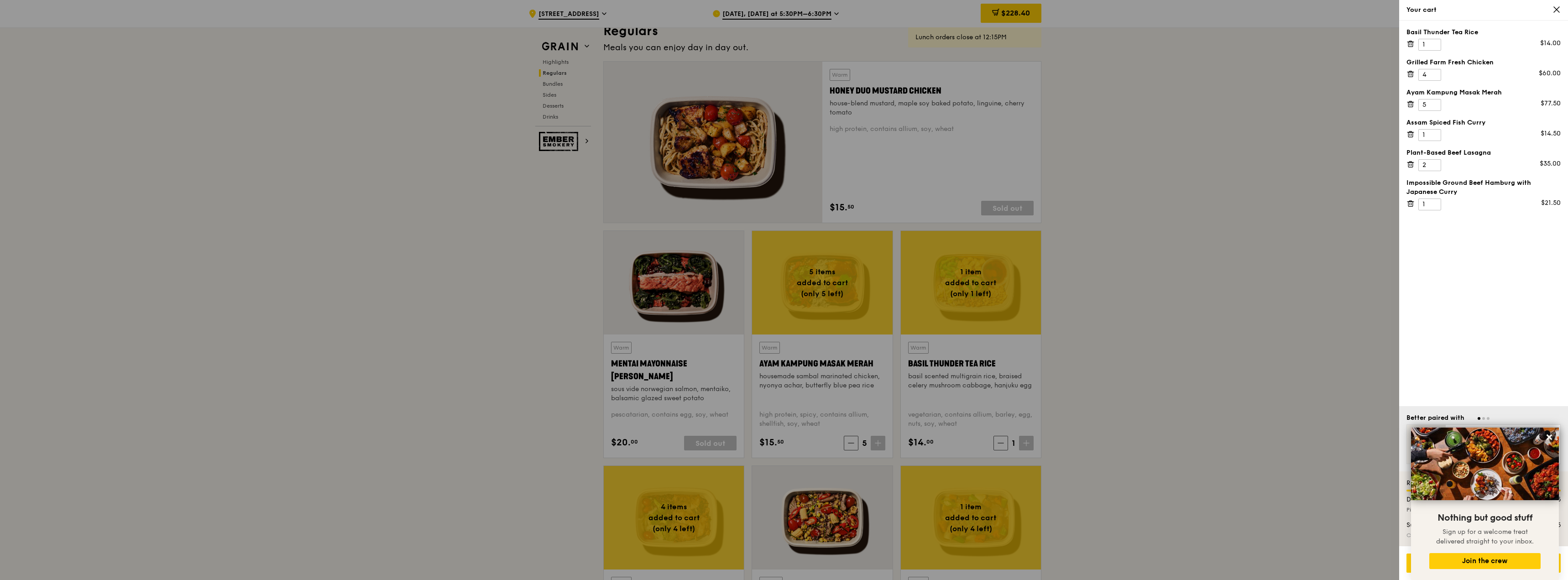
scroll to position [673, 0]
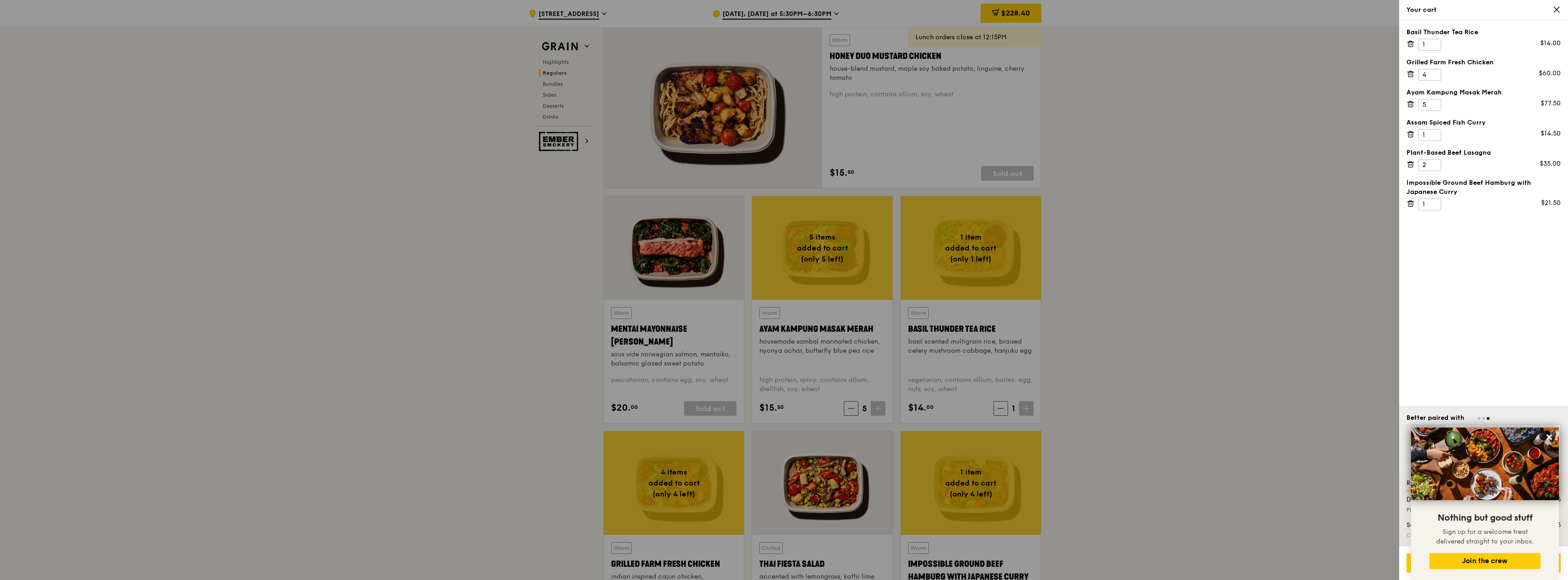
drag, startPoint x: 906, startPoint y: 330, endPoint x: 956, endPoint y: 327, distance: 50.1
click at [956, 327] on div at bounding box center [784, 290] width 1568 height 580
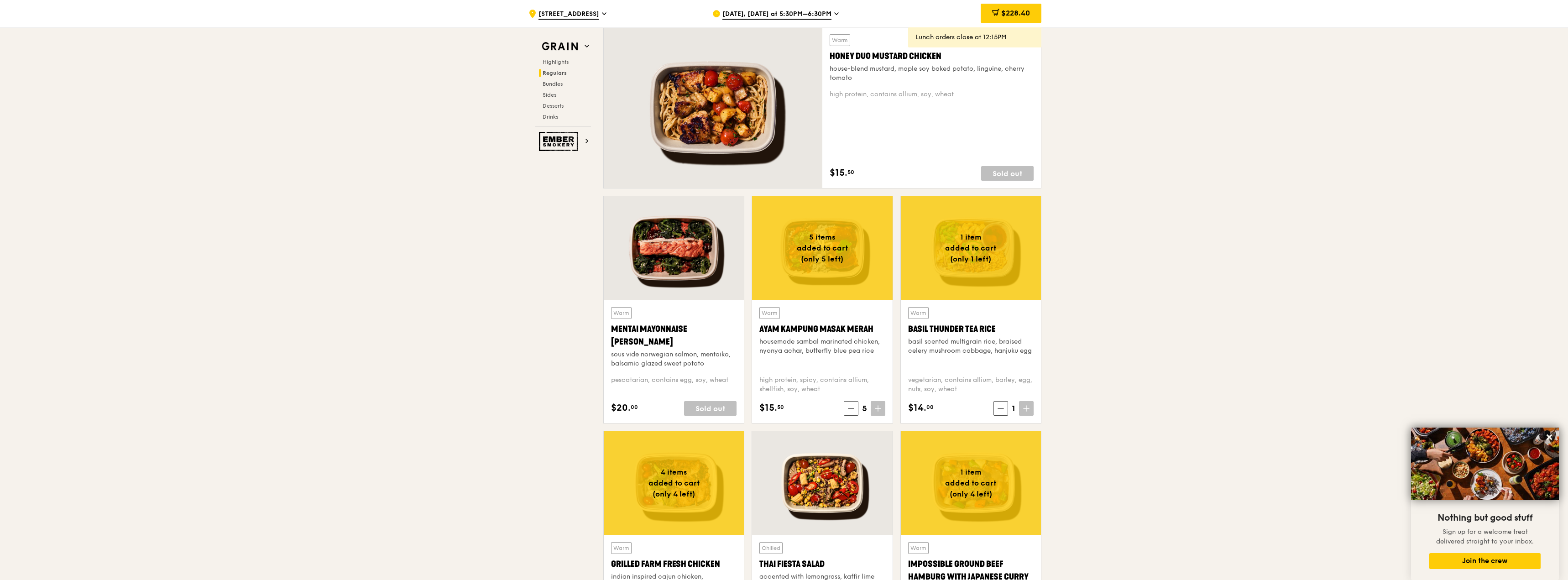
drag, startPoint x: 956, startPoint y: 327, endPoint x: 882, endPoint y: 326, distance: 74.0
click at [882, 326] on div "Warm Mentai Mayonnaise Aburi Salmon sous vide norwegian salmon, mentaiko, balsa…" at bounding box center [822, 313] width 445 height 235
click at [991, 11] on icon at bounding box center [995, 13] width 7 height 7
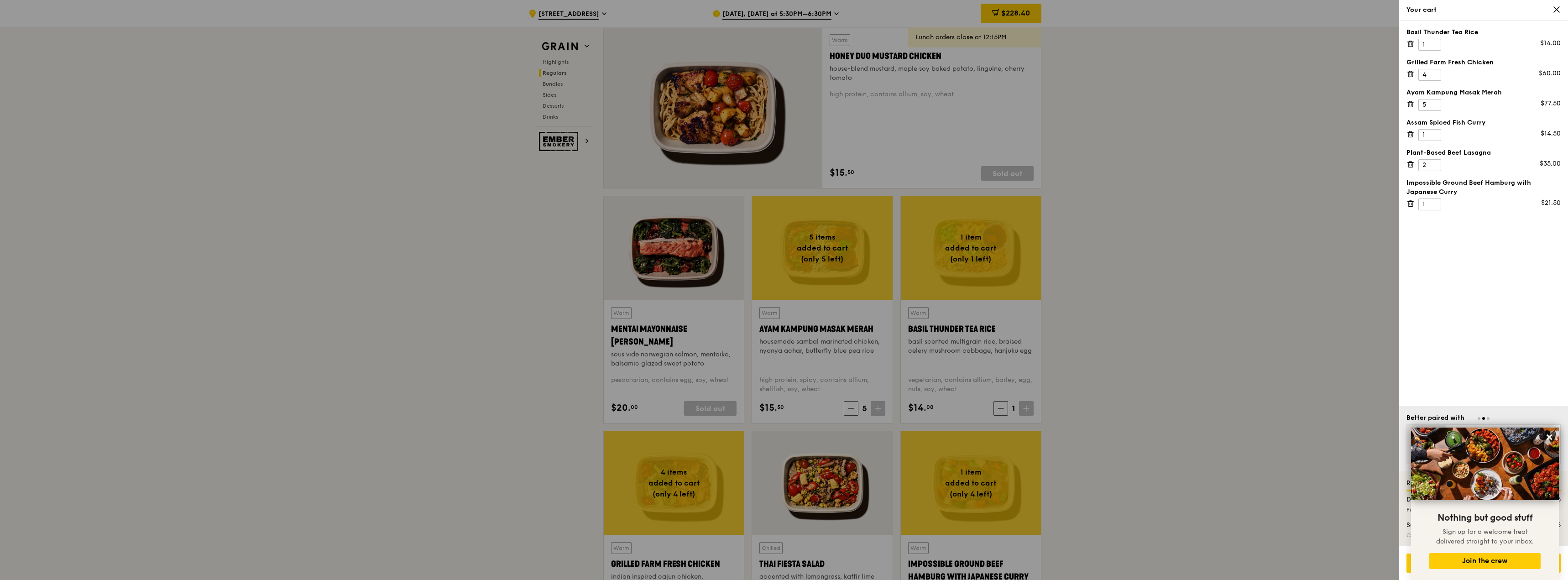
click at [1410, 204] on icon at bounding box center [1410, 203] width 8 height 8
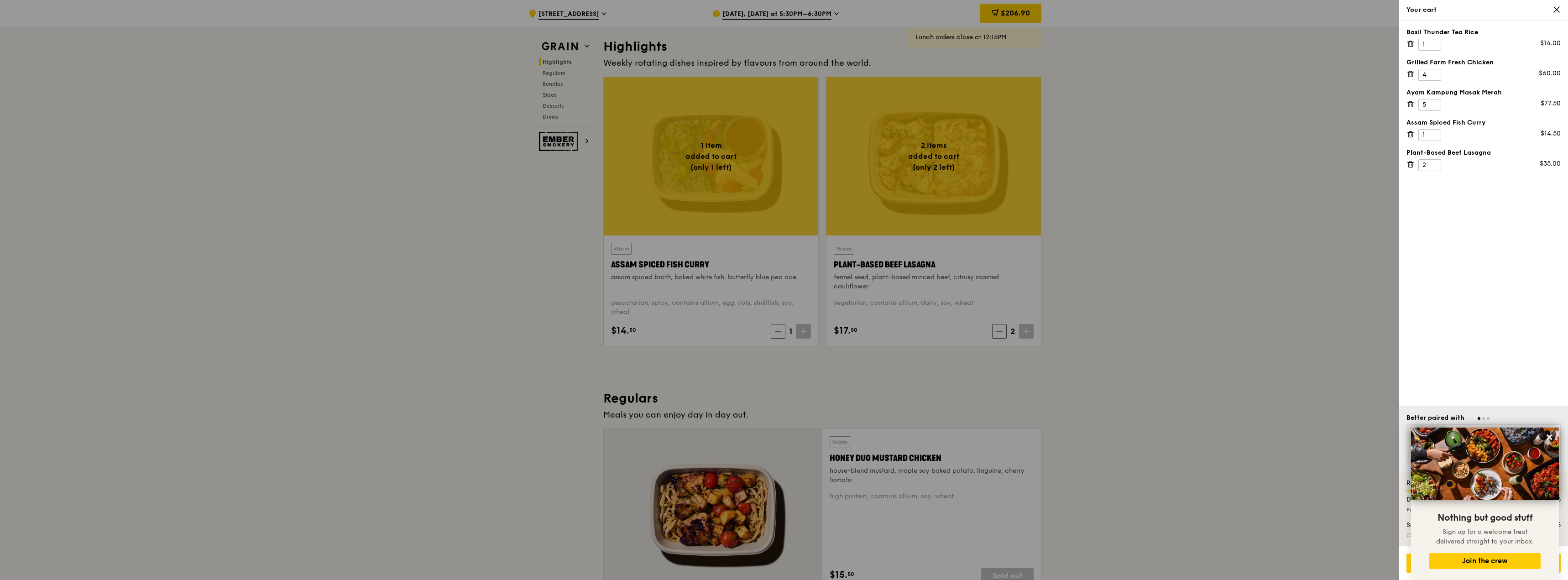
scroll to position [335, 0]
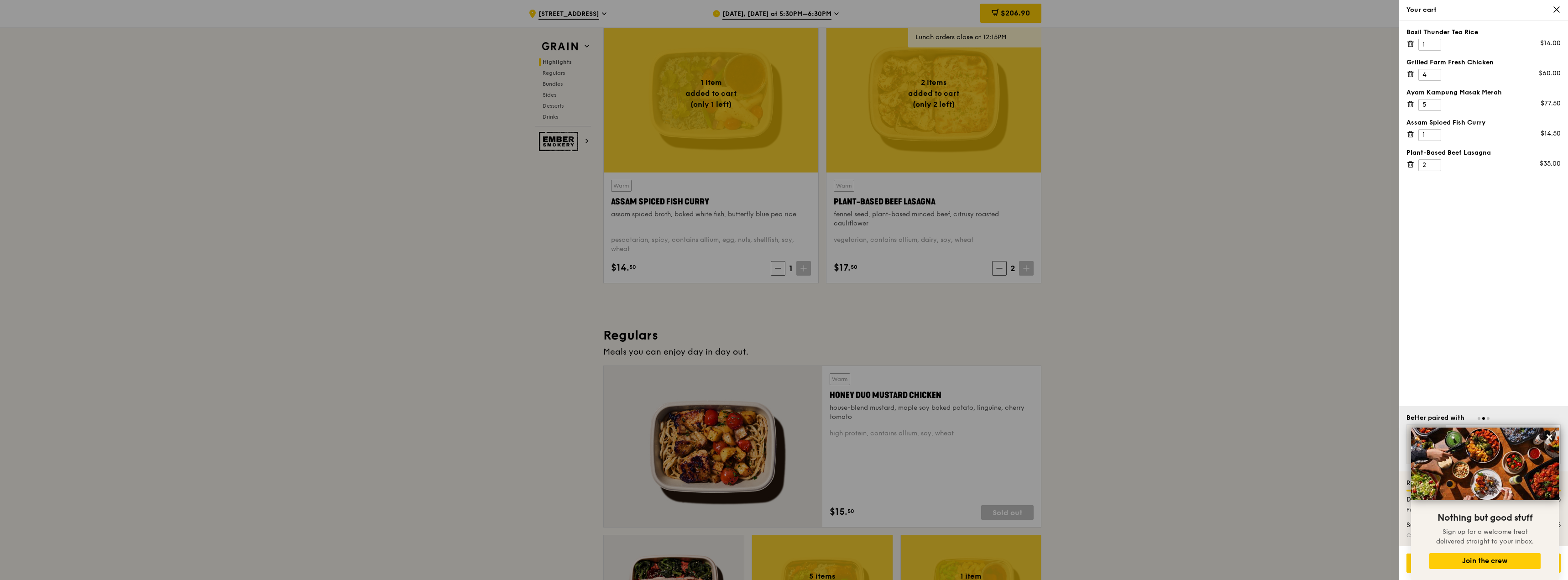
click at [1023, 265] on div at bounding box center [784, 290] width 1568 height 580
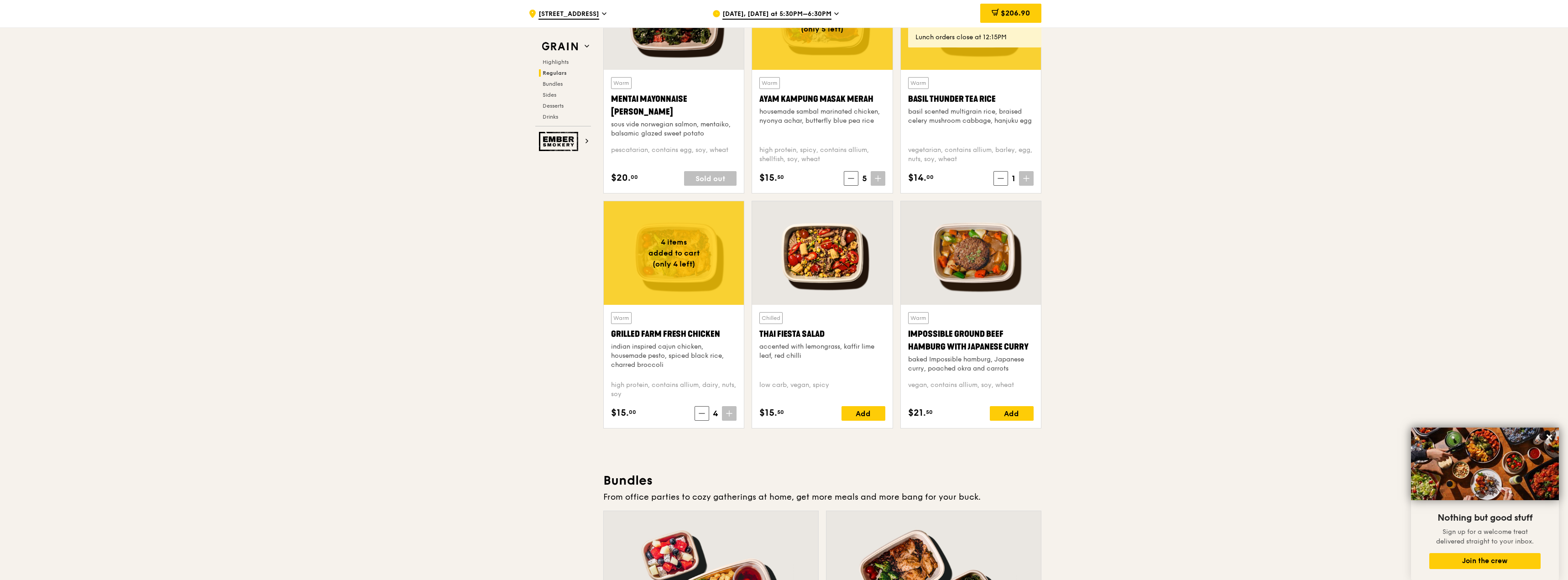
scroll to position [904, 0]
click at [1010, 417] on div "Add" at bounding box center [1011, 413] width 44 height 15
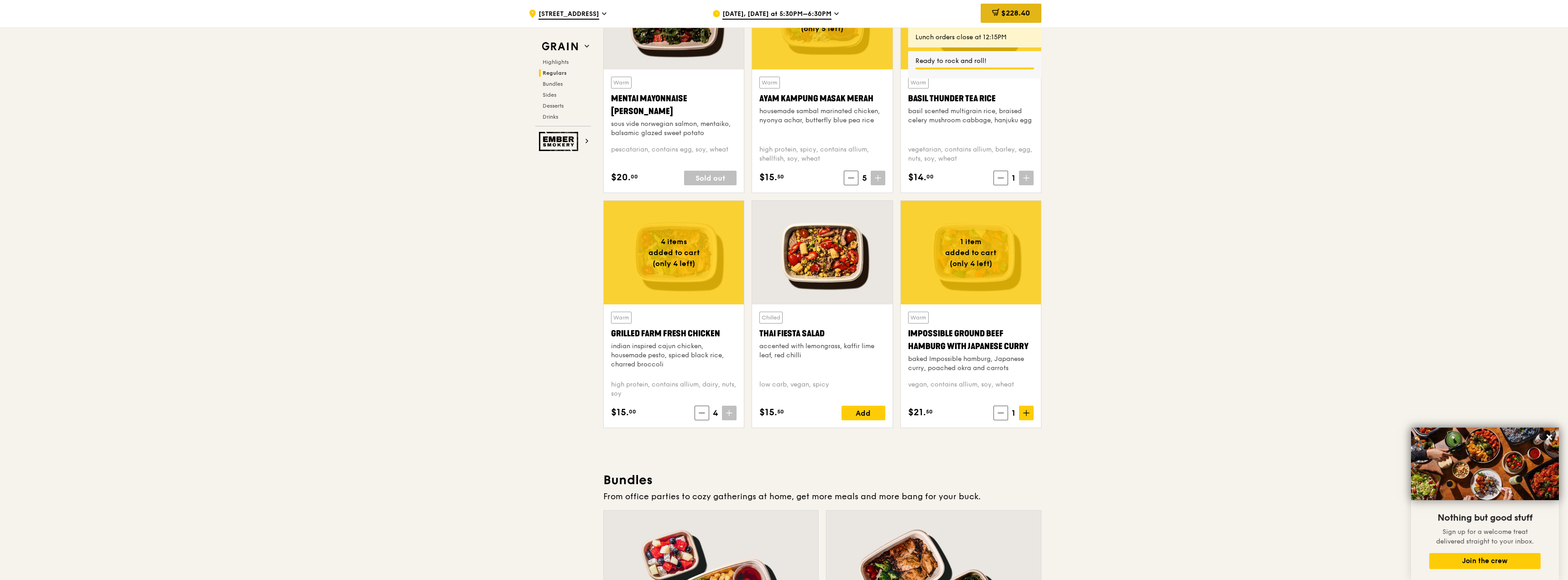
click at [1014, 12] on span "$228.40" at bounding box center [1015, 14] width 29 height 9
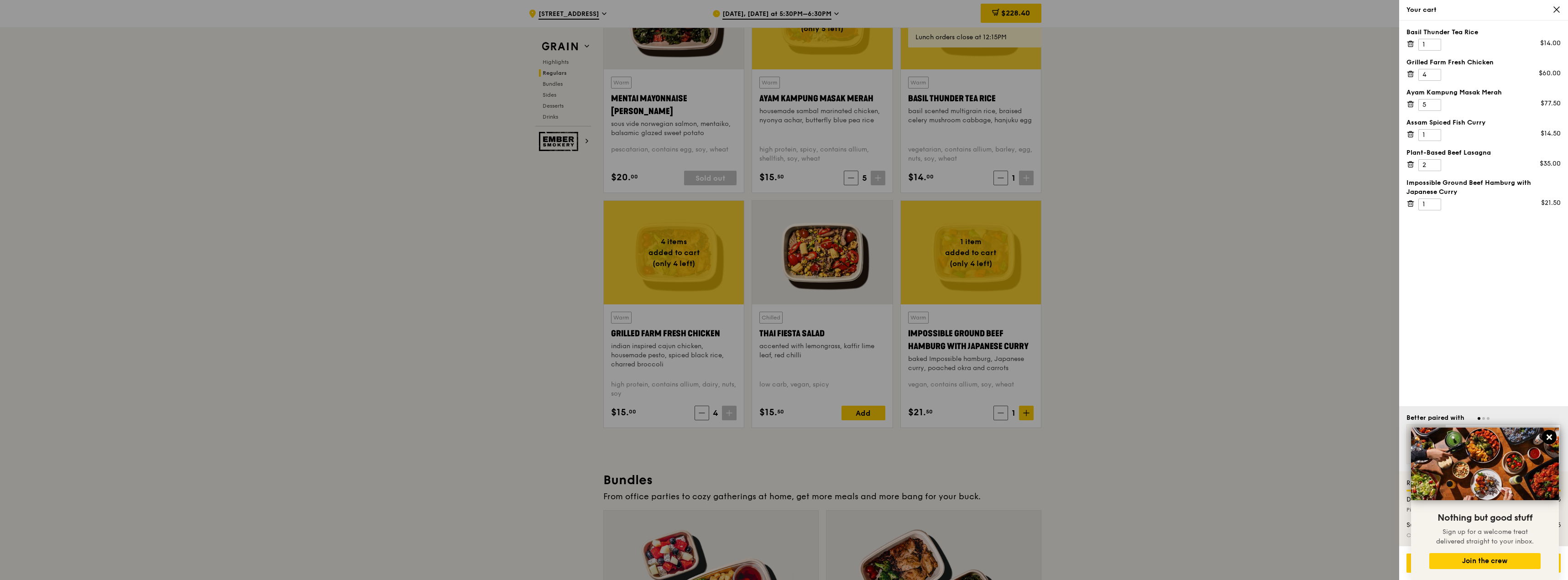
click at [1553, 434] on icon at bounding box center [1548, 437] width 8 height 8
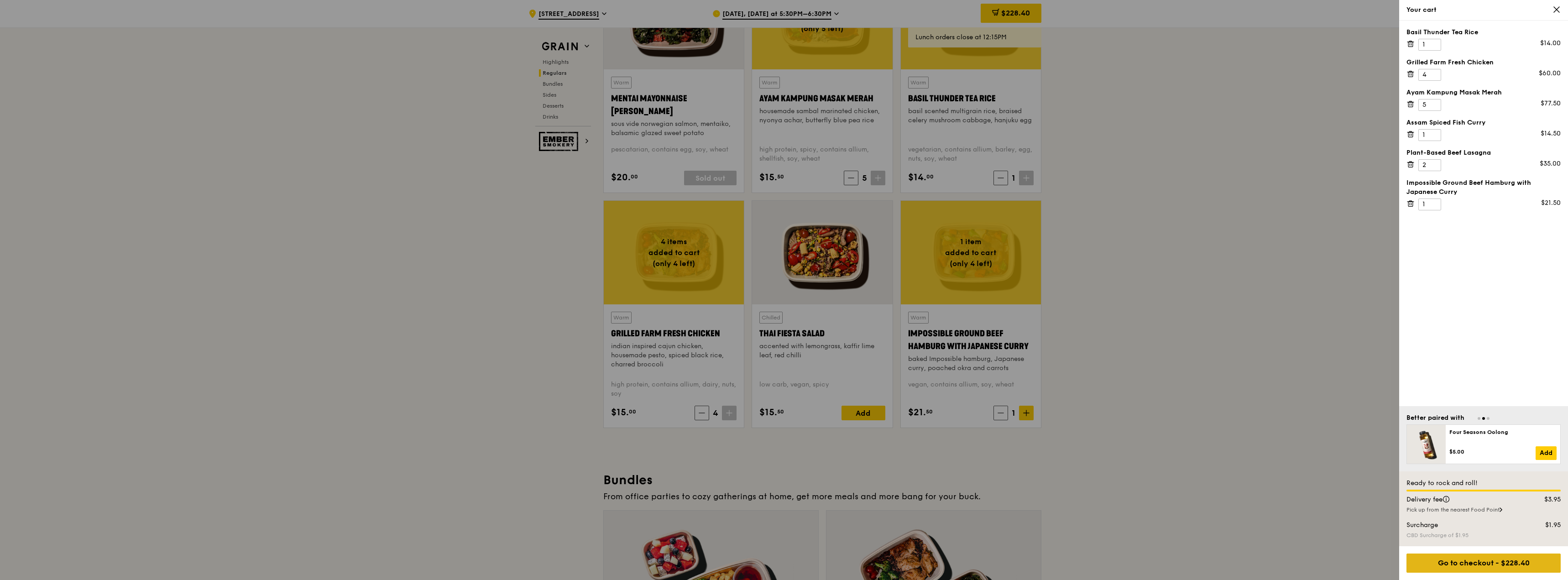
click at [1488, 562] on div "Go to checkout - $228.40" at bounding box center [1484, 563] width 154 height 19
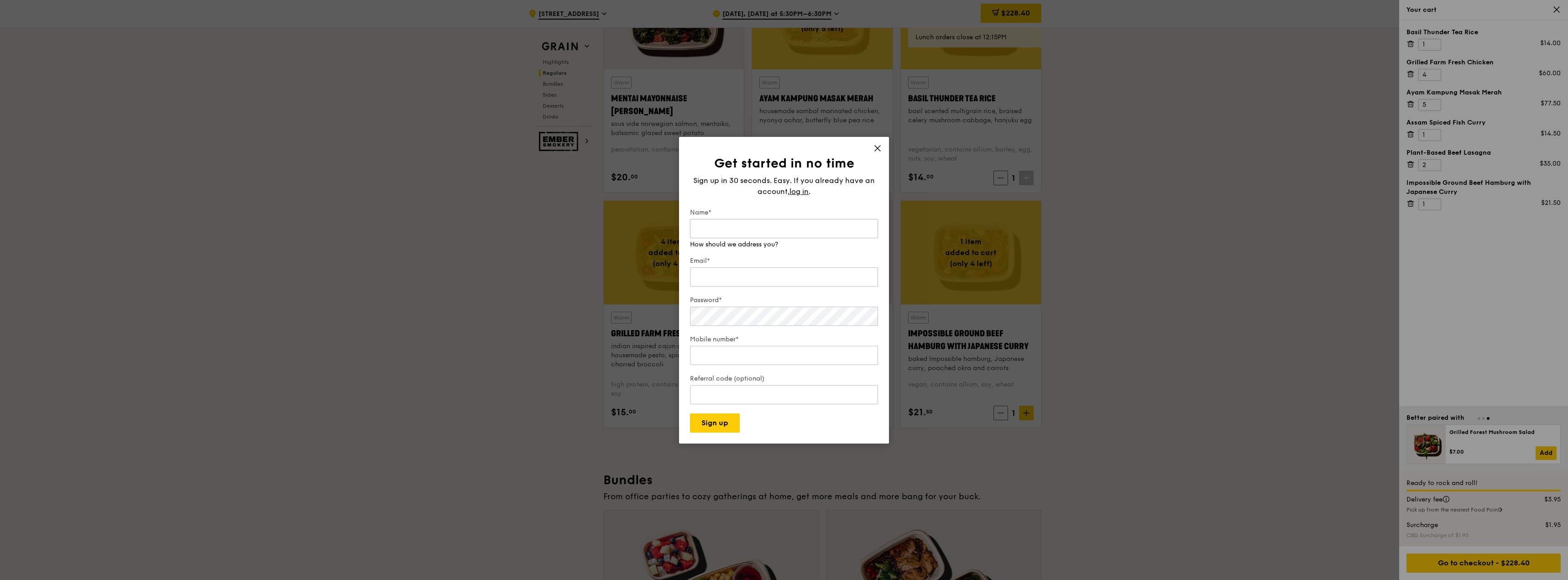
click at [735, 229] on input "Name*" at bounding box center [784, 228] width 188 height 19
type input "[PERSON_NAME] Wah"
click at [707, 286] on div "Email* We will send your receipt to this email" at bounding box center [784, 267] width 188 height 41
type input "[PERSON_NAME][EMAIL_ADDRESS][DOMAIN_NAME]"
click at [744, 323] on div "Password* Make that at least six characters" at bounding box center [784, 307] width 188 height 41
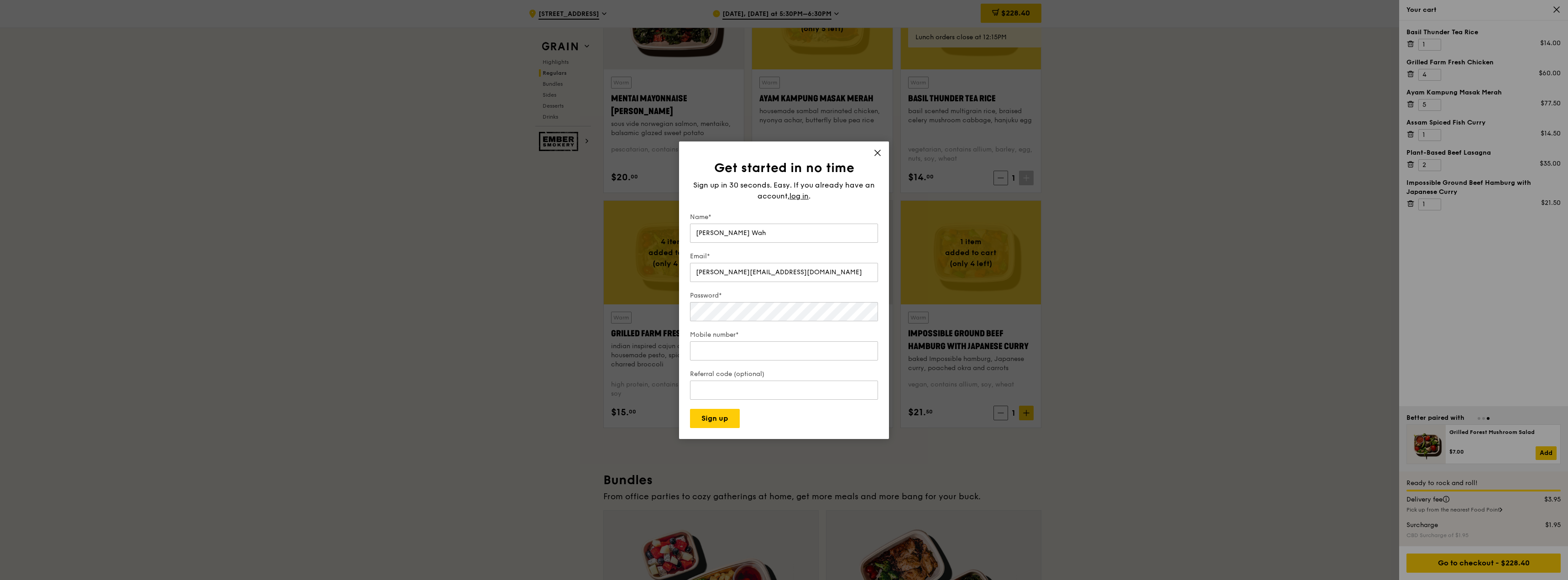
click at [788, 286] on form "Name* [PERSON_NAME] Email* [PERSON_NAME][EMAIL_ADDRESS][DOMAIN_NAME] Password* …" at bounding box center [784, 319] width 188 height 215
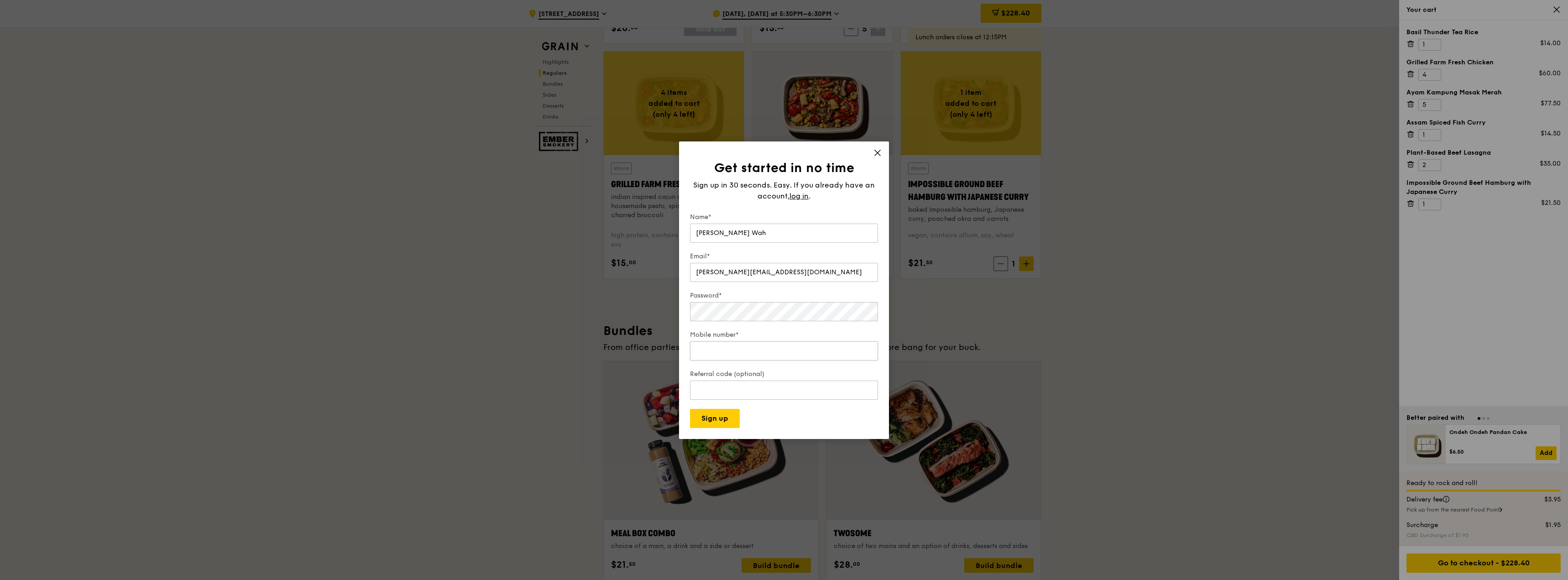
scroll to position [1054, 0]
click at [873, 149] on div "Get started in no time Sign up in 30 seconds. Easy. If you already have an acco…" at bounding box center [784, 290] width 210 height 298
click at [765, 363] on div "Mobile number*" at bounding box center [784, 350] width 188 height 32
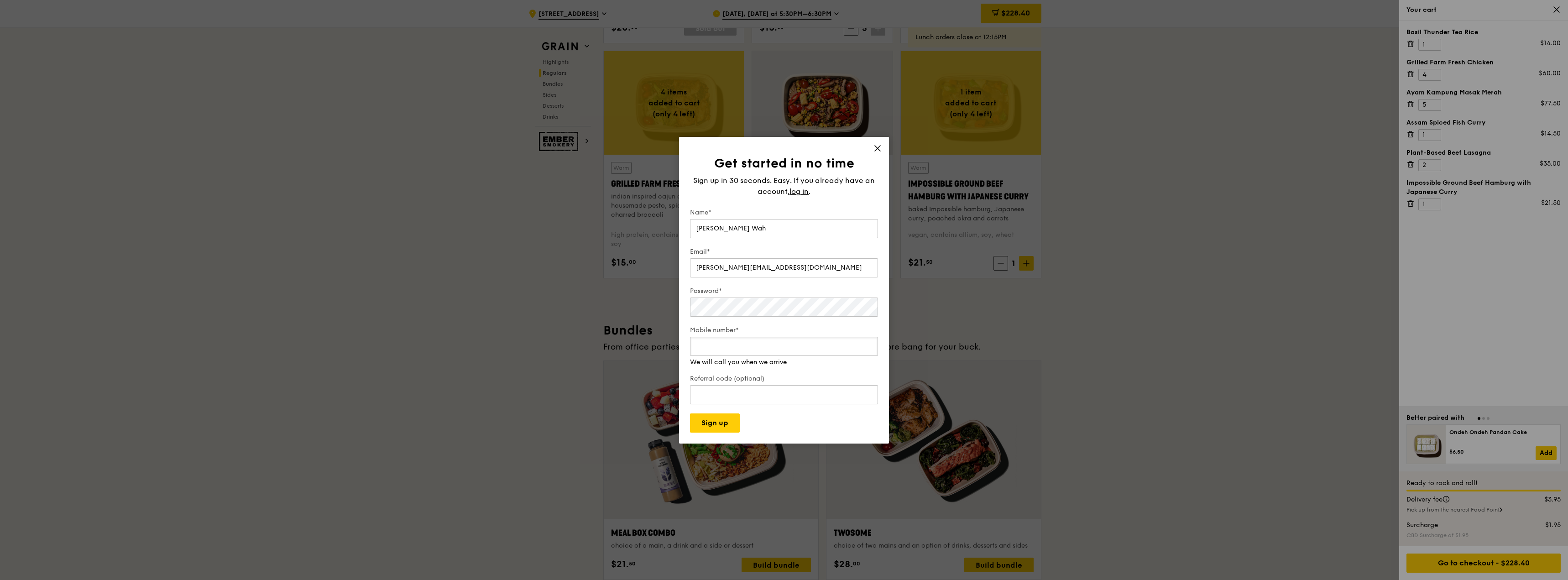
click at [761, 350] on input "Mobile number*" at bounding box center [784, 346] width 188 height 19
type input "0"
click at [731, 349] on input "96368019" at bounding box center [784, 346] width 188 height 19
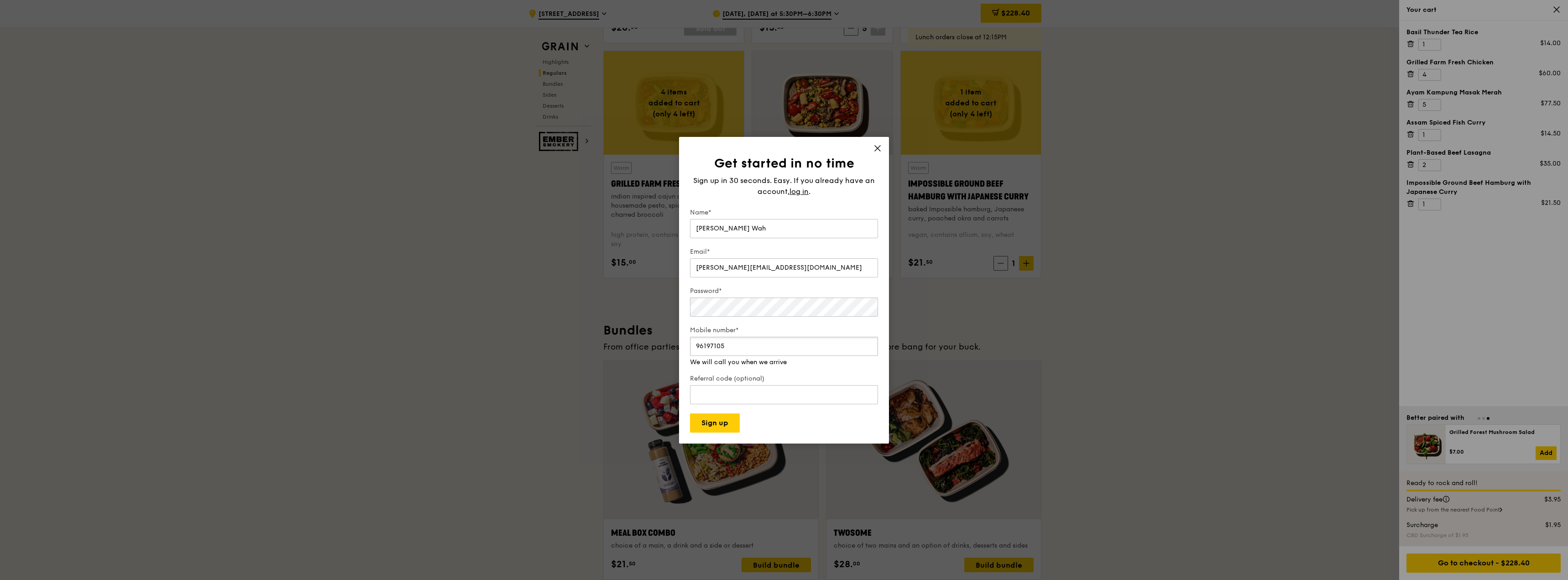
type input "96197105"
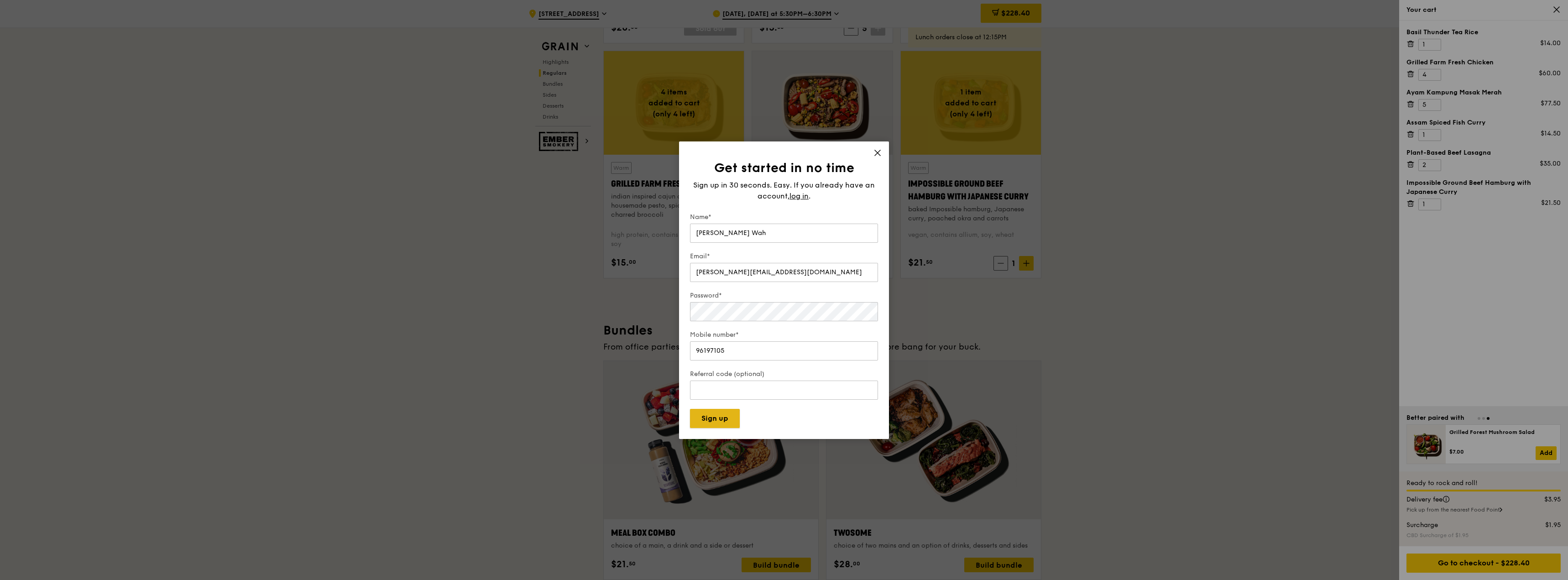
click at [717, 429] on div "Get started in no time Sign up in 30 seconds. Easy. If you already have an acco…" at bounding box center [784, 290] width 210 height 298
click at [731, 238] on input "[PERSON_NAME] Wah" at bounding box center [784, 232] width 188 height 19
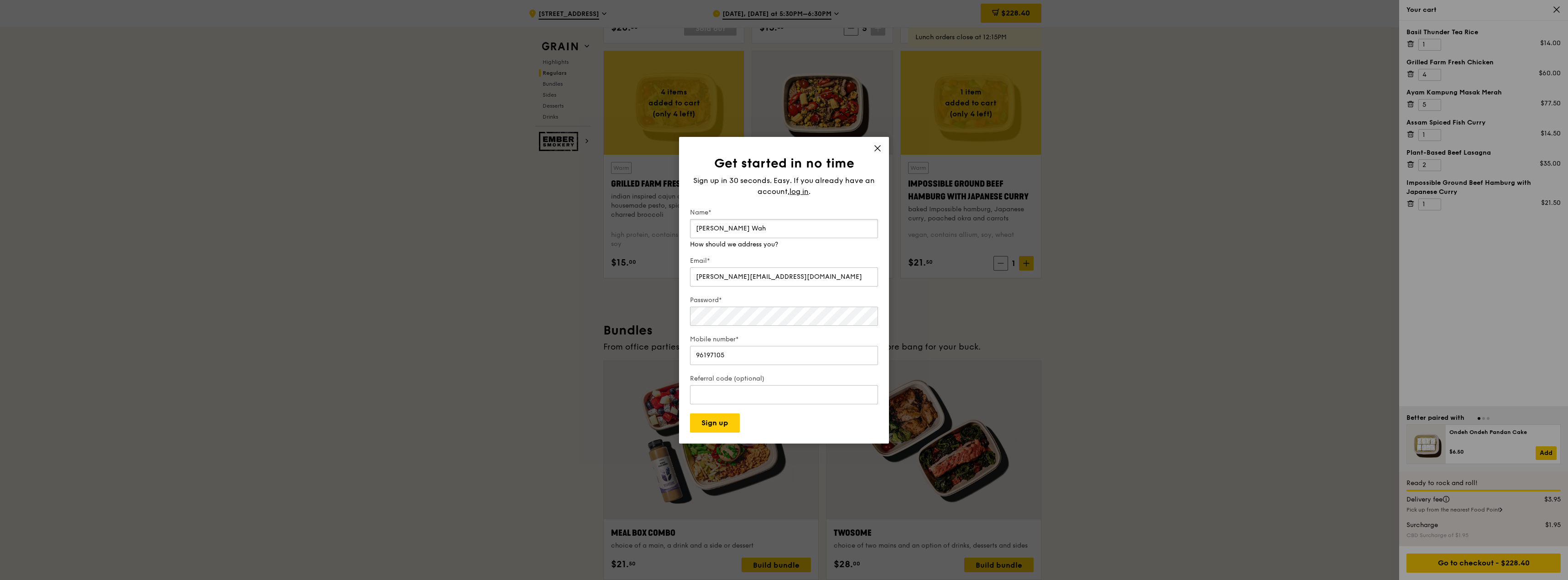
click at [731, 238] on input "[PERSON_NAME] Wah" at bounding box center [784, 228] width 188 height 19
type input "[PERSON_NAME]"
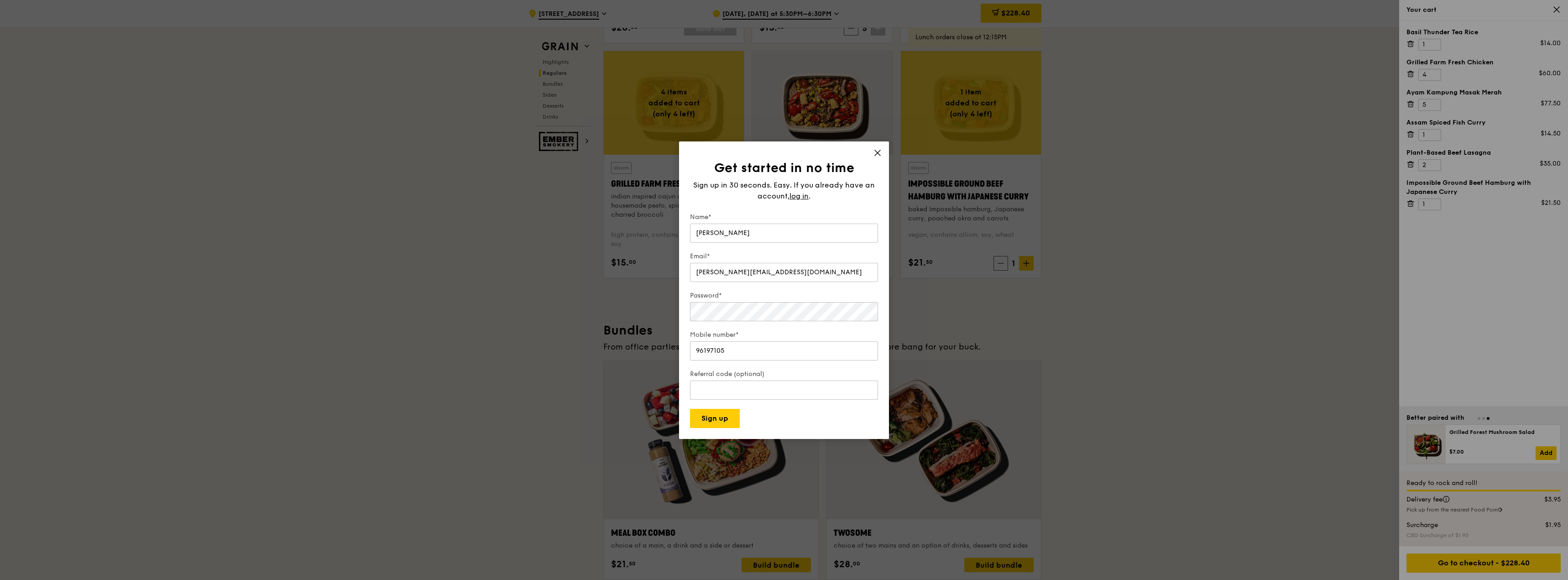
click at [875, 148] on div "Get started in no time Sign up in 30 seconds. Easy. If you already have an acco…" at bounding box center [784, 290] width 210 height 298
click at [873, 152] on div "Get started in no time Sign up in 30 seconds. Easy. If you already have an acco…" at bounding box center [784, 290] width 210 height 298
click at [873, 152] on icon at bounding box center [877, 152] width 8 height 8
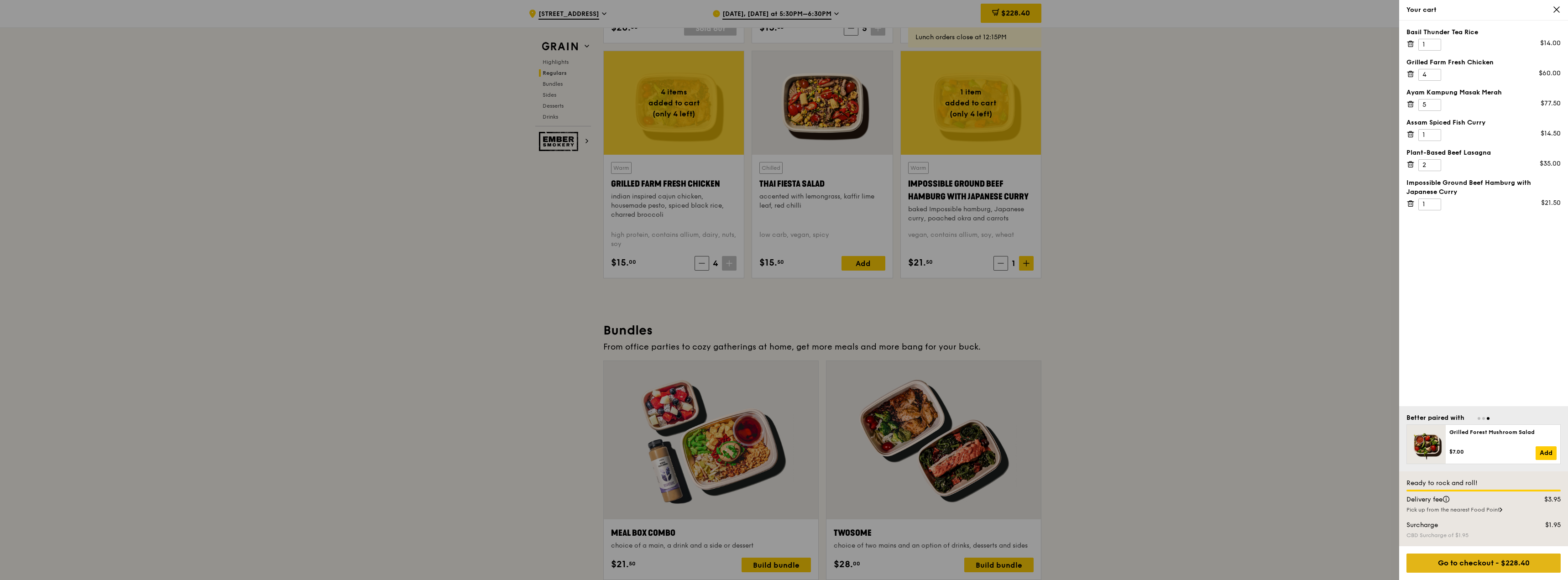
click at [1478, 563] on div "Go to checkout - $228.40" at bounding box center [1484, 563] width 154 height 19
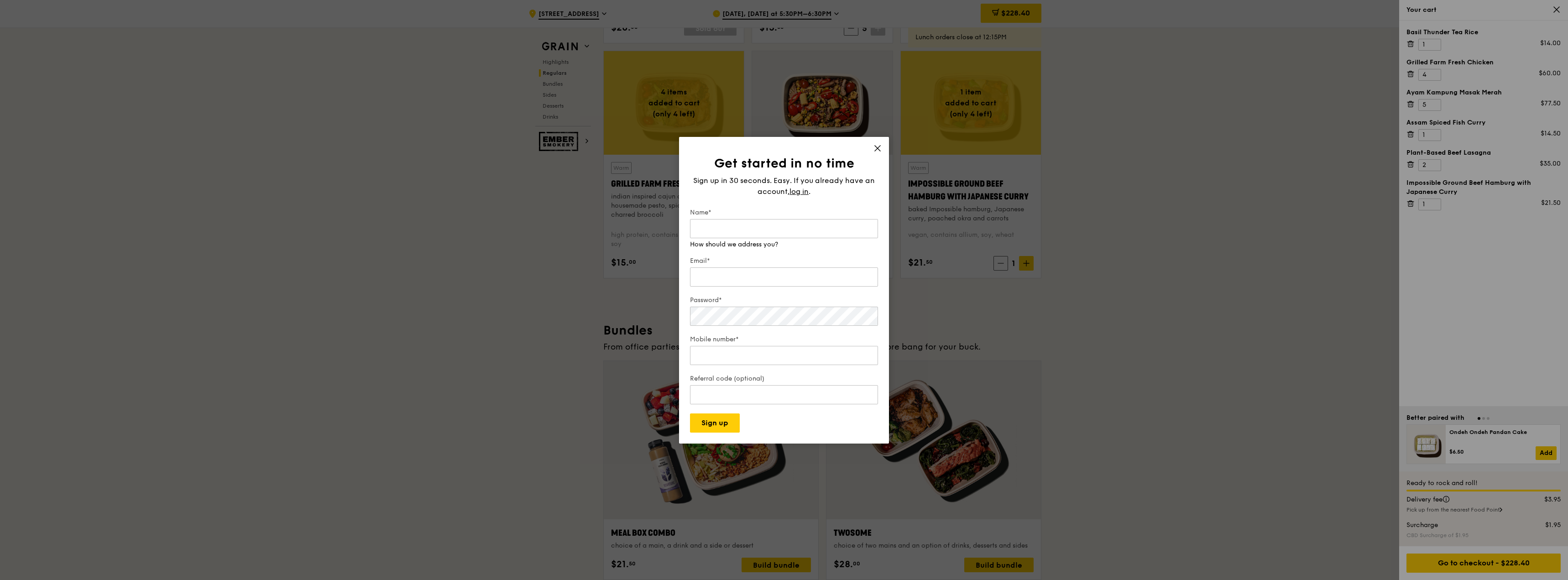
drag, startPoint x: 750, startPoint y: 228, endPoint x: 756, endPoint y: 338, distance: 110.2
click at [756, 338] on form "Name* How should we address you? Email* Password* Mobile number* Referral code …" at bounding box center [784, 319] width 188 height 224
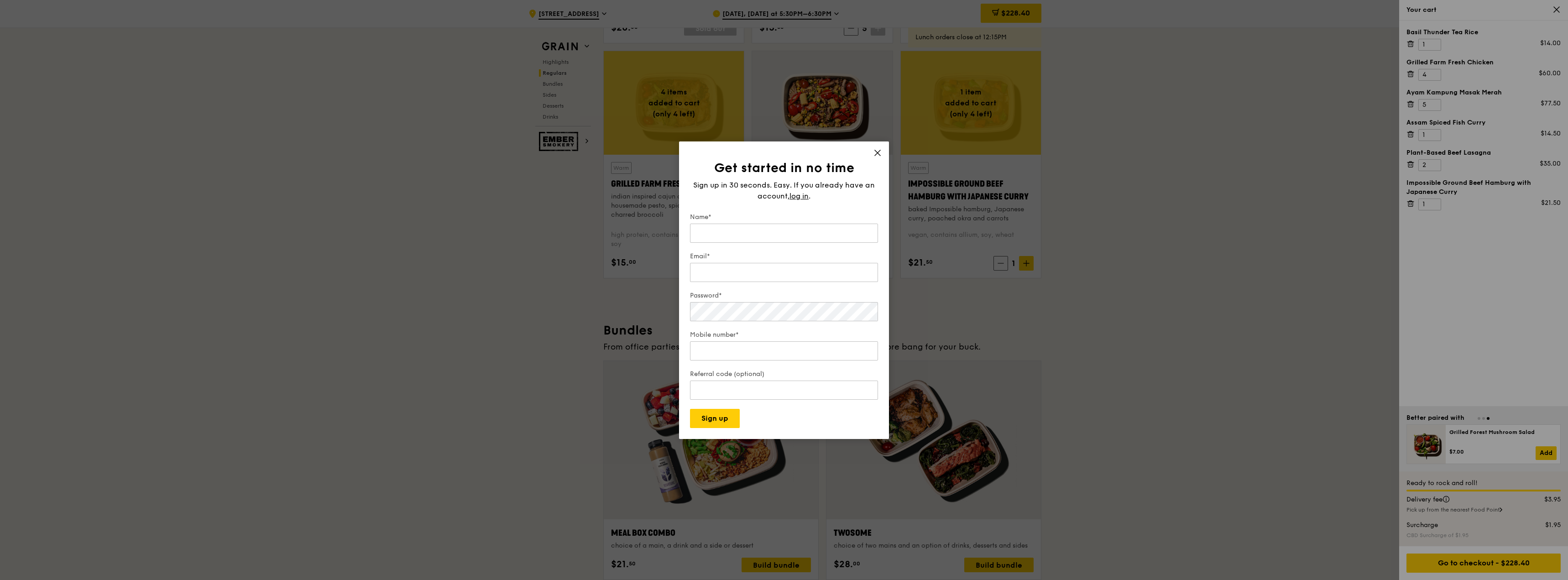
click at [878, 149] on icon at bounding box center [877, 152] width 8 height 8
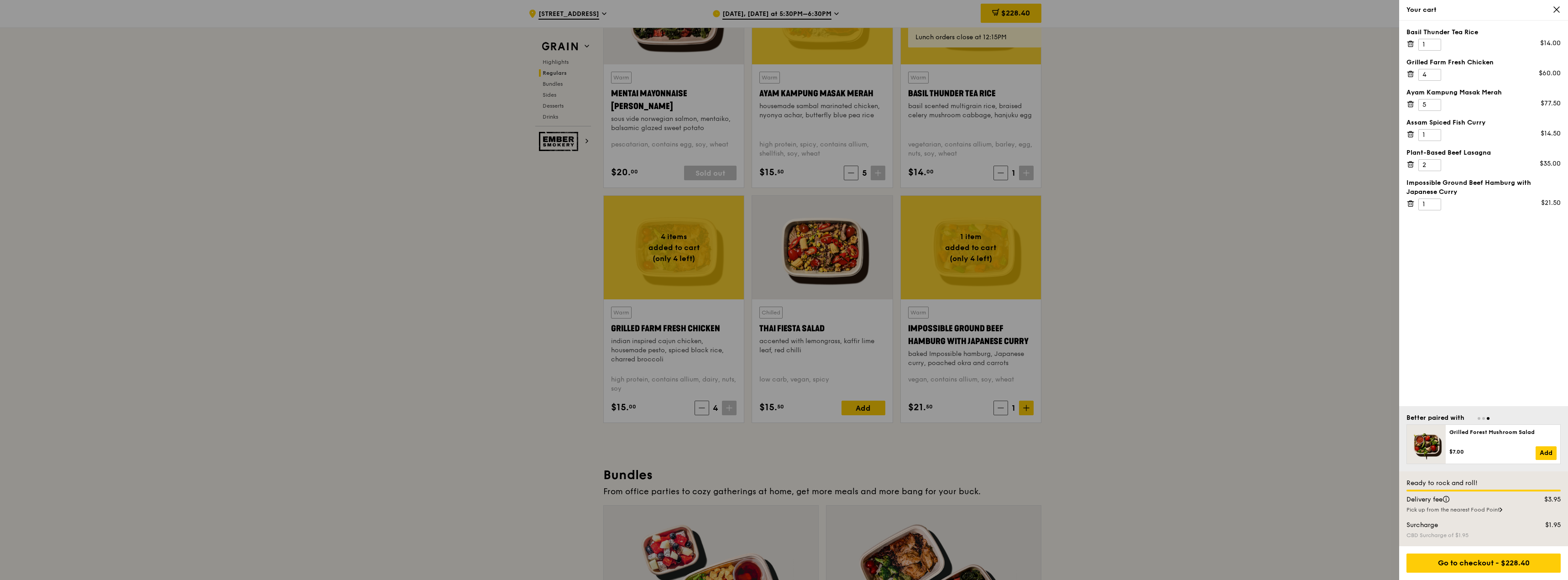
scroll to position [890, 0]
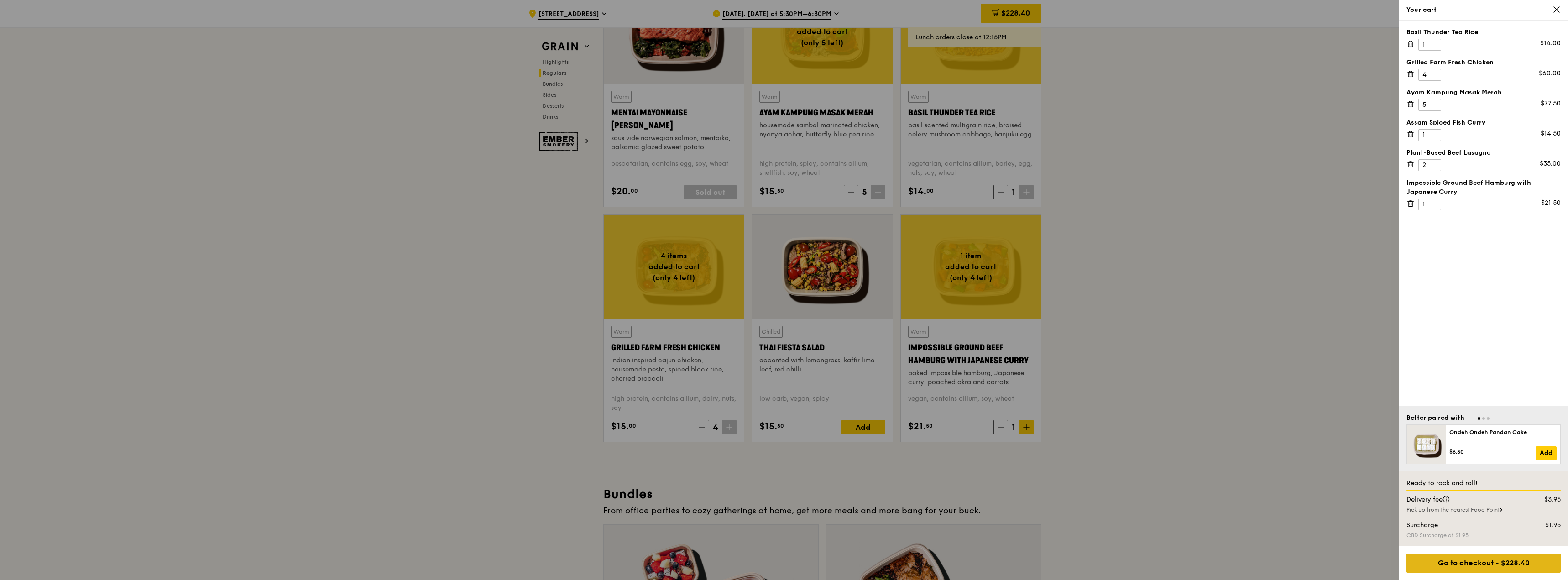
click at [1500, 567] on div "Go to checkout - $228.40" at bounding box center [1484, 563] width 154 height 19
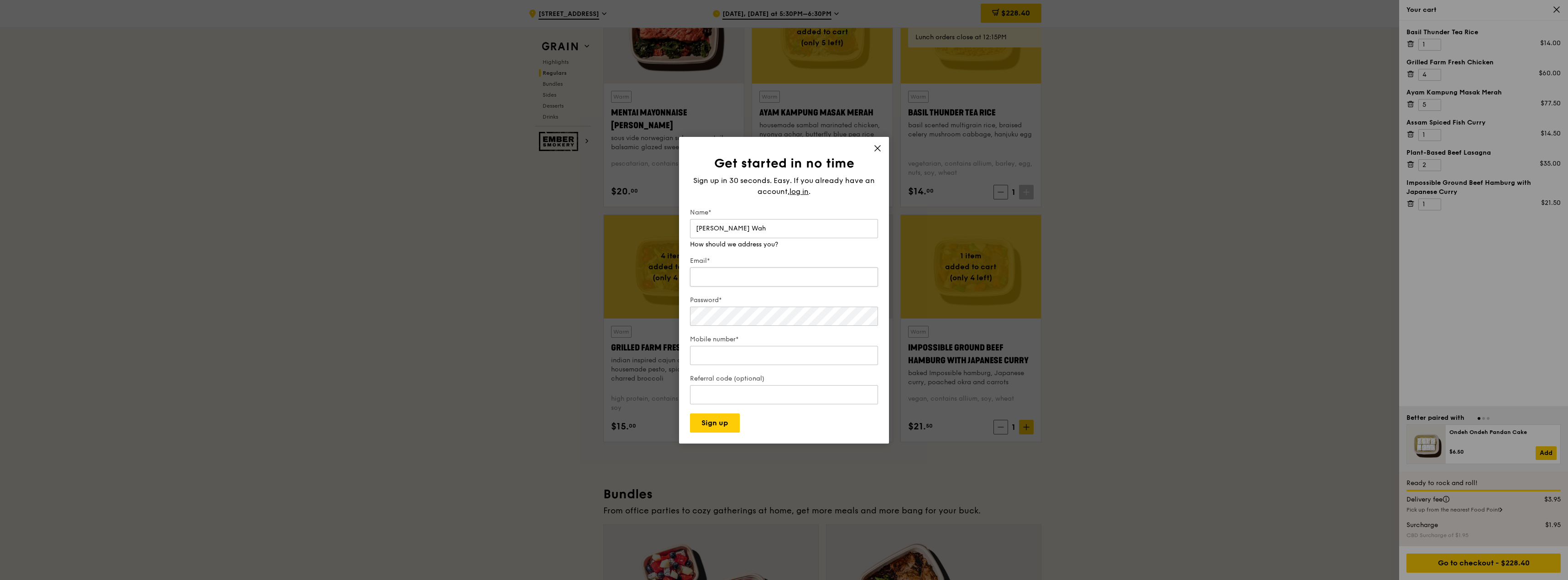
type input "[PERSON_NAME] Wah"
click at [711, 278] on div "Email* We will send your receipt to this email" at bounding box center [784, 267] width 188 height 41
type input "[PERSON_NAME][EMAIL_ADDRESS][DOMAIN_NAME]"
click at [747, 319] on div "Password* Make that at least six characters" at bounding box center [784, 307] width 188 height 41
type input "9"
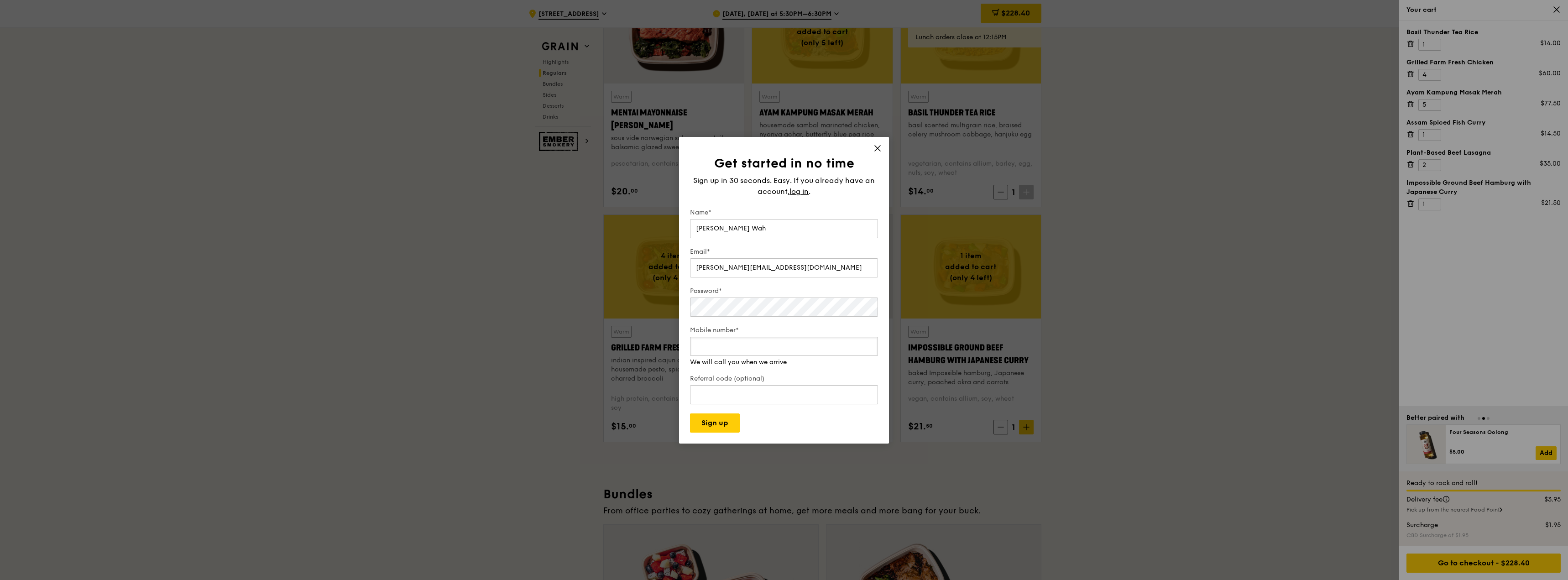
click at [739, 351] on input "Mobile number*" at bounding box center [784, 346] width 188 height 19
click at [739, 351] on input "98279409" at bounding box center [784, 346] width 188 height 19
type input "96368019"
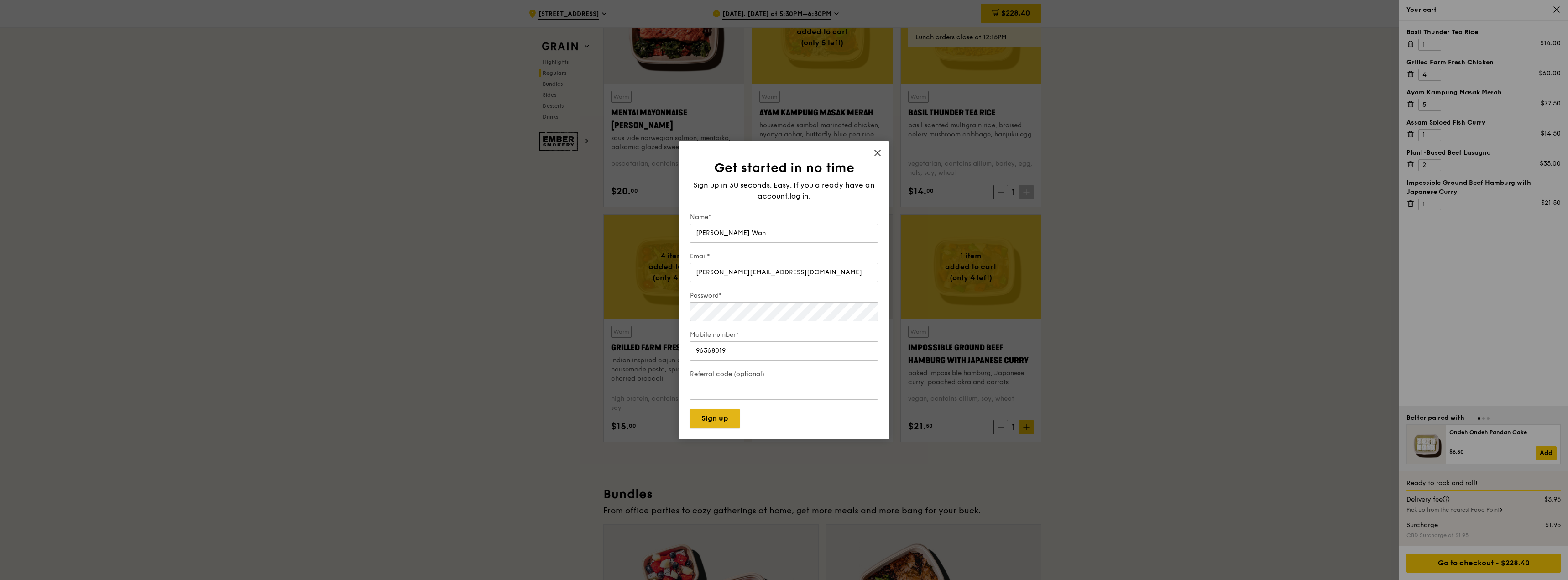
click at [719, 422] on button "Sign up" at bounding box center [715, 418] width 50 height 19
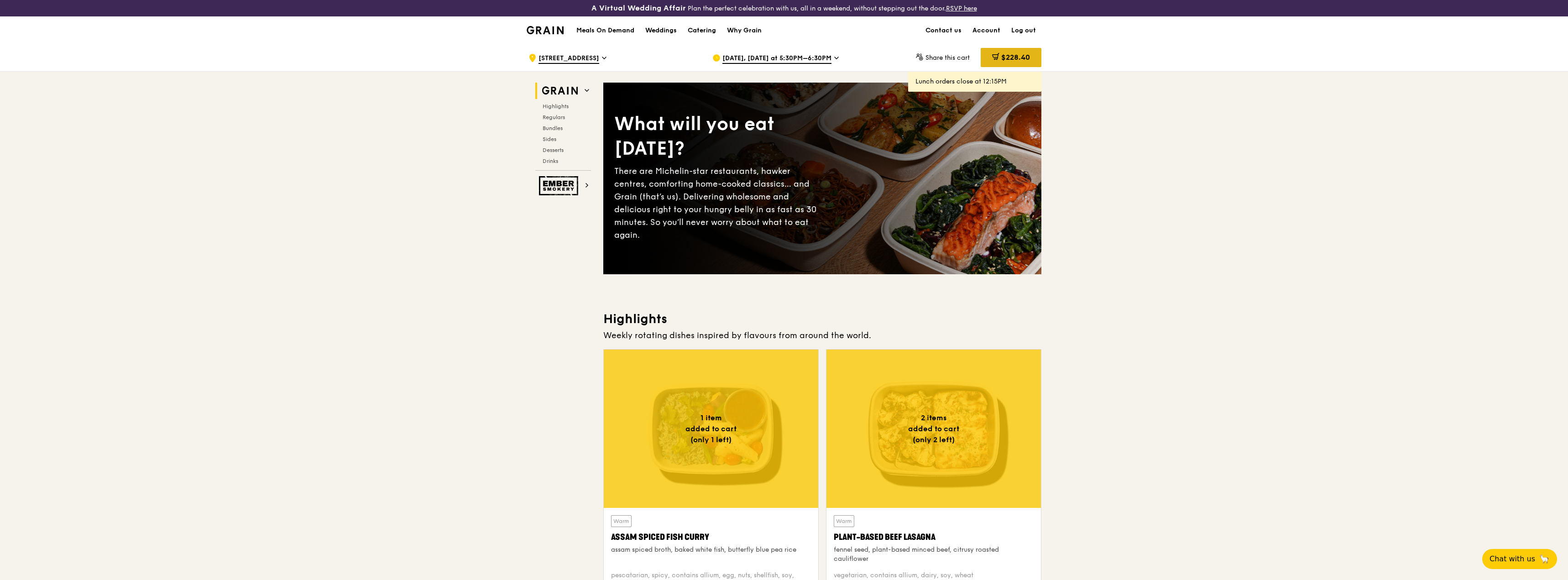
click at [1002, 56] on span "$228.40" at bounding box center [1015, 57] width 29 height 9
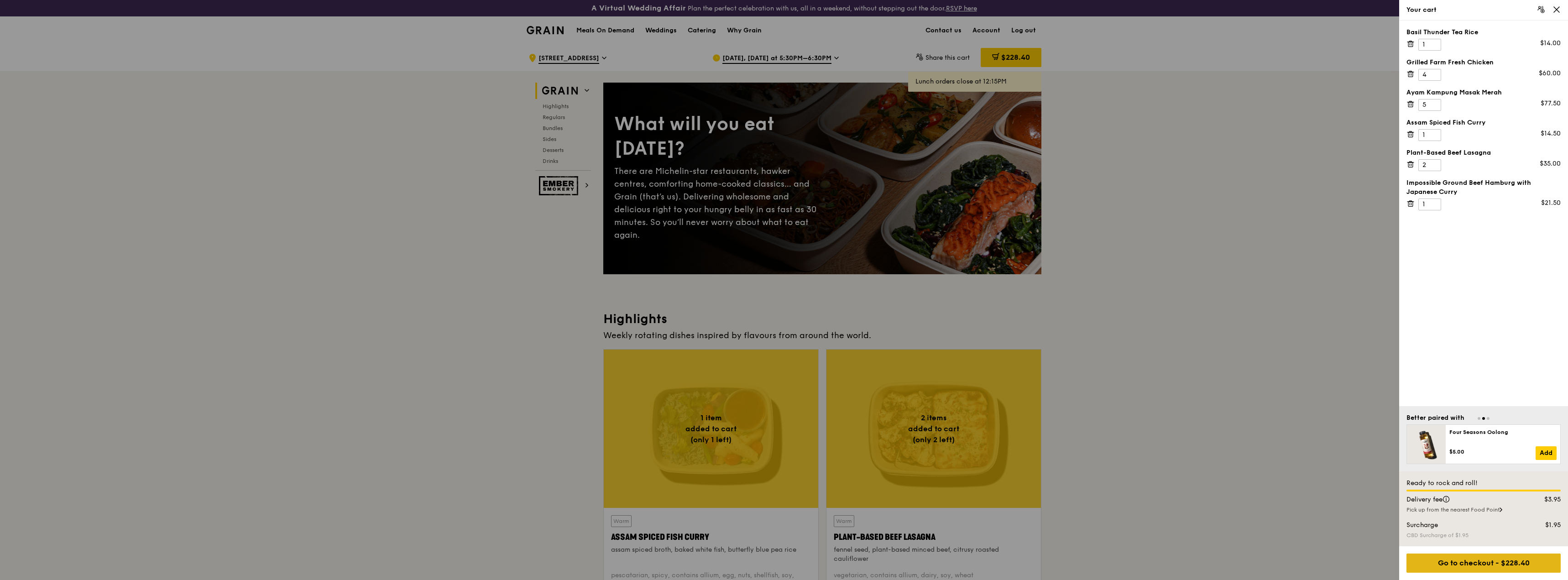
click at [1476, 565] on div "Go to checkout - $228.40" at bounding box center [1484, 563] width 154 height 19
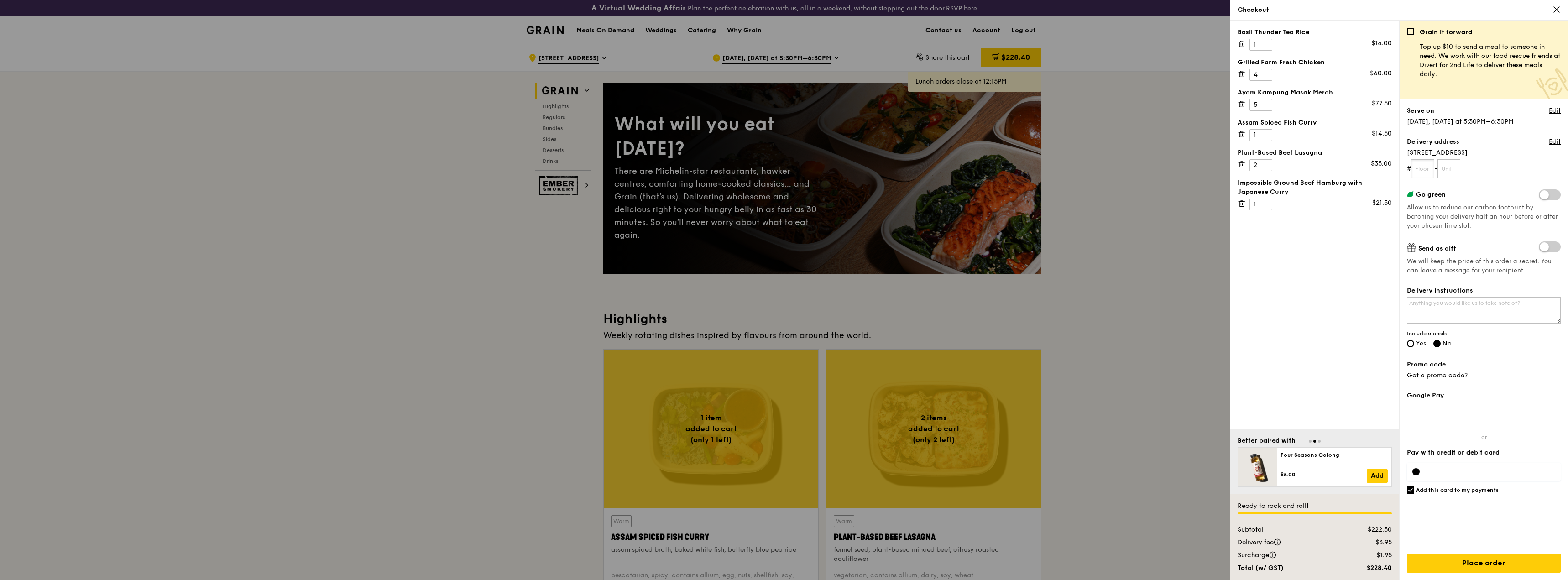
click at [1420, 167] on input "text" at bounding box center [1423, 168] width 24 height 19
type input "#"
type input "30"
type input "01"
click at [1553, 194] on span at bounding box center [1549, 195] width 22 height 11
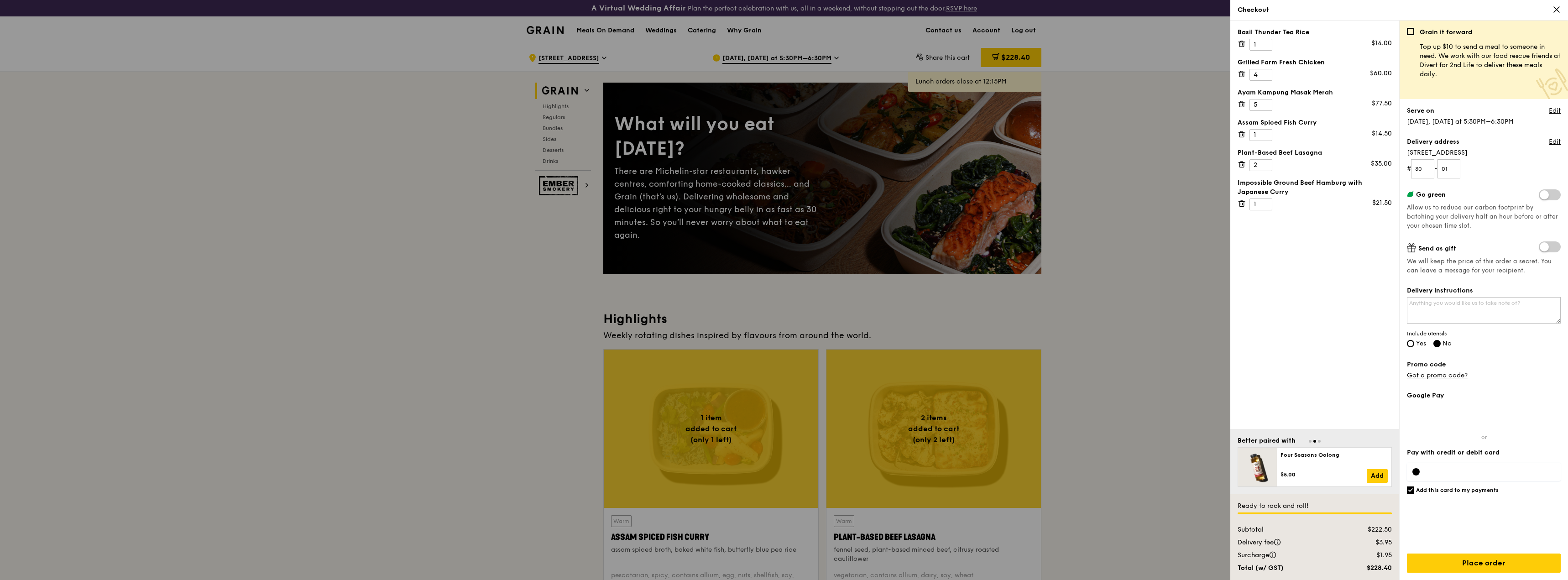
click at [1540, 196] on input "checkbox" at bounding box center [1540, 196] width 0 height 0
click at [1508, 299] on textarea "Delivery instructions" at bounding box center [1483, 310] width 153 height 26
type textarea "Please deliver by 5:30pm, before 6pm"
click at [1407, 347] on label "Yes" at bounding box center [1415, 344] width 19 height 8
click at [1407, 347] on input "Yes" at bounding box center [1410, 343] width 7 height 7
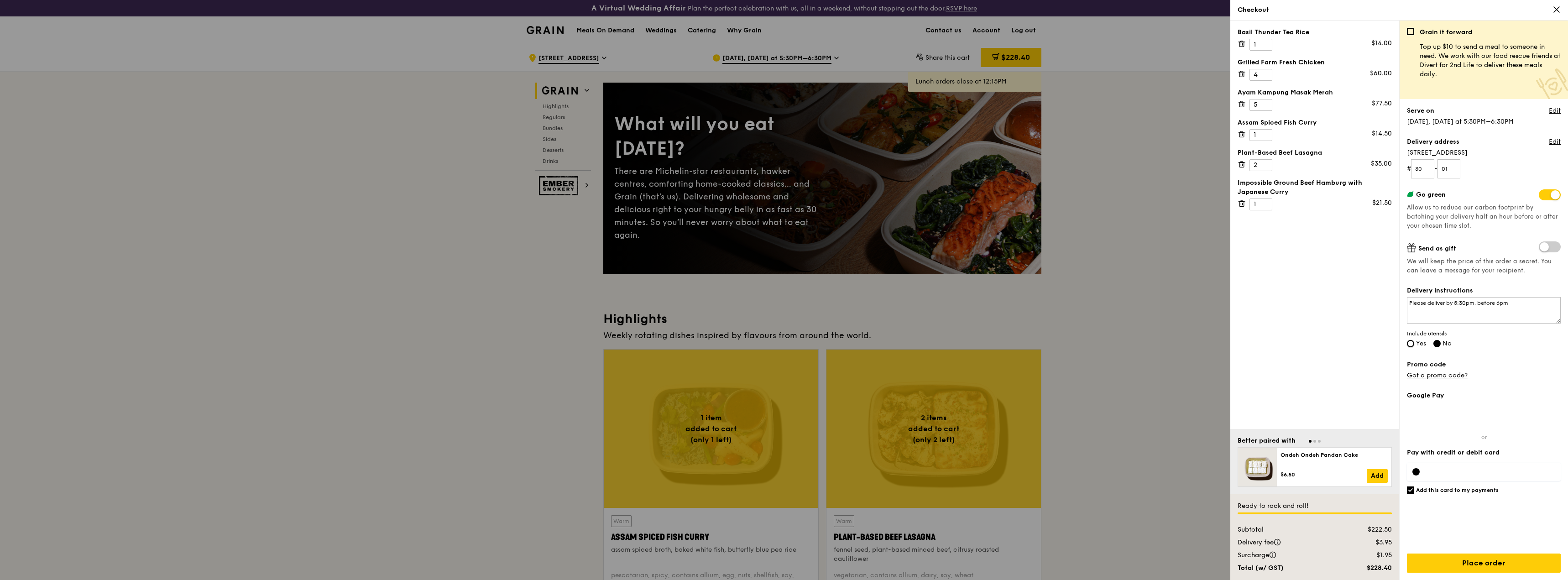
radio input "true"
radio input "false"
click at [1413, 488] on input "Add this card to my payments" at bounding box center [1410, 490] width 7 height 7
checkbox input "false"
click at [1451, 561] on input "Place order" at bounding box center [1483, 563] width 153 height 19
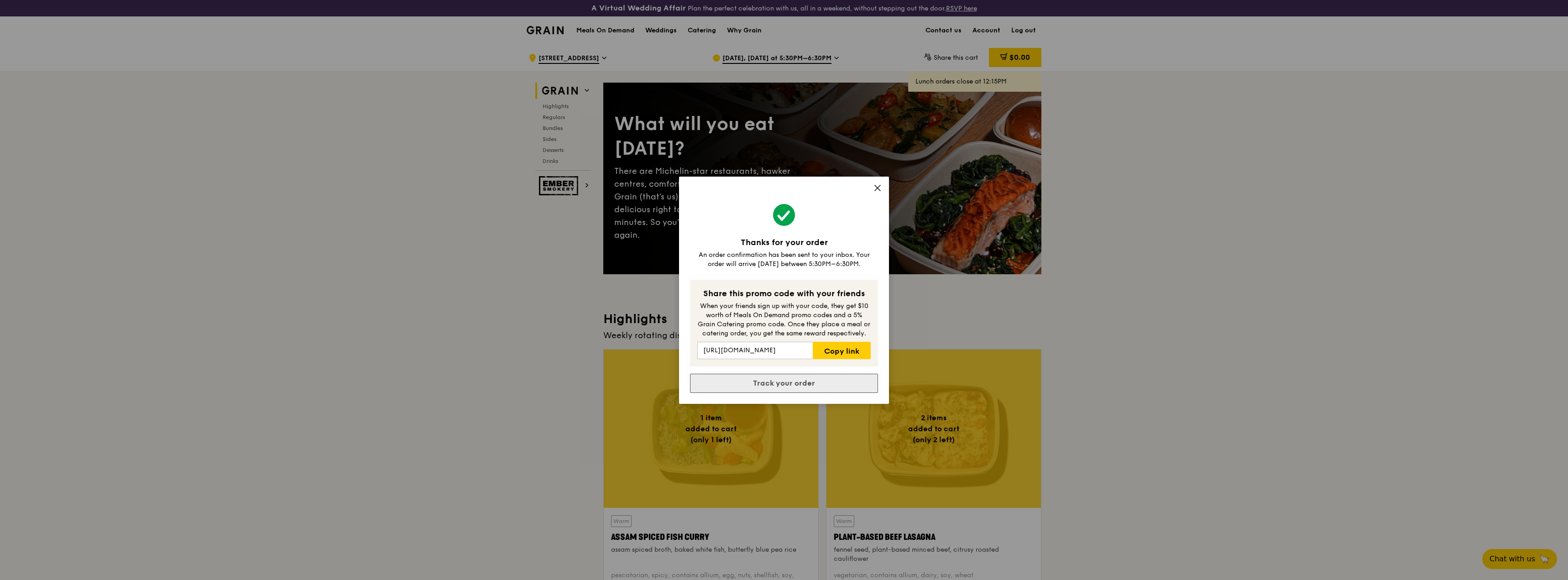
click at [791, 385] on link "Track your order" at bounding box center [784, 383] width 188 height 19
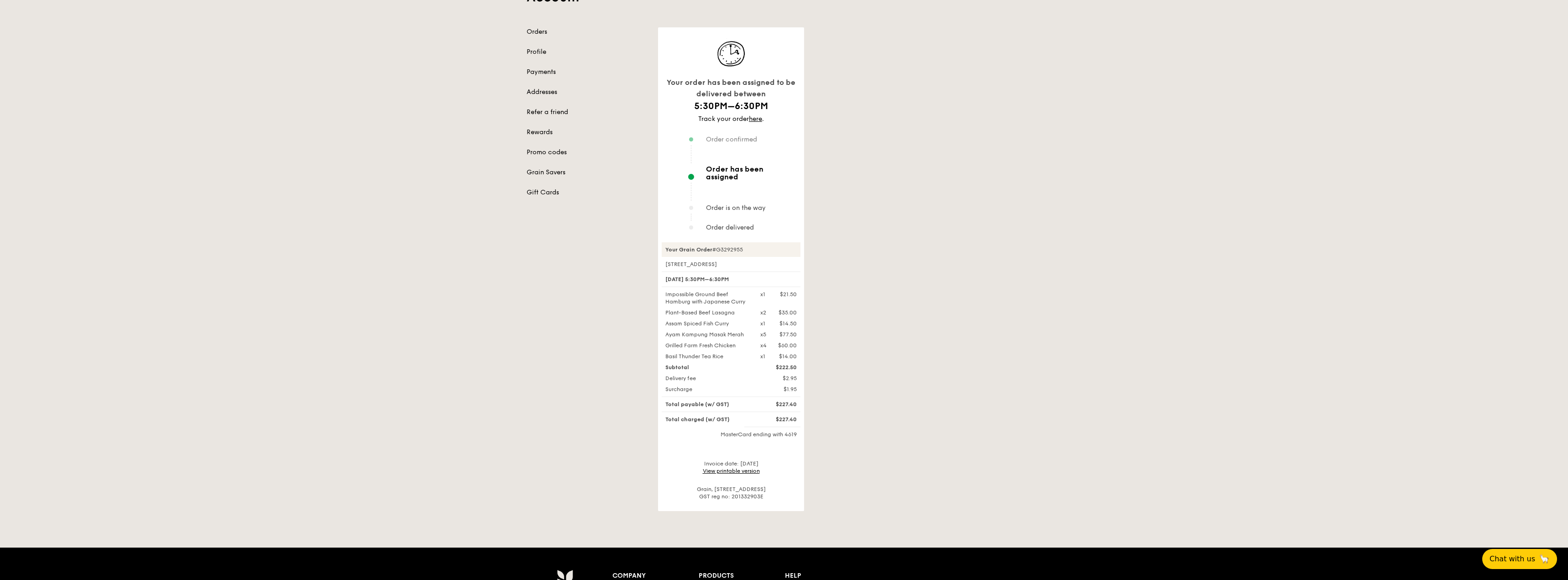
scroll to position [91, 0]
click at [729, 468] on link "View printable version" at bounding box center [731, 471] width 57 height 6
